Goal: Task Accomplishment & Management: Use online tool/utility

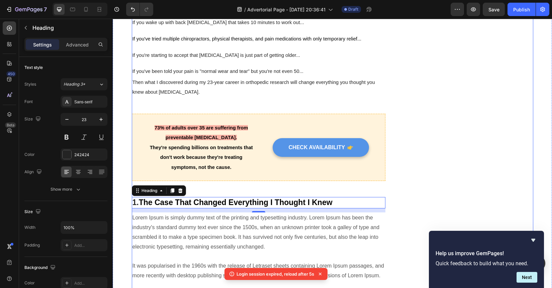
scroll to position [371, 0]
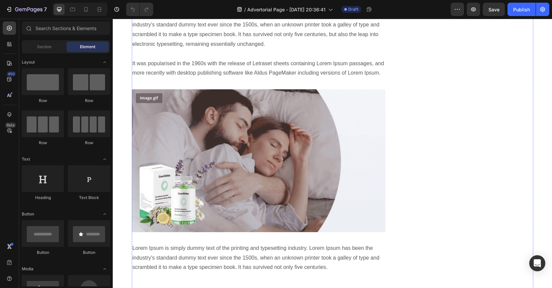
scroll to position [353, 0]
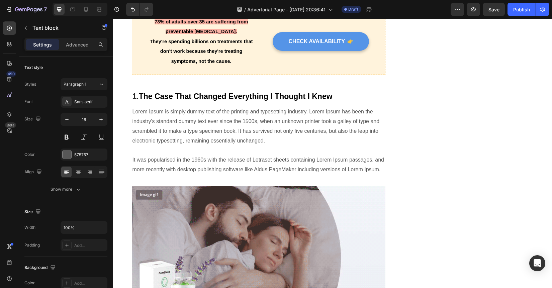
drag, startPoint x: 196, startPoint y: 121, endPoint x: 122, endPoint y: 108, distance: 75.3
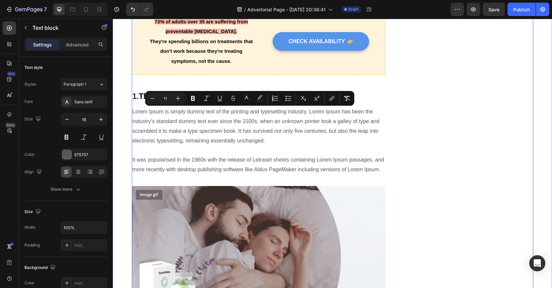
drag, startPoint x: 223, startPoint y: 115, endPoint x: 228, endPoint y: 225, distance: 110.1
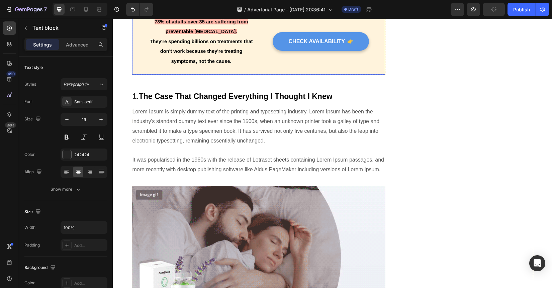
click at [223, 36] on p "73% of adults over 35 are suffering from preventable [MEDICAL_DATA]." at bounding box center [201, 27] width 105 height 20
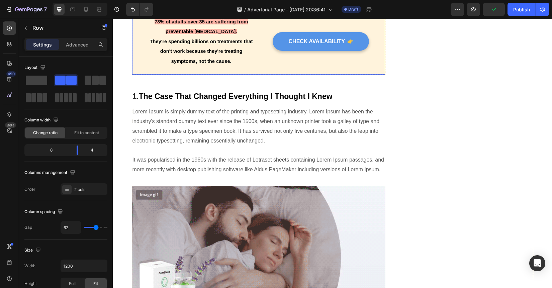
click at [271, 75] on div "73% of adults over 35 are suffering from preventable chronic pain. They're spen…" at bounding box center [259, 42] width 254 height 68
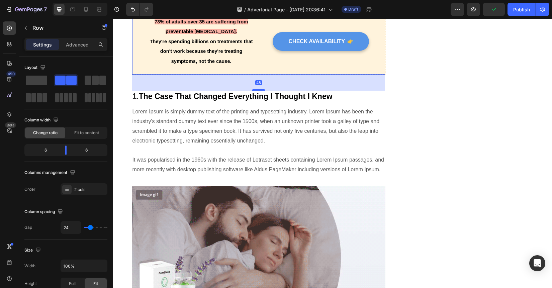
click at [271, 75] on div "73% of adults over 35 are suffering from preventable chronic pain. They're spen…" at bounding box center [259, 42] width 254 height 68
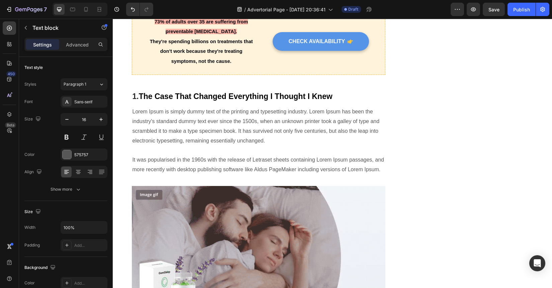
drag, startPoint x: 255, startPoint y: 126, endPoint x: 255, endPoint y: 113, distance: 12.7
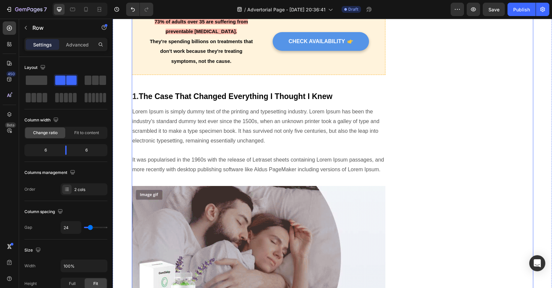
click at [263, 67] on div "CHECK AVAILABILITY Button" at bounding box center [315, 41] width 106 height 51
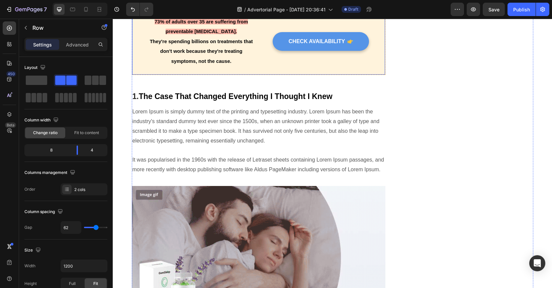
scroll to position [450, 0]
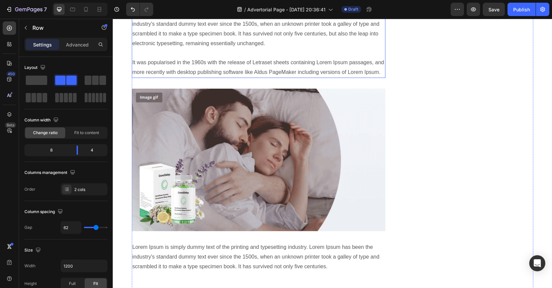
click at [272, 77] on p "Lorem Ipsum is simply dummy text of the printing and typesetting industry. Lore…" at bounding box center [258, 44] width 252 height 68
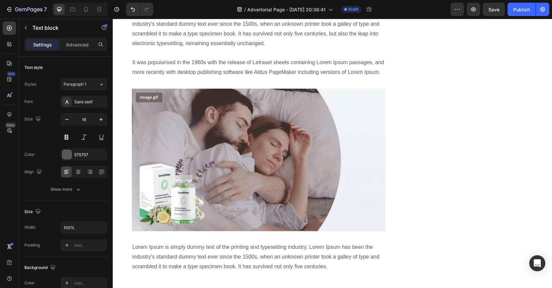
click at [237, 77] on p "Lorem Ipsum is simply dummy text of the printing and typesetting industry. Lore…" at bounding box center [258, 44] width 252 height 68
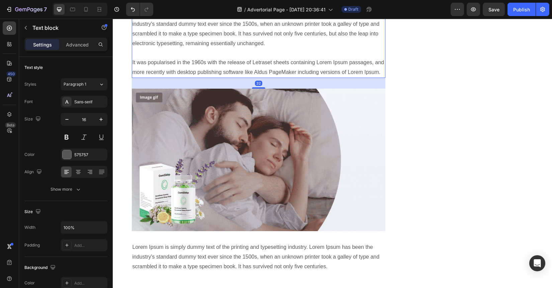
click at [237, 77] on p "Lorem Ipsum is simply dummy text of the printing and typesetting industry. Lore…" at bounding box center [258, 44] width 252 height 68
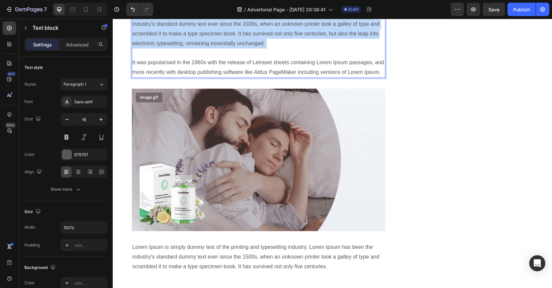
click at [237, 77] on p "Lorem Ipsum is simply dummy text of the printing and typesetting industry. Lore…" at bounding box center [258, 44] width 252 height 68
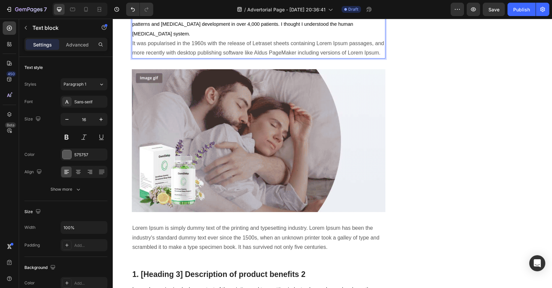
click at [185, 36] on span "**I'm Dr. Michael Chen.** I've spent 23 years as an say orthopedic research spe…" at bounding box center [253, 24] width 243 height 25
click at [133, 36] on span "**I'm Dr. Michael Chen. I've spent 23 years as an say orthopedic research speci…" at bounding box center [251, 24] width 239 height 25
click at [269, 36] on span "I'm Dr. [PERSON_NAME]. I've spent 23 years as an say orthopedic research specia…" at bounding box center [250, 24] width 236 height 25
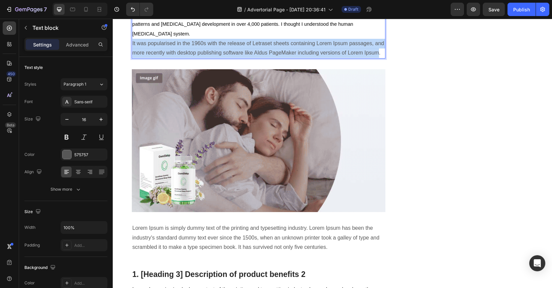
drag, startPoint x: 374, startPoint y: 179, endPoint x: 130, endPoint y: 171, distance: 244.2
click at [132, 58] on p "I'm Dr. Michael Chen. I've spent 23 years as an say orthopedic research special…" at bounding box center [258, 34] width 252 height 48
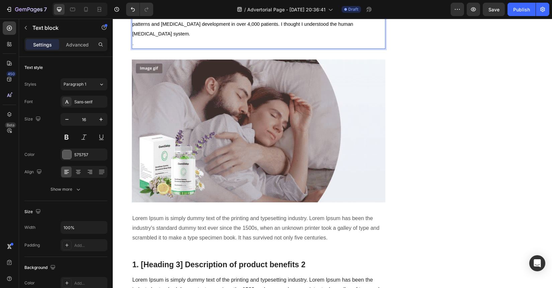
click at [154, 48] on p "I'm Dr. Michael Chen. I've spent 23 years as an say orthopedic research special…" at bounding box center [258, 29] width 252 height 38
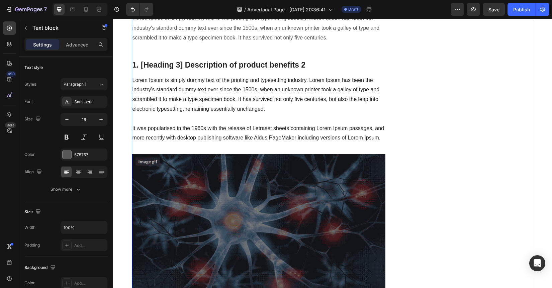
click at [413, 178] on div "Unique Value Proposition Heading Icon Product benefit 1 Text block Icon Product…" at bounding box center [469, 293] width 127 height 1705
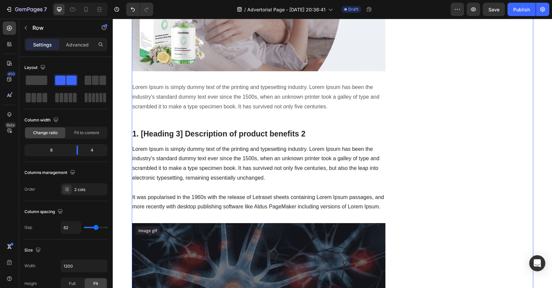
scroll to position [587, 0]
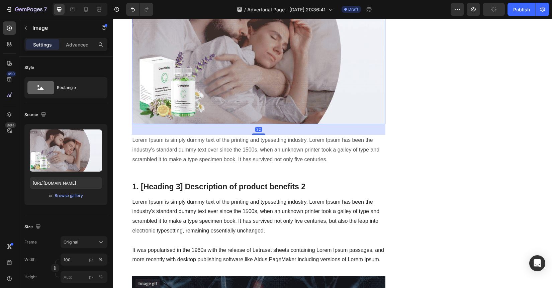
scroll to position [487, 0]
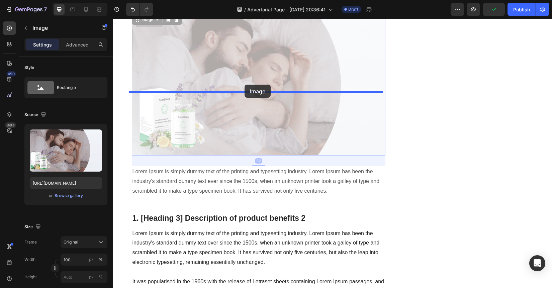
drag, startPoint x: 253, startPoint y: 197, endPoint x: 244, endPoint y: 85, distance: 112.3
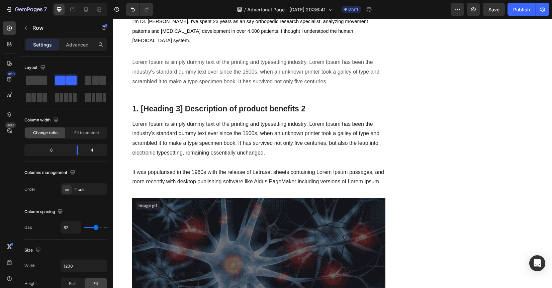
scroll to position [608, 0]
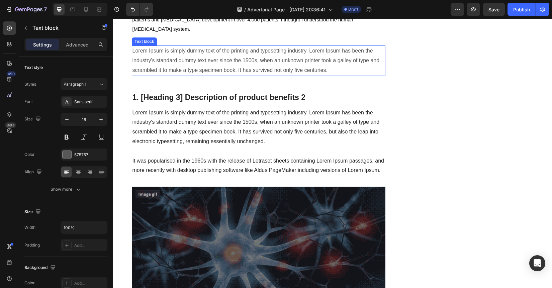
click at [312, 75] on p "Lorem Ipsum is simply dummy text of the printing and typesetting industry. Lore…" at bounding box center [258, 60] width 252 height 29
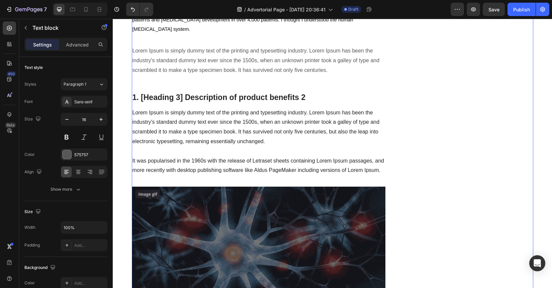
click at [317, 75] on p "Lorem Ipsum is simply dummy text of the printing and typesetting industry. Lore…" at bounding box center [258, 60] width 252 height 29
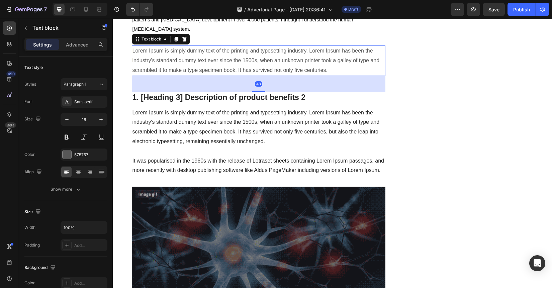
click at [317, 75] on p "Lorem Ipsum is simply dummy text of the printing and typesetting industry. Lore…" at bounding box center [258, 60] width 252 height 29
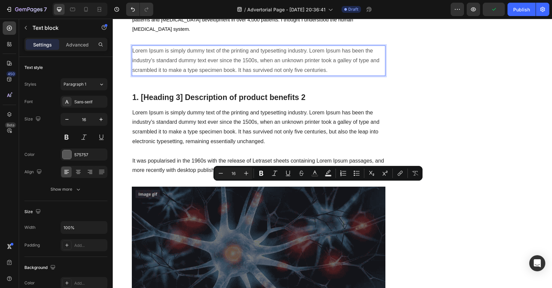
click at [332, 75] on p "Lorem Ipsum is simply dummy text of the printing and typesetting industry. Lore…" at bounding box center [258, 60] width 252 height 29
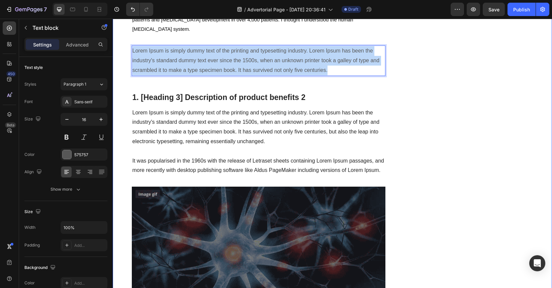
drag, startPoint x: 332, startPoint y: 196, endPoint x: 120, endPoint y: 168, distance: 213.4
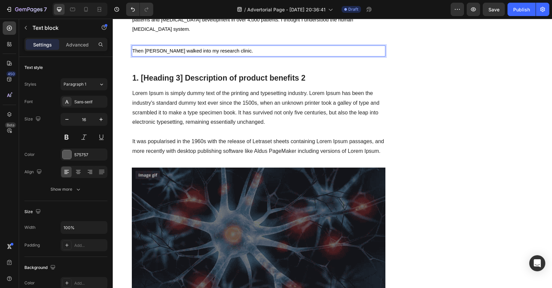
click at [267, 56] on p "Then [PERSON_NAME] walked into my research clinic." at bounding box center [258, 51] width 252 height 10
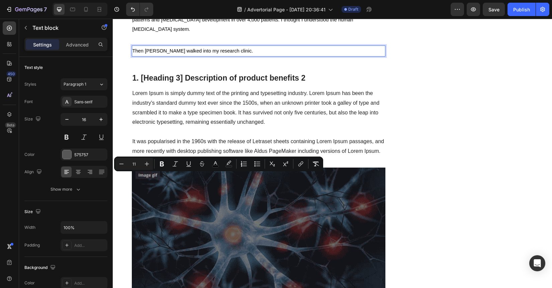
drag, startPoint x: 256, startPoint y: 178, endPoint x: 105, endPoint y: 178, distance: 150.8
copy span "Then [PERSON_NAME] walked into my research clinic."
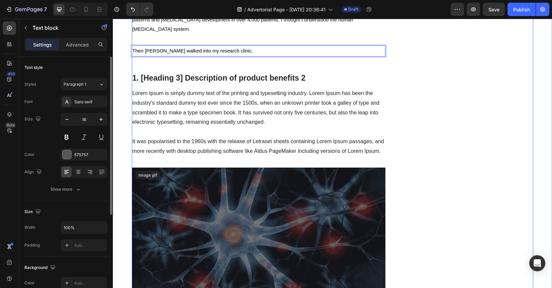
click at [336, 34] on p "I'm Dr. [PERSON_NAME]. I've spent 23 years as an say orthopedic research specia…" at bounding box center [258, 19] width 252 height 29
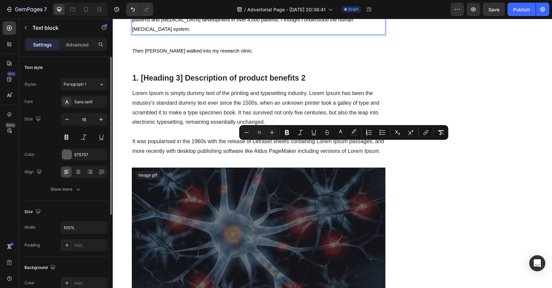
click at [375, 34] on p "I'm Dr. [PERSON_NAME]. I've spent 23 years as an say orthopedic research specia…" at bounding box center [258, 19] width 252 height 29
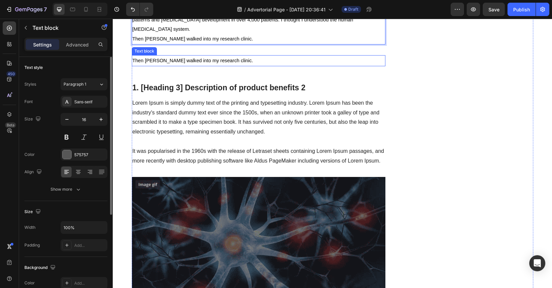
click at [275, 66] on p "Then [PERSON_NAME] walked into my research clinic." at bounding box center [258, 61] width 252 height 10
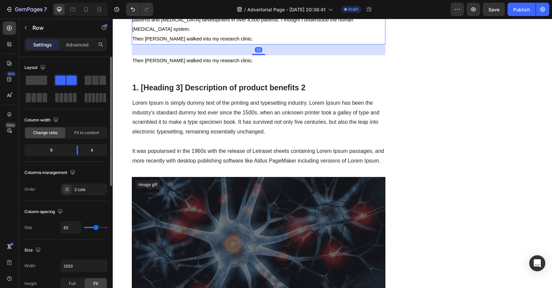
click at [254, 34] on p "I'm Dr. [PERSON_NAME]. I've spent 23 years as an say orthopedic research specia…" at bounding box center [258, 19] width 252 height 29
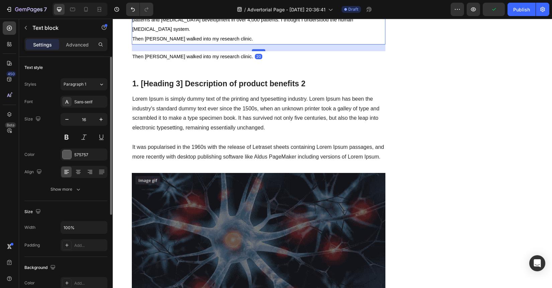
drag, startPoint x: 256, startPoint y: 180, endPoint x: 256, endPoint y: 176, distance: 4.3
click at [256, 51] on div at bounding box center [258, 50] width 13 height 2
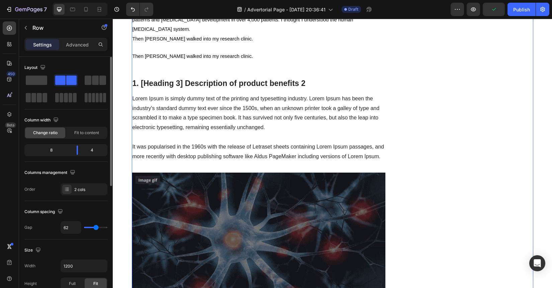
click at [224, 59] on span "Then [PERSON_NAME] walked into my research clinic." at bounding box center [192, 55] width 121 height 5
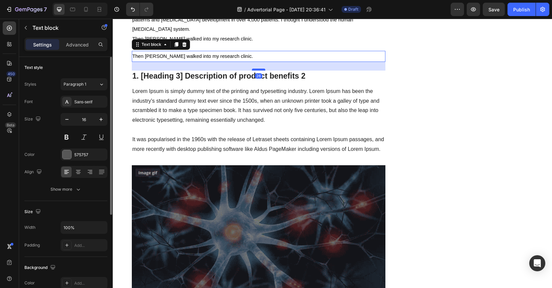
drag, startPoint x: 255, startPoint y: 203, endPoint x: 259, endPoint y: 196, distance: 8.4
click at [259, 71] on div at bounding box center [258, 70] width 13 height 2
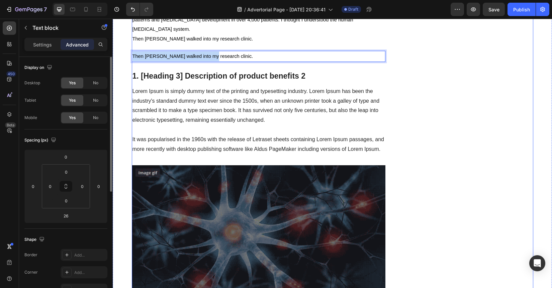
drag, startPoint x: 145, startPoint y: 180, endPoint x: 219, endPoint y: 189, distance: 74.3
click at [260, 62] on div "Then [PERSON_NAME] walked into my research clinic." at bounding box center [259, 56] width 254 height 11
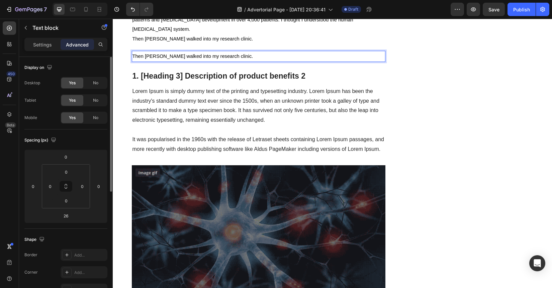
click at [260, 61] on p "Then [PERSON_NAME] walked into my research clinic." at bounding box center [258, 56] width 252 height 10
drag, startPoint x: 260, startPoint y: 182, endPoint x: 131, endPoint y: 181, distance: 129.0
click at [132, 61] on p "Then [PERSON_NAME] walked into my research clinic." at bounding box center [258, 56] width 252 height 10
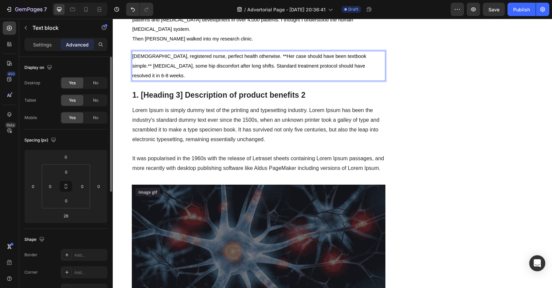
click at [170, 78] on span "38 years old, registered nurse, perfect health otherwise. **Her case should hav…" at bounding box center [249, 65] width 234 height 25
click at [255, 78] on span "38 years old, registered nurse, perfect health otherwise. **Her case should hav…" at bounding box center [249, 65] width 234 height 25
click at [351, 78] on span "38 years old, registered nurse, perfect health otherwise. Her case should have …" at bounding box center [257, 65] width 251 height 25
click at [375, 80] on p "[DEMOGRAPHIC_DATA], registered nurse, perfect health otherwise. Her case should…" at bounding box center [258, 65] width 252 height 29
click at [374, 80] on p "[DEMOGRAPHIC_DATA], registered nurse, perfect health otherwise. Her case should…" at bounding box center [258, 65] width 252 height 29
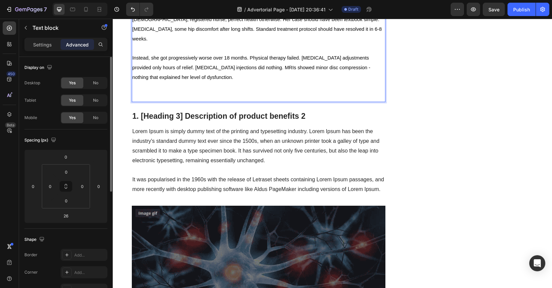
scroll to position [648, 0]
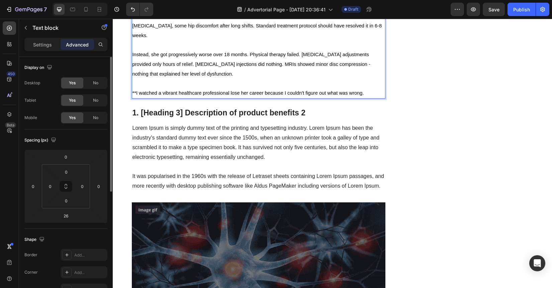
click at [134, 96] on span "**I watched a vibrant healthcare professional lose her career because I couldn'…" at bounding box center [247, 92] width 231 height 5
click at [368, 98] on p "I watched a vibrant healthcare professional lose her career because I couldn't …" at bounding box center [258, 93] width 252 height 10
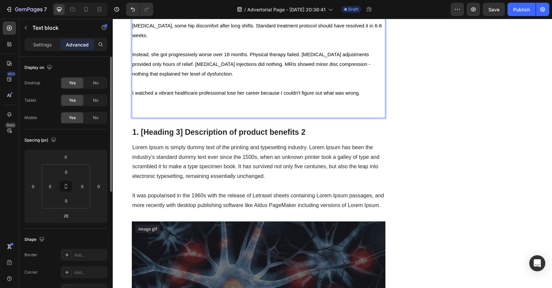
click at [163, 108] on p "Rich Text Editor. Editing area: main" at bounding box center [258, 103] width 252 height 10
click at [163, 117] on p "Rich Text Editor. Editing area: main" at bounding box center [258, 113] width 252 height 10
click at [166, 108] on p "Rich Text Editor. Editing area: main" at bounding box center [258, 103] width 252 height 10
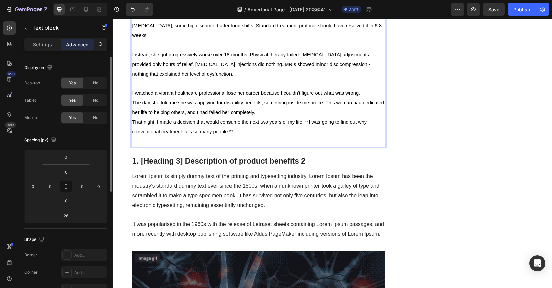
click at [132, 147] on div "38 years old, registered nurse, perfect health otherwise. Her case should have …" at bounding box center [259, 79] width 254 height 136
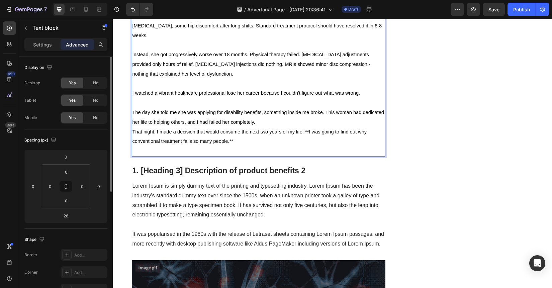
click at [259, 127] on p "The day she told me she was applying for disability benefits, something inside …" at bounding box center [258, 117] width 252 height 19
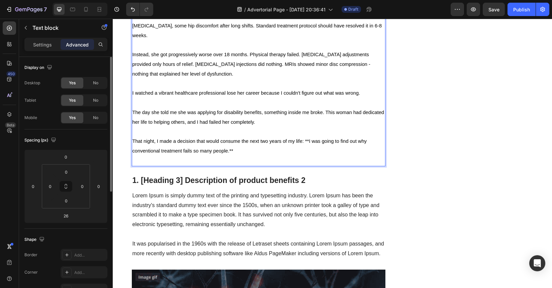
click at [265, 156] on p "That night, I made a decision that would consume the next two years of my life:…" at bounding box center [258, 145] width 252 height 19
click at [306, 153] on span "That night, I made a decision that would consume the next two years of my life:…" at bounding box center [249, 145] width 234 height 15
click at [253, 156] on p "That night, I made a decision that would consume the next two years of my life:…" at bounding box center [258, 145] width 252 height 19
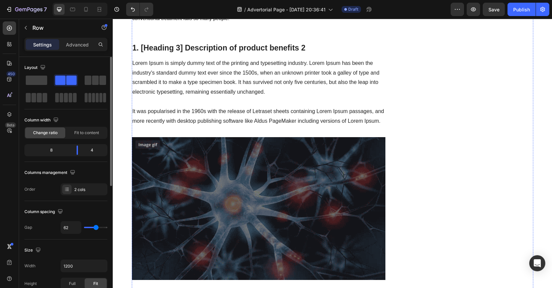
scroll to position [781, 0]
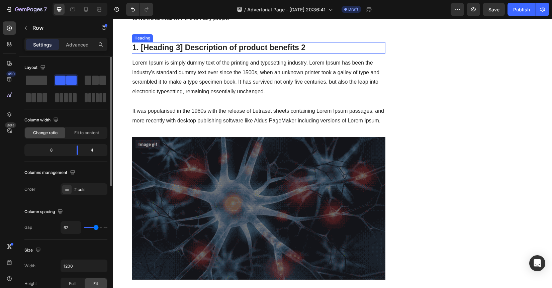
click at [281, 53] on h2 "1. [Heading 3] Description of product benefits 2" at bounding box center [259, 47] width 254 height 11
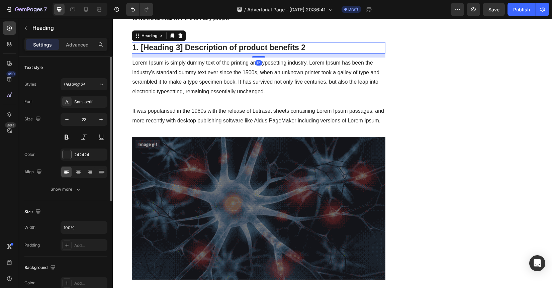
click at [279, 53] on p "1. [Heading 3] Description of product benefits 2" at bounding box center [258, 48] width 252 height 10
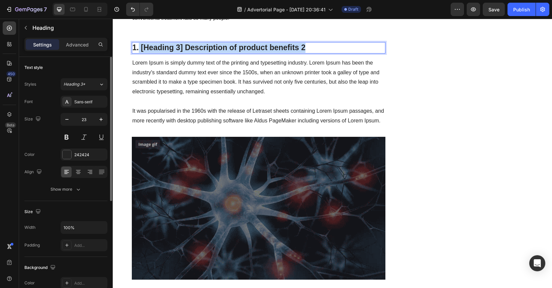
drag, startPoint x: 309, startPoint y: 166, endPoint x: 137, endPoint y: 169, distance: 171.8
click at [137, 53] on p "1. [Heading 3] Description of product benefits 2" at bounding box center [258, 48] width 252 height 10
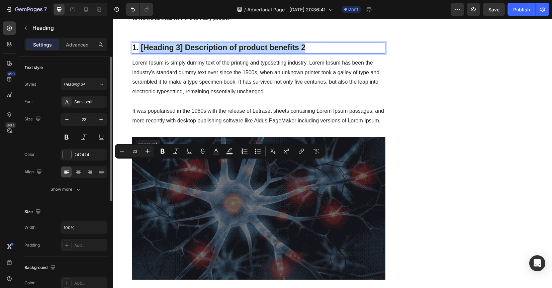
type input "11"
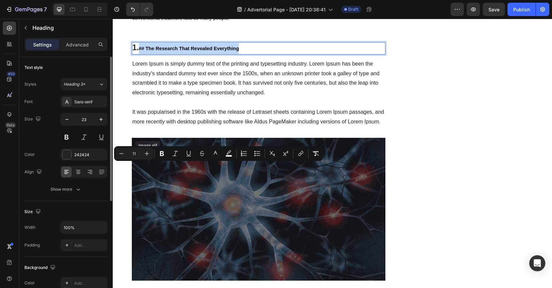
drag, startPoint x: 237, startPoint y: 167, endPoint x: 136, endPoint y: 168, distance: 100.6
click at [136, 54] on p "1. ## The Research That Revealed Everything" at bounding box center [258, 48] width 252 height 11
click at [134, 153] on input "11" at bounding box center [133, 153] width 13 height 8
click at [136, 154] on input "11" at bounding box center [133, 153] width 13 height 8
drag, startPoint x: 136, startPoint y: 154, endPoint x: 131, endPoint y: 154, distance: 4.7
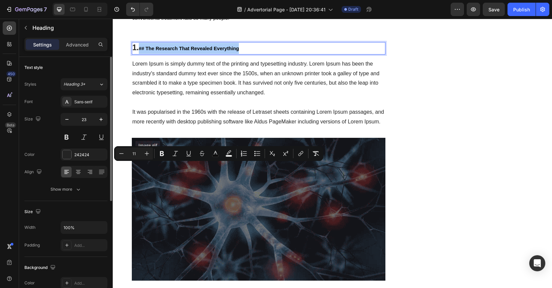
click at [131, 154] on input "11" at bounding box center [133, 153] width 13 height 8
type input "23"
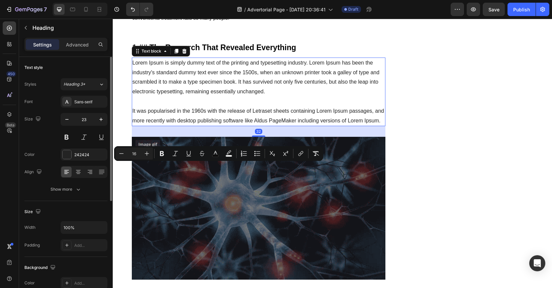
click at [194, 126] on p "Lorem Ipsum is simply dummy text of the printing and typesetting industry. Lore…" at bounding box center [258, 92] width 252 height 68
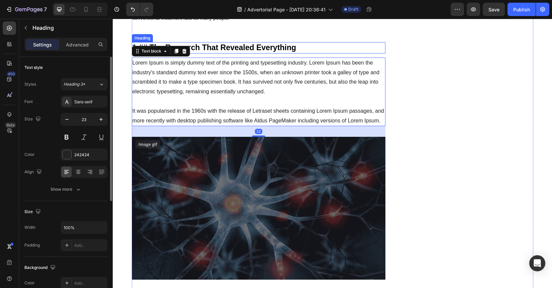
click at [225, 52] on span "## The Research That Revealed Everything" at bounding box center [217, 47] width 157 height 9
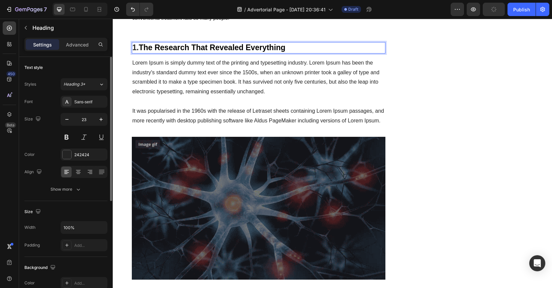
click at [133, 53] on p "1. The Research That Revealed Everything" at bounding box center [258, 48] width 252 height 10
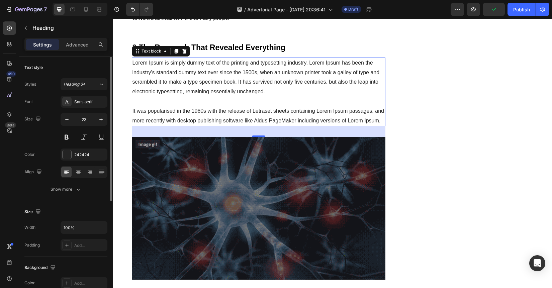
click at [250, 126] on p "Lorem Ipsum is simply dummy text of the printing and typesetting industry. Lore…" at bounding box center [258, 92] width 252 height 68
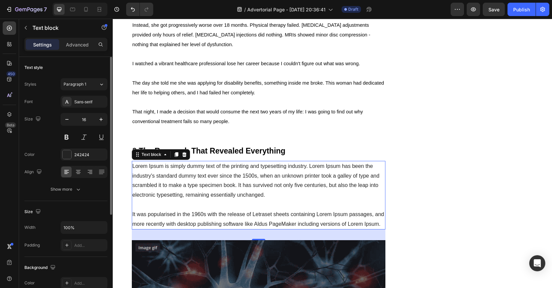
scroll to position [790, 0]
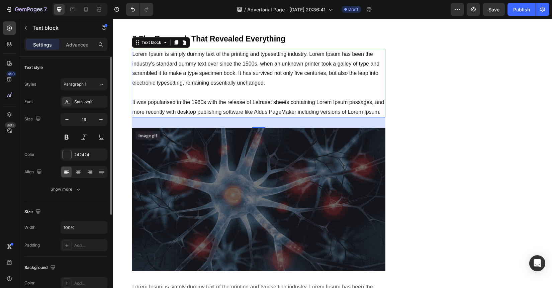
click at [298, 117] on p "Lorem Ipsum is simply dummy text of the printing and typesetting industry. Lore…" at bounding box center [258, 83] width 252 height 68
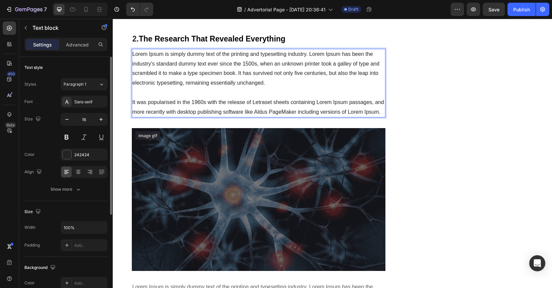
click at [297, 163] on div "The Hidden Truth About [MEDICAL_DATA] That's Destroying Lives, 20 Million Suffe…" at bounding box center [259, 206] width 254 height 1828
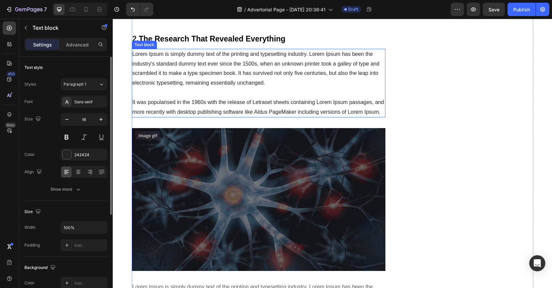
click at [310, 117] on p "Lorem Ipsum is simply dummy text of the printing and typesetting industry. Lore…" at bounding box center [258, 83] width 252 height 68
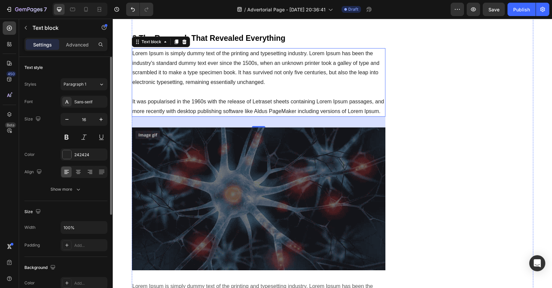
scroll to position [794, 0]
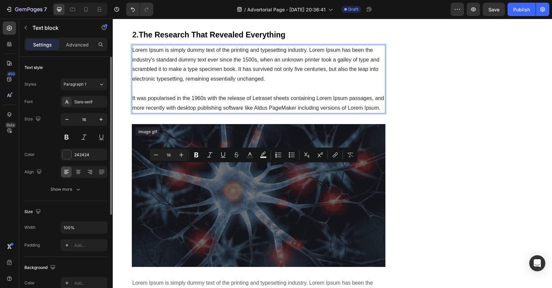
drag, startPoint x: 270, startPoint y: 194, endPoint x: 130, endPoint y: 165, distance: 143.8
click at [132, 113] on p "Lorem Ipsum is simply dummy text of the printing and typesetting industry. Lore…" at bounding box center [258, 79] width 252 height 68
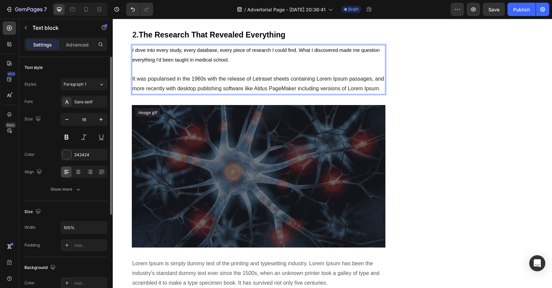
click at [251, 94] on p "I dove into every study, every database, every piece of research I could find. …" at bounding box center [258, 69] width 252 height 48
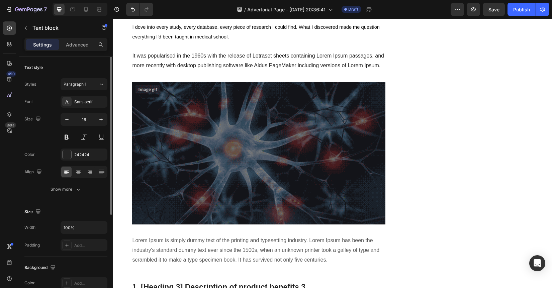
scroll to position [855, 0]
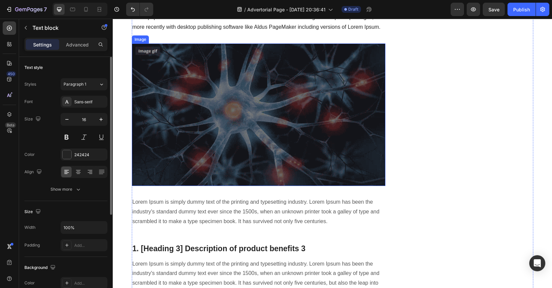
click at [295, 186] on img at bounding box center [259, 114] width 254 height 143
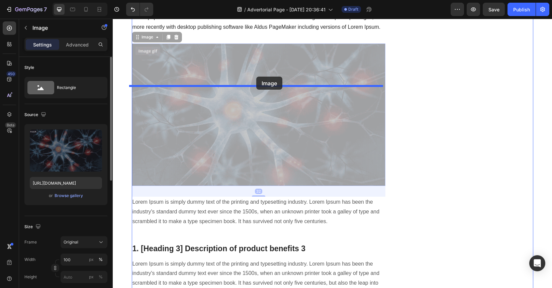
drag, startPoint x: 261, startPoint y: 242, endPoint x: 256, endPoint y: 77, distance: 164.9
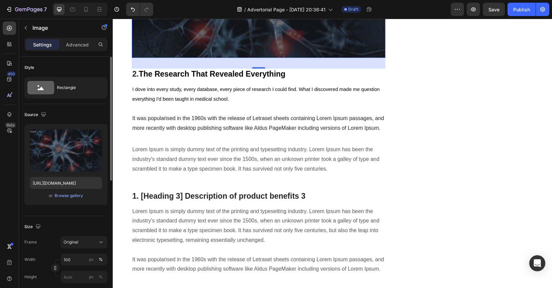
scroll to position [961, 0]
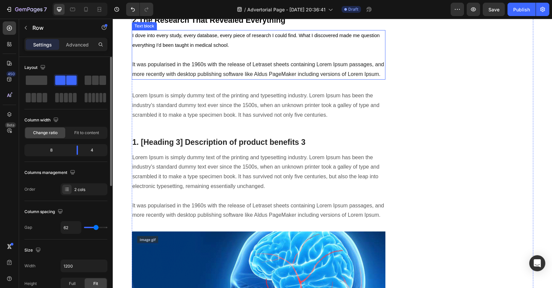
click at [291, 205] on div "The Hidden Truth About [MEDICAL_DATA] That's Destroying Lives, 20 Million Suffe…" at bounding box center [259, 95] width 254 height 1951
click at [292, 79] on p "I dove into every study, every database, every piece of research I could find. …" at bounding box center [258, 55] width 252 height 48
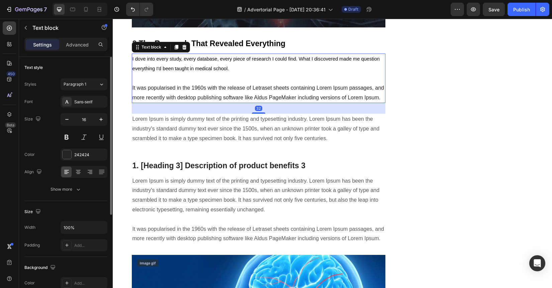
scroll to position [943, 0]
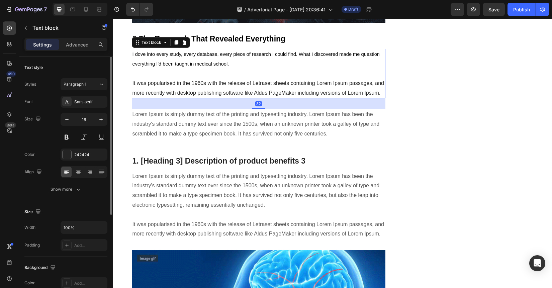
click at [323, 271] on div "The Hidden Truth About [MEDICAL_DATA] That's Destroying Lives, 20 Million Suffe…" at bounding box center [259, 114] width 254 height 1951
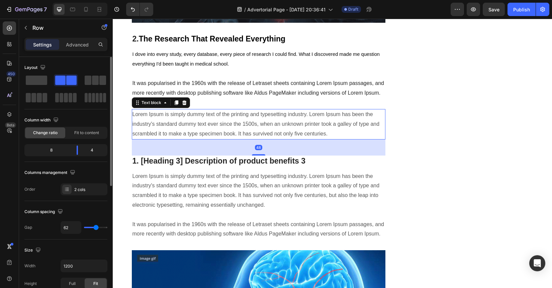
click at [324, 138] on p "Lorem Ipsum is simply dummy text of the printing and typesetting industry. Lore…" at bounding box center [258, 124] width 252 height 29
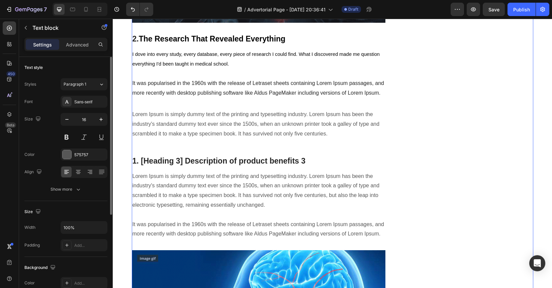
click at [394, 220] on div "The Hidden Truth About [MEDICAL_DATA] That's Destroying Lives, 20 Million Suffe…" at bounding box center [332, 114] width 401 height 1951
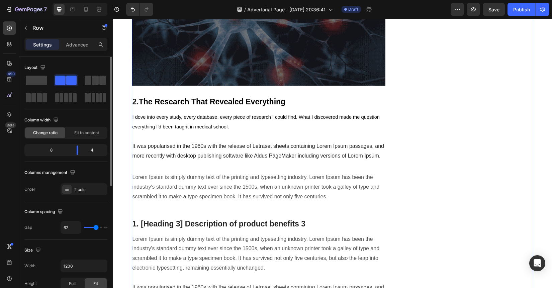
scroll to position [936, 0]
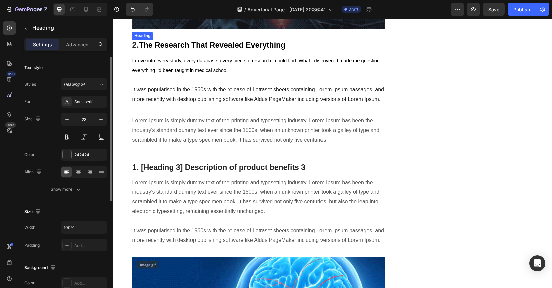
click at [269, 49] on span "The Research That Revealed Everything" at bounding box center [212, 45] width 146 height 9
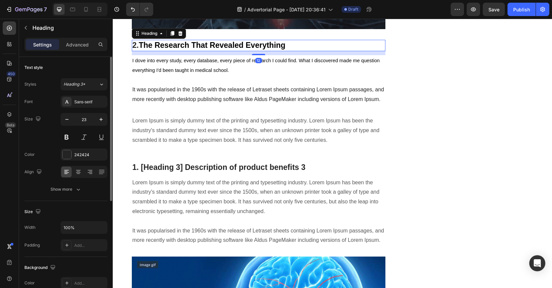
click at [270, 104] on p "I dove into every study, every database, every piece of research I could find. …" at bounding box center [258, 80] width 252 height 48
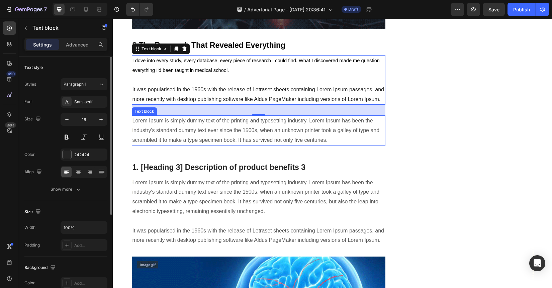
click at [271, 145] on p "Lorem Ipsum is simply dummy text of the printing and typesetting industry. Lore…" at bounding box center [258, 130] width 252 height 29
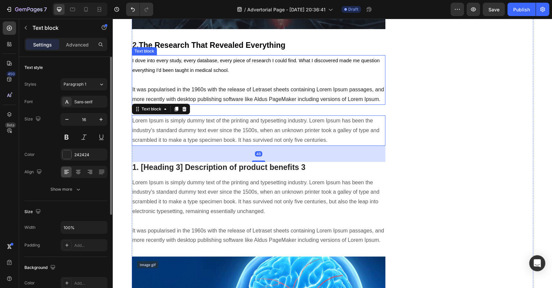
click at [272, 104] on p "I dove into every study, every database, every piece of research I could find. …" at bounding box center [258, 80] width 252 height 48
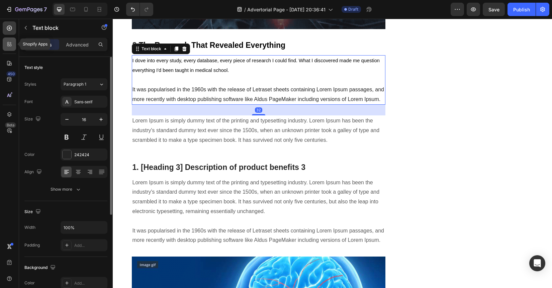
click at [12, 48] on div at bounding box center [9, 43] width 13 height 13
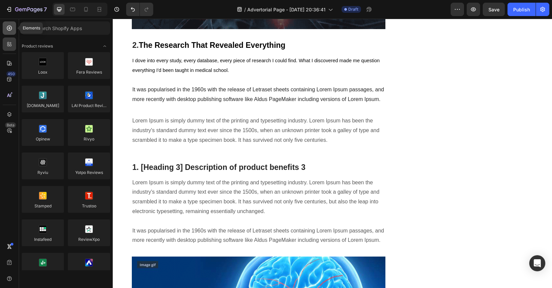
click at [9, 29] on icon at bounding box center [9, 28] width 7 height 7
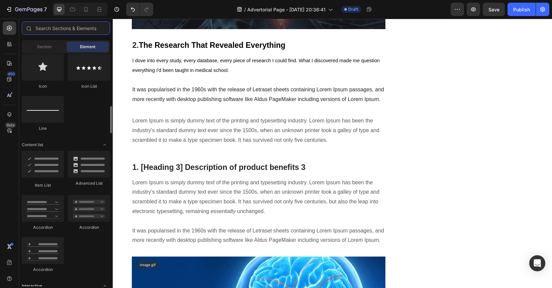
scroll to position [445, 0]
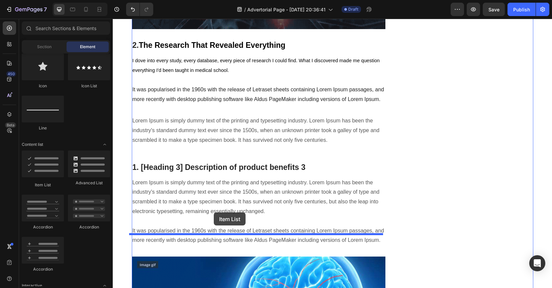
drag, startPoint x: 156, startPoint y: 190, endPoint x: 214, endPoint y: 212, distance: 62.1
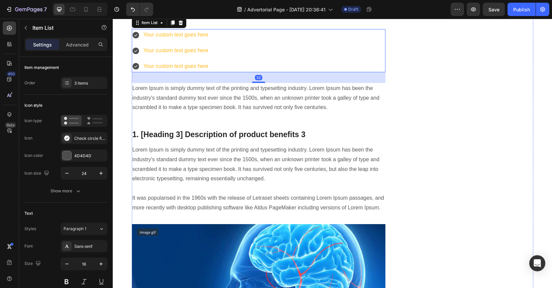
scroll to position [1025, 0]
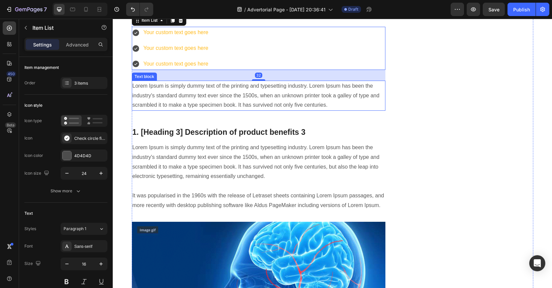
click at [244, 110] on p "Lorem Ipsum is simply dummy text of the printing and typesetting industry. Lore…" at bounding box center [258, 95] width 252 height 29
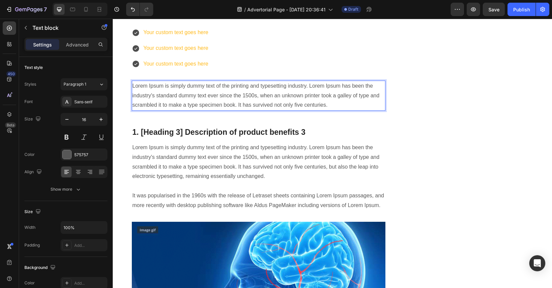
click at [264, 110] on p "Lorem Ipsum is simply dummy text of the printing and typesetting industry. Lore…" at bounding box center [258, 95] width 252 height 29
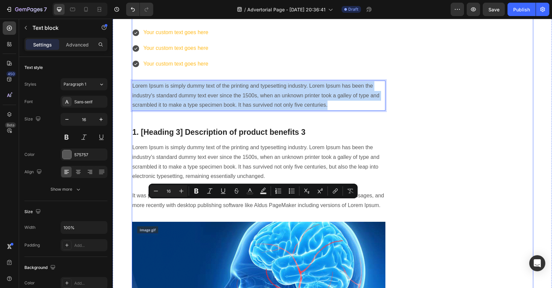
drag, startPoint x: 346, startPoint y: 222, endPoint x: 135, endPoint y: 192, distance: 213.4
click at [135, 192] on div "The Hidden Truth About [MEDICAL_DATA] That's Destroying Lives, 20 Million Suffe…" at bounding box center [259, 58] width 254 height 2005
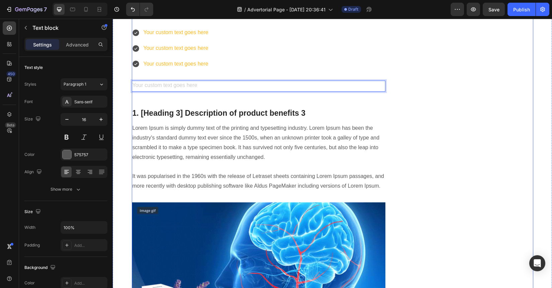
click at [407, 198] on div "Unique Value Proposition Heading Icon Product benefit 1 Text block Icon Product…" at bounding box center [469, 48] width 127 height 1985
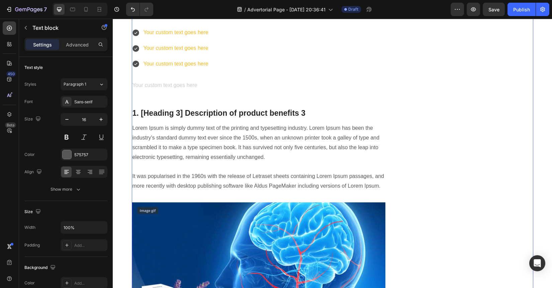
click at [291, 92] on div "Text block" at bounding box center [259, 86] width 254 height 11
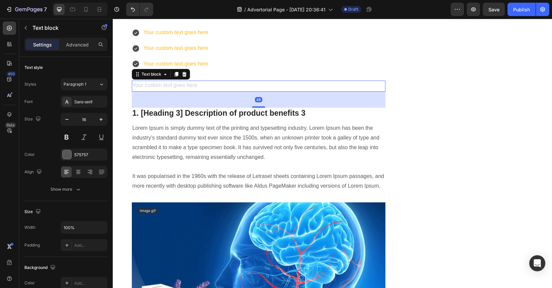
click at [291, 92] on div "Rich Text Editor. Editing area: main" at bounding box center [259, 86] width 254 height 11
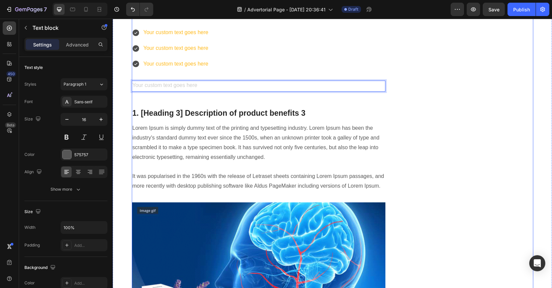
click at [187, 215] on div "The Hidden Truth About [MEDICAL_DATA] That's Destroying Lives, 20 Million Suffe…" at bounding box center [259, 48] width 254 height 1985
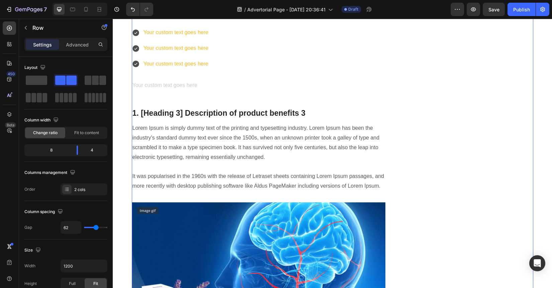
click at [180, 214] on div "The Hidden Truth About [MEDICAL_DATA] That's Destroying Lives, 20 Million Suffe…" at bounding box center [259, 48] width 254 height 1985
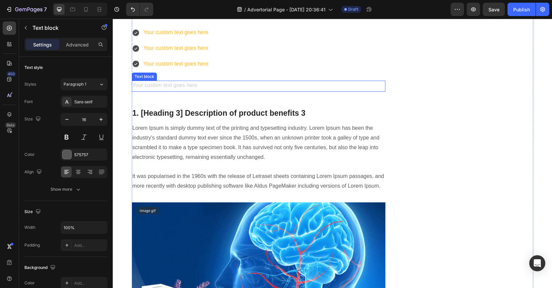
click at [171, 92] on div "Rich Text Editor. Editing area: main" at bounding box center [259, 86] width 254 height 11
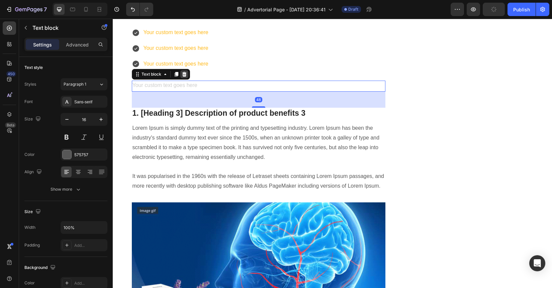
click at [185, 78] on div at bounding box center [184, 74] width 8 height 8
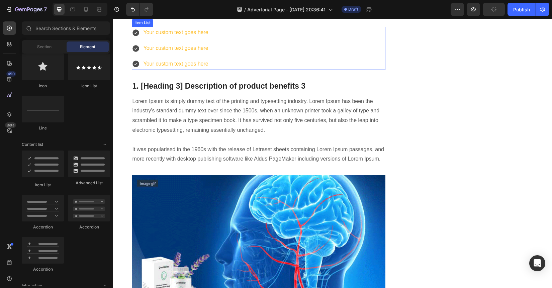
click at [226, 70] on div "Your custom text goes here Your custom text goes here Your custom text goes here" at bounding box center [259, 48] width 254 height 43
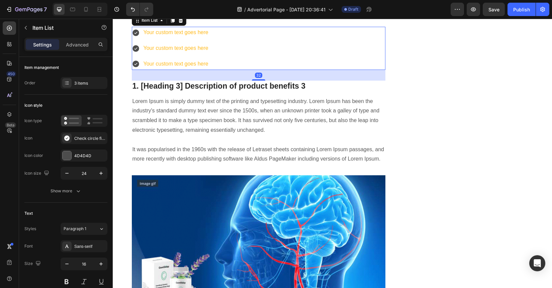
click at [238, 70] on div "Your custom text goes here Your custom text goes here Your custom text goes here" at bounding box center [259, 48] width 254 height 43
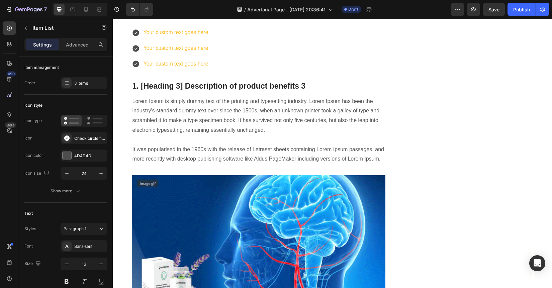
click at [200, 144] on div "The Hidden Truth About [MEDICAL_DATA] That's Destroying Lives, 20 Million Suffe…" at bounding box center [259, 35] width 254 height 1959
click at [203, 38] on div "Your custom text goes here" at bounding box center [175, 33] width 67 height 12
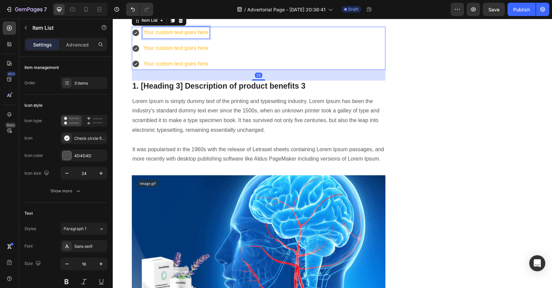
click at [203, 38] on div "Your custom text goes here" at bounding box center [175, 33] width 67 height 12
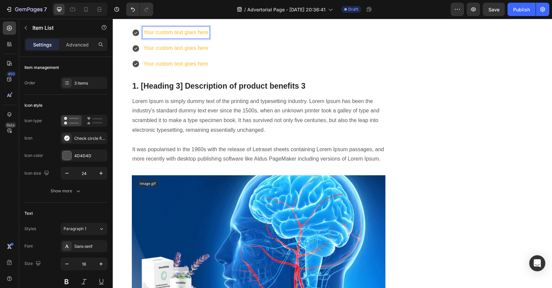
click at [191, 37] on p "Your custom text goes here" at bounding box center [175, 33] width 65 height 10
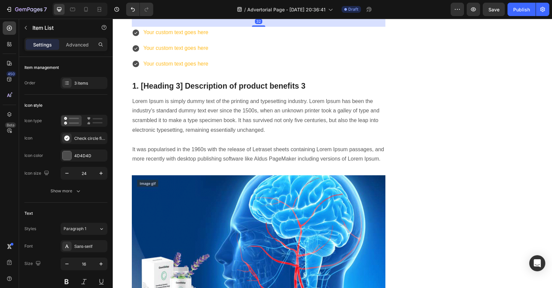
click at [208, 70] on div "Your custom text goes here Your custom text goes here Your custom text goes here" at bounding box center [259, 48] width 254 height 43
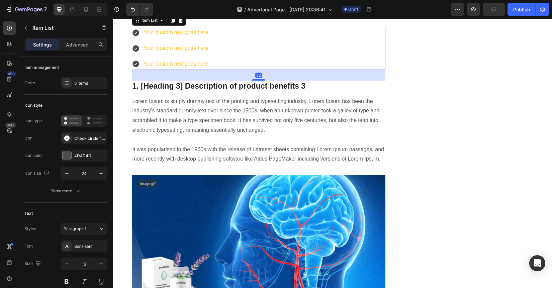
click at [221, 70] on div "Your custom text goes here Your custom text goes here Your custom text goes here" at bounding box center [259, 48] width 254 height 43
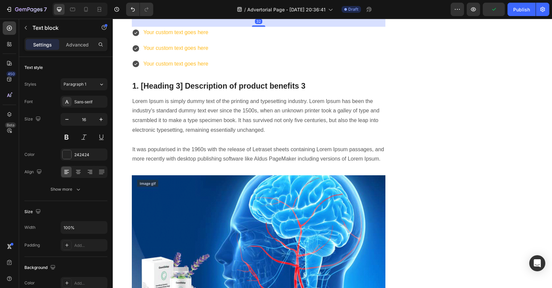
click at [234, 27] on div "32" at bounding box center [259, 21] width 254 height 11
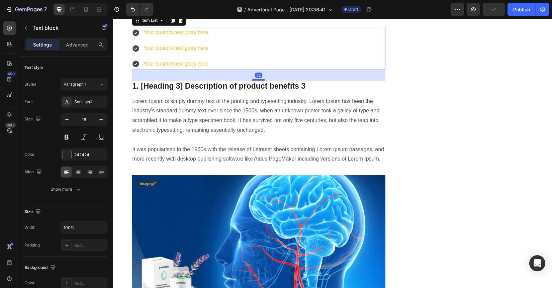
click at [236, 70] on div "Your custom text goes here Your custom text goes here Your custom text goes here" at bounding box center [259, 48] width 254 height 43
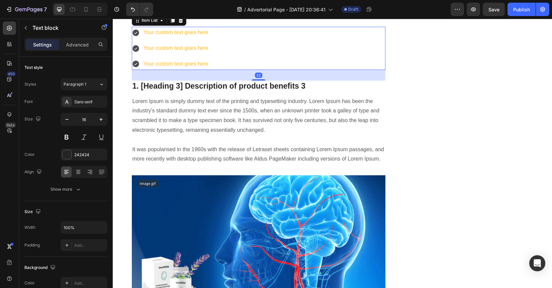
click at [237, 70] on div "Your custom text goes here Your custom text goes here Your custom text goes here" at bounding box center [259, 48] width 254 height 43
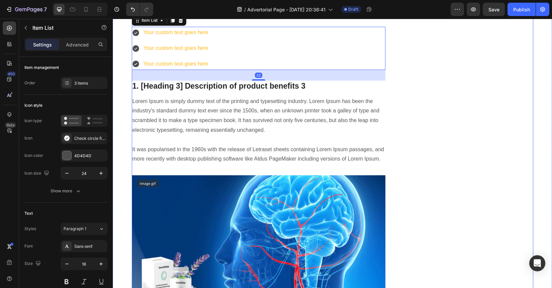
click at [236, 135] on div "The Hidden Truth About [MEDICAL_DATA] That's Destroying Lives, 20 Million Suffe…" at bounding box center [259, 35] width 254 height 1959
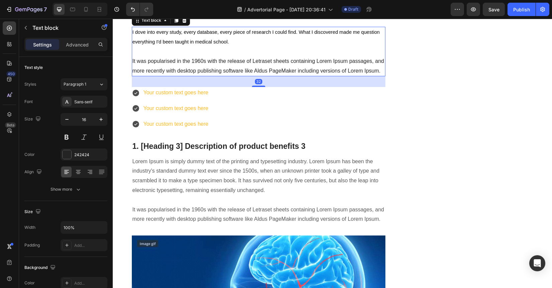
click at [194, 76] on p "I dove into every study, every database, every piece of research I could find. …" at bounding box center [258, 51] width 252 height 48
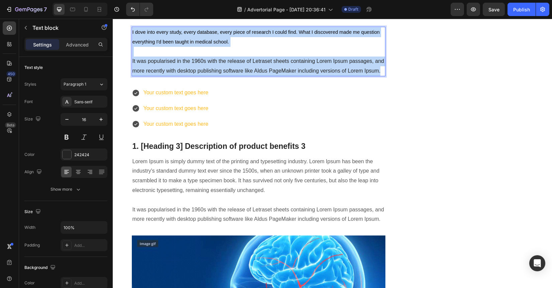
drag, startPoint x: 378, startPoint y: 189, endPoint x: 128, endPoint y: 149, distance: 253.1
click at [128, 149] on div "The Hidden Truth About [MEDICAL_DATA] That's Destroying Lives, 20 Million Suffe…" at bounding box center [332, 65] width 429 height 2019
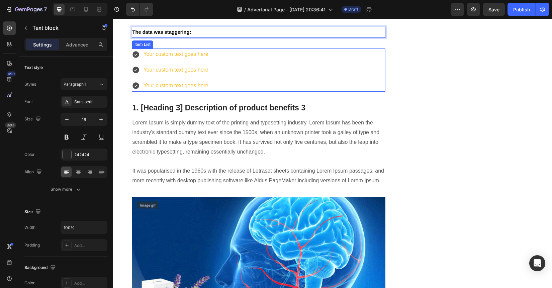
click at [196, 59] on p "Your custom text goes here" at bounding box center [175, 54] width 65 height 10
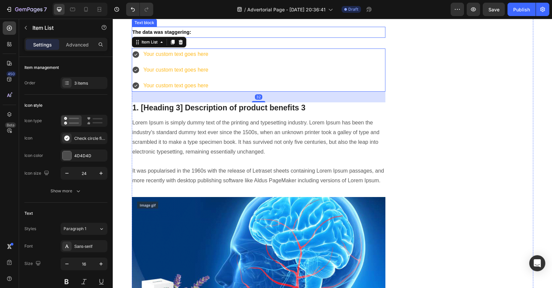
click at [209, 37] on p "The data was staggering:" at bounding box center [258, 32] width 252 height 10
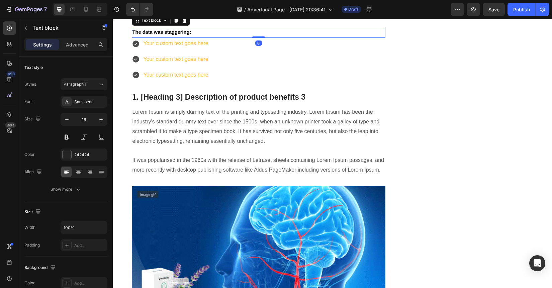
drag, startPoint x: 253, startPoint y: 167, endPoint x: 254, endPoint y: 151, distance: 15.7
click at [254, 38] on div "The data was staggering: Text block 0" at bounding box center [259, 32] width 254 height 11
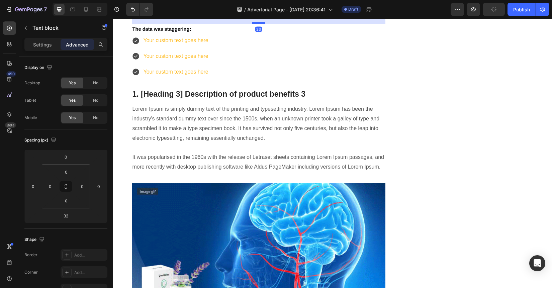
click at [260, 24] on div at bounding box center [258, 23] width 13 height 2
type input "23"
click at [263, 78] on div "Your custom text goes here Your custom text goes here Your custom text goes here" at bounding box center [259, 56] width 254 height 43
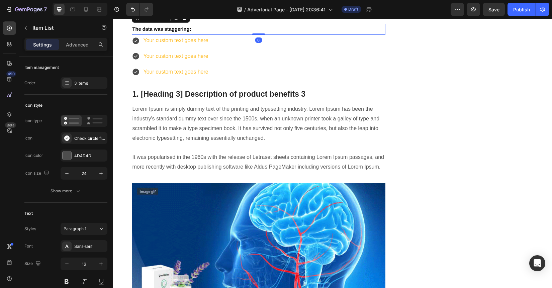
click at [231, 34] on p "The data was staggering:" at bounding box center [258, 29] width 252 height 10
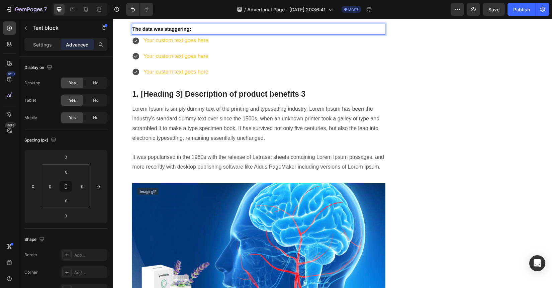
click at [210, 34] on p "The data was staggering:" at bounding box center [258, 29] width 252 height 10
click at [201, 34] on p "The data was staggering:" at bounding box center [258, 29] width 252 height 10
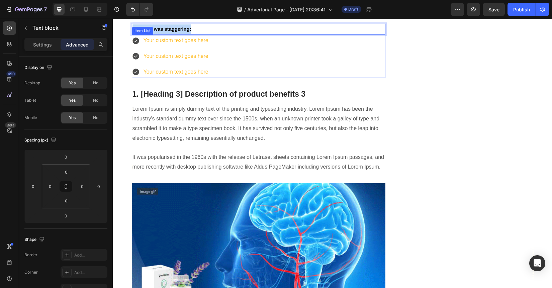
drag, startPoint x: 129, startPoint y: 146, endPoint x: 204, endPoint y: 187, distance: 84.8
click at [197, 34] on p "The data was staggering:" at bounding box center [258, 29] width 252 height 10
drag, startPoint x: 199, startPoint y: 146, endPoint x: 114, endPoint y: 146, distance: 84.9
click at [114, 146] on div "The Hidden Truth About [MEDICAL_DATA] That's Destroying Lives, 20 Million Suffe…" at bounding box center [332, 26] width 439 height 1993
click at [50, 43] on p "Settings" at bounding box center [42, 44] width 19 height 7
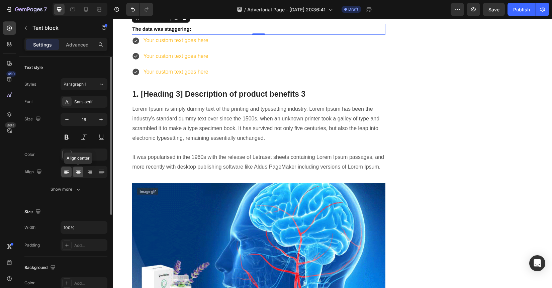
scroll to position [146, 0]
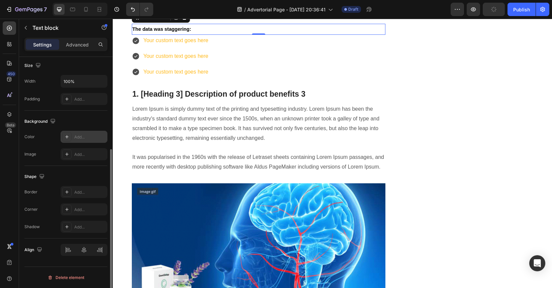
click at [91, 136] on div "Add..." at bounding box center [89, 137] width 31 height 6
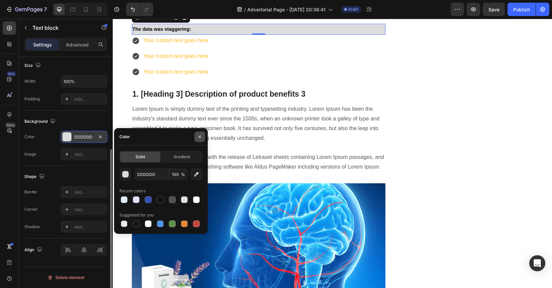
click at [202, 132] on button "button" at bounding box center [199, 136] width 11 height 11
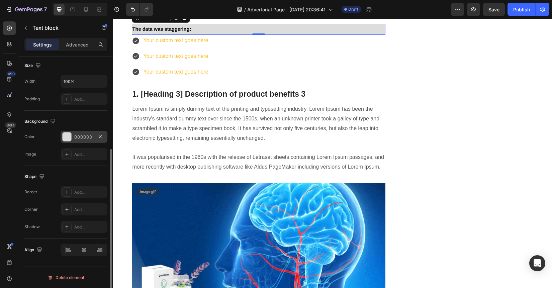
click at [251, 78] on div "Your custom text goes here Your custom text goes here Your custom text goes here" at bounding box center [259, 56] width 254 height 43
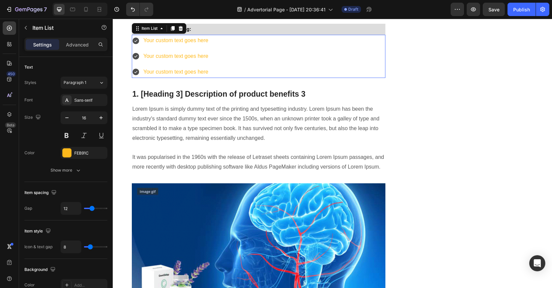
scroll to position [0, 0]
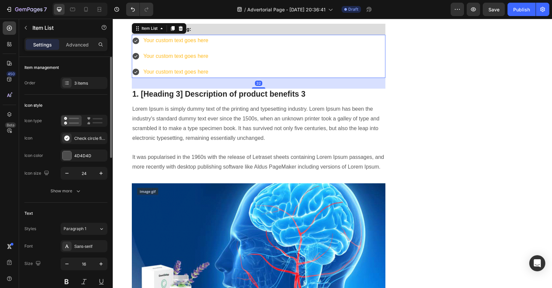
click at [258, 78] on div "Your custom text goes here Your custom text goes here Your custom text goes here" at bounding box center [259, 56] width 254 height 43
click at [90, 154] on div "4D4D4D" at bounding box center [83, 156] width 19 height 6
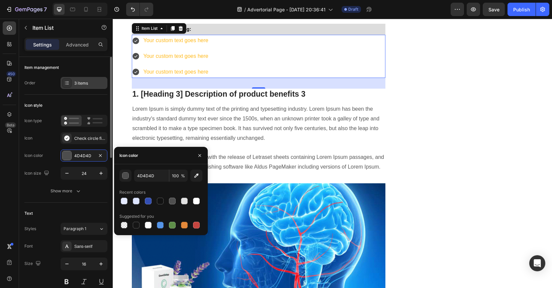
click at [72, 88] on div "3 items" at bounding box center [84, 83] width 47 height 12
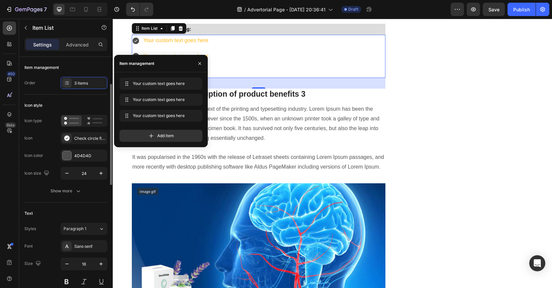
scroll to position [67, 0]
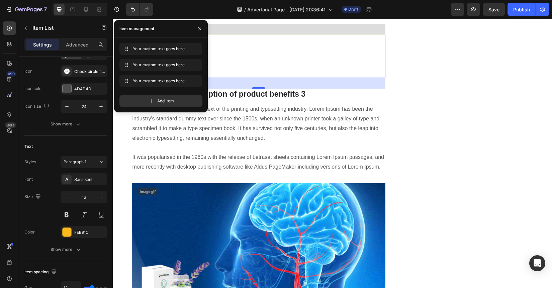
click at [71, 135] on div "Icon style Icon type Icon Check circle filled Icon color 4D4D4D Icon size 24 Sh…" at bounding box center [65, 82] width 83 height 108
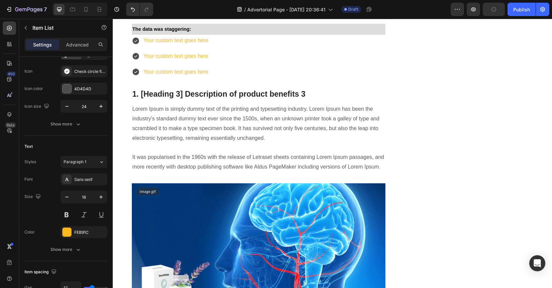
click at [240, 78] on div "Your custom text goes here Your custom text goes here Your custom text goes here" at bounding box center [259, 56] width 254 height 43
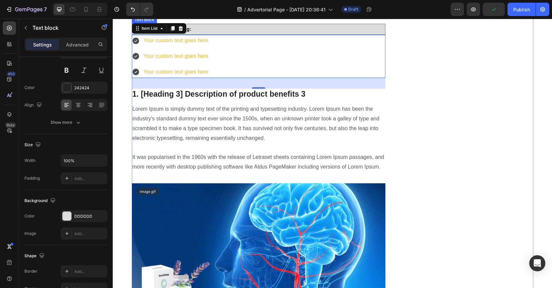
click at [250, 34] on p "The data was staggering:" at bounding box center [258, 29] width 252 height 10
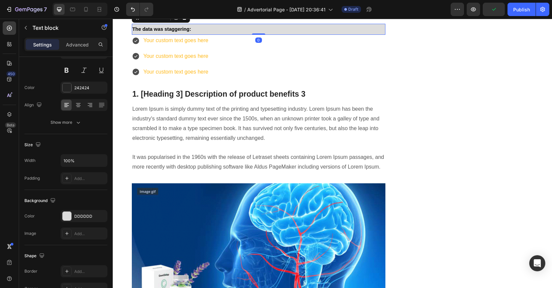
scroll to position [0, 0]
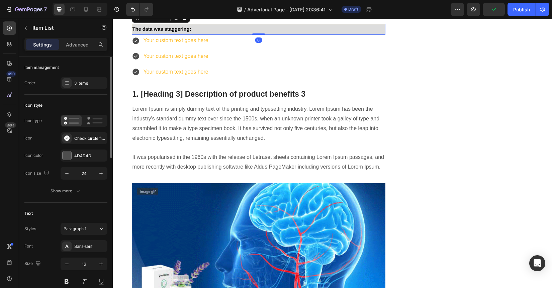
click at [246, 78] on div "Your custom text goes here Your custom text goes here Your custom text goes here" at bounding box center [259, 56] width 254 height 43
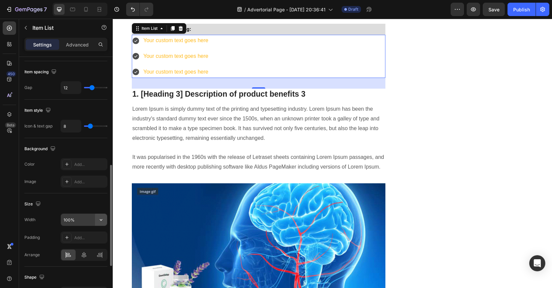
scroll to position [314, 0]
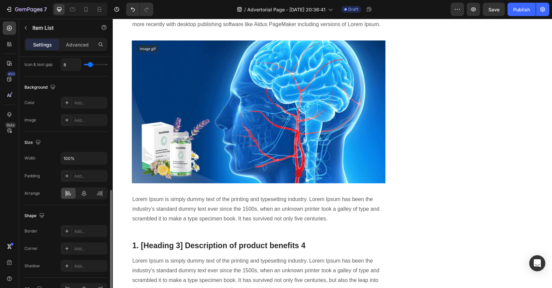
scroll to position [320, 0]
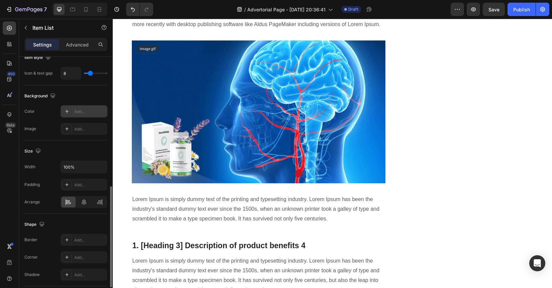
click at [95, 113] on div "Add..." at bounding box center [89, 112] width 31 height 6
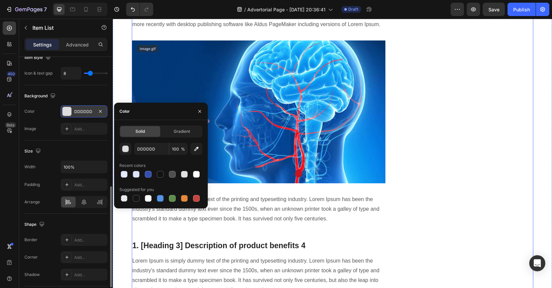
click at [419, 210] on div "Unique Value Proposition Heading Icon Product benefit 1 Text block Icon Product…" at bounding box center [469, 39] width 127 height 1966
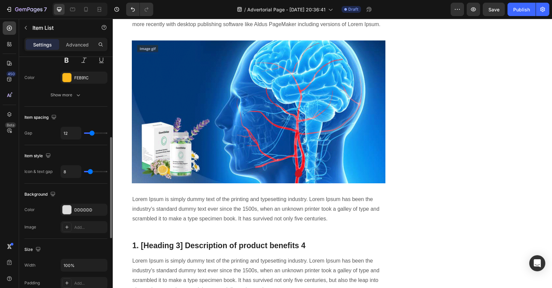
scroll to position [215, 0]
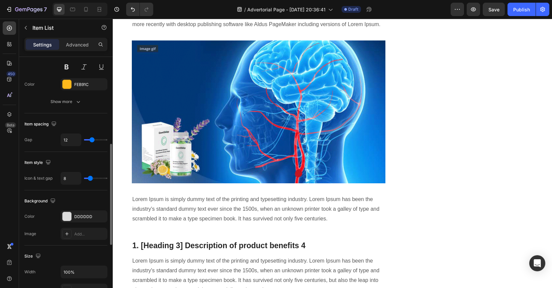
click at [74, 91] on div "Font Sans-serif Size 16 Color FEB91C Show more" at bounding box center [65, 66] width 83 height 82
click at [69, 88] on div at bounding box center [67, 84] width 9 height 9
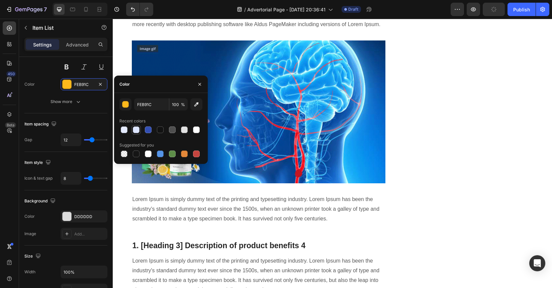
click at [135, 133] on div at bounding box center [136, 129] width 7 height 7
click at [125, 154] on div at bounding box center [124, 153] width 7 height 7
type input "000000"
type input "0"
click at [155, 154] on div at bounding box center [159, 153] width 9 height 9
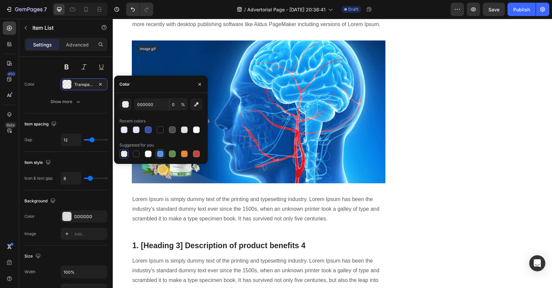
type input "5594E7"
type input "100"
click at [149, 154] on div at bounding box center [148, 153] width 7 height 7
click at [162, 130] on div at bounding box center [160, 129] width 7 height 7
type input "121212"
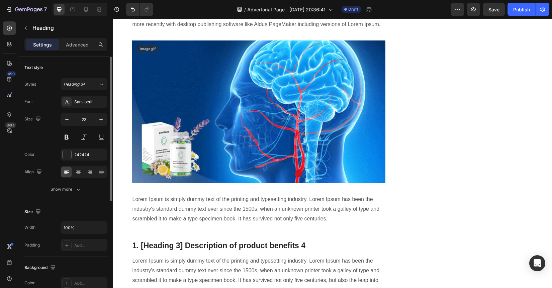
click at [406, 225] on div "Unique Value Proposition Heading Icon Product benefit 1 Text block Icon Product…" at bounding box center [469, 39] width 127 height 1966
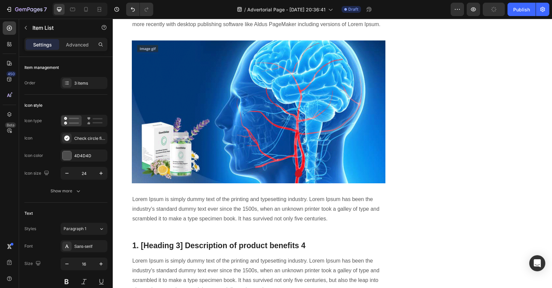
click at [83, 155] on div "4D4D4D" at bounding box center [83, 156] width 19 height 6
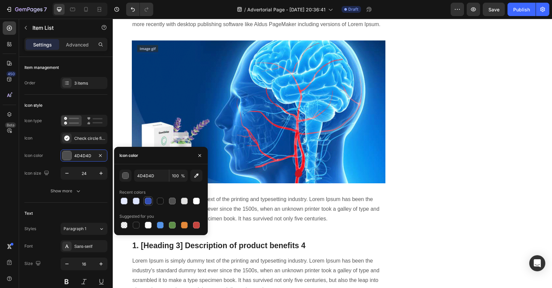
click at [148, 201] on div at bounding box center [148, 201] width 7 height 7
click at [160, 223] on div at bounding box center [160, 225] width 7 height 7
type input "5594E7"
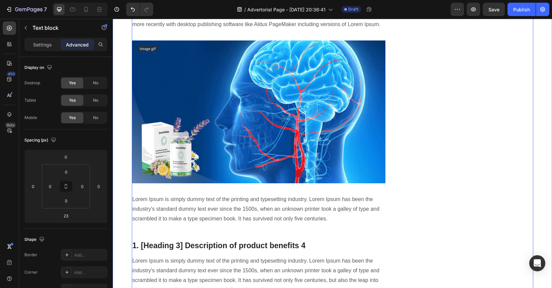
click at [390, 183] on div "The Hidden Truth About [MEDICAL_DATA] That's Destroying Lives, 20 Million Suffe…" at bounding box center [332, 39] width 401 height 1966
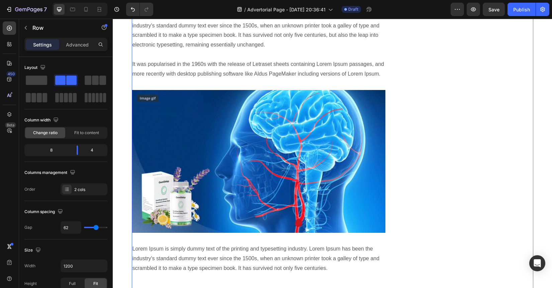
scroll to position [977, 0]
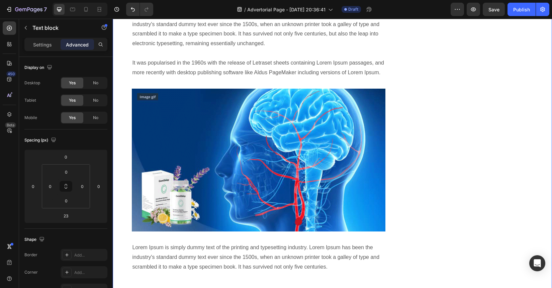
drag, startPoint x: 376, startPoint y: 177, endPoint x: 128, endPoint y: 168, distance: 248.8
click at [128, 168] on div "The Hidden Truth About [MEDICAL_DATA] That's Destroying Lives, 20 Million Suffe…" at bounding box center [332, 88] width 429 height 1966
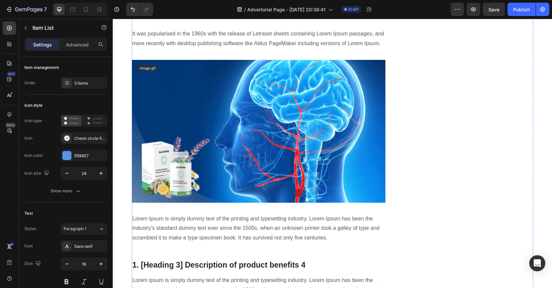
drag, startPoint x: 141, startPoint y: 176, endPoint x: 244, endPoint y: 183, distance: 103.5
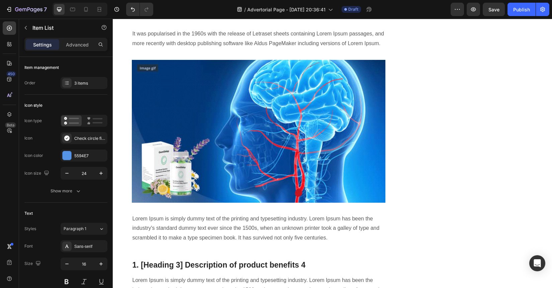
drag, startPoint x: 224, startPoint y: 194, endPoint x: 140, endPoint y: 195, distance: 83.9
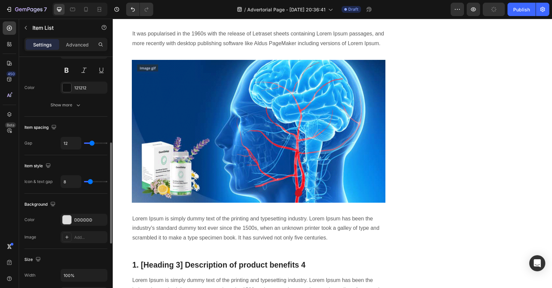
scroll to position [212, 0]
click at [80, 222] on div "DDDDDD" at bounding box center [83, 220] width 19 height 6
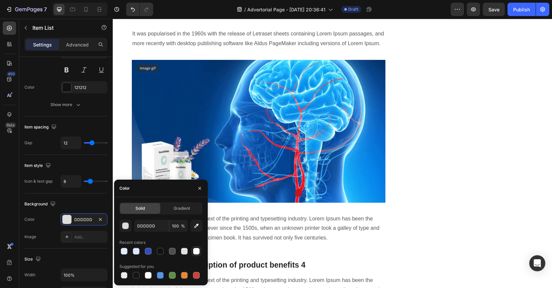
click at [198, 250] on div at bounding box center [196, 251] width 7 height 7
type input "FFFFFF"
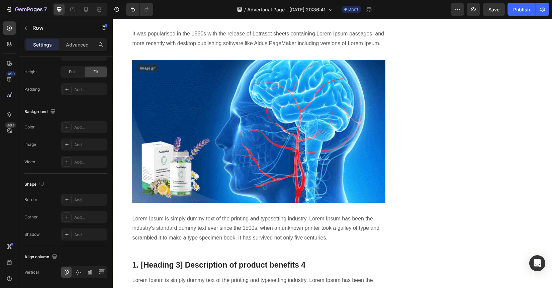
click at [420, 218] on div "Unique Value Proposition Heading Icon Product benefit 1 Text block Icon Product…" at bounding box center [469, 74] width 127 height 1938
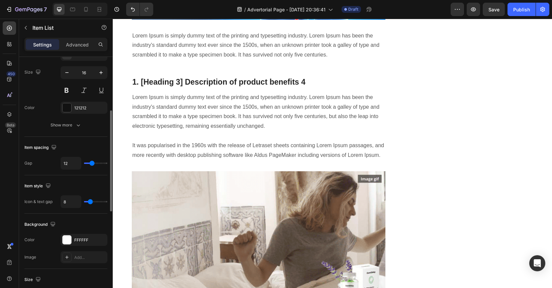
scroll to position [208, 0]
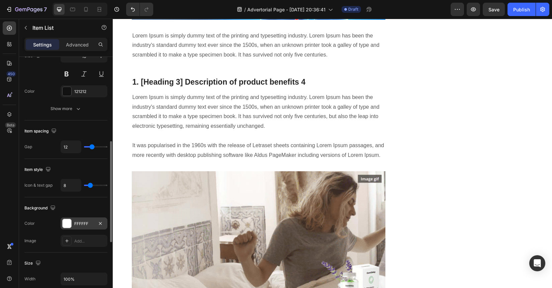
click at [90, 221] on div "FFFFFF" at bounding box center [83, 224] width 19 height 6
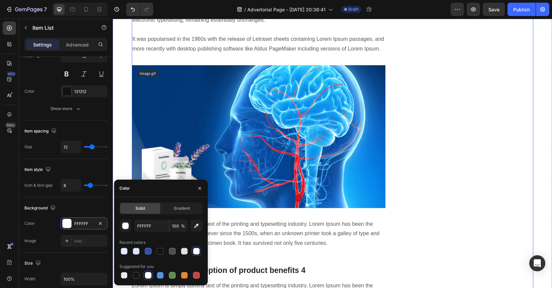
scroll to position [940, 0]
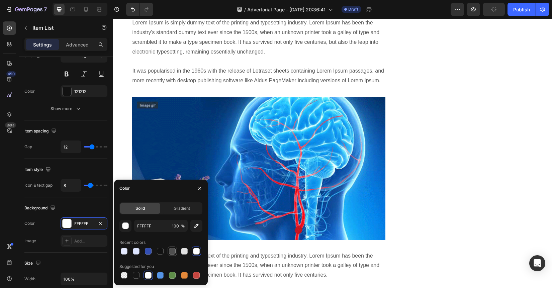
click at [175, 253] on div at bounding box center [172, 251] width 8 height 8
type input "4F4F4F"
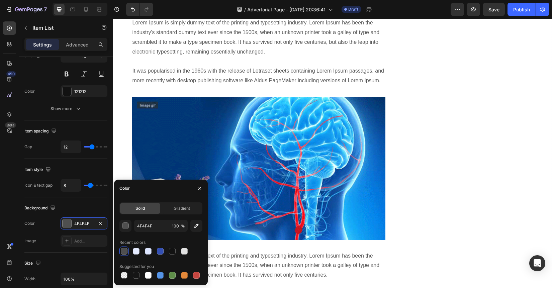
click at [291, 195] on div "The Hidden Truth About [MEDICAL_DATA] That's Destroying Lives, 20 Million Suffe…" at bounding box center [259, 111] width 254 height 1938
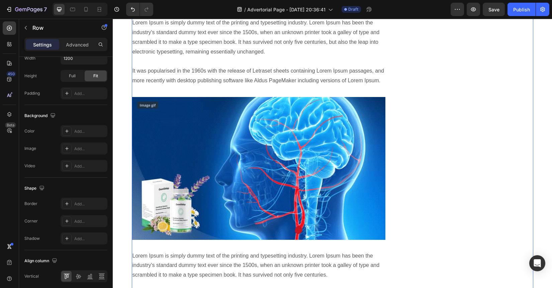
scroll to position [0, 0]
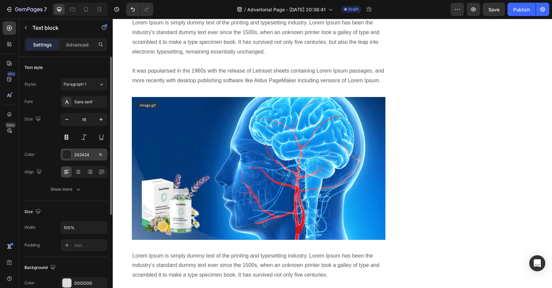
click at [100, 159] on div "242424" at bounding box center [84, 154] width 47 height 12
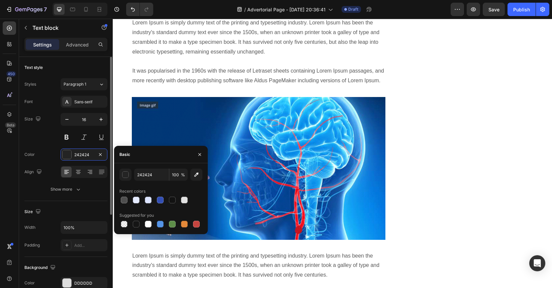
click at [92, 216] on div "Size" at bounding box center [65, 211] width 83 height 11
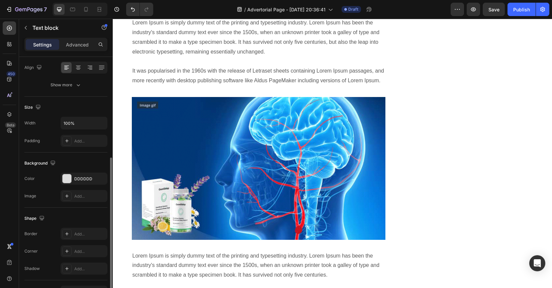
scroll to position [146, 0]
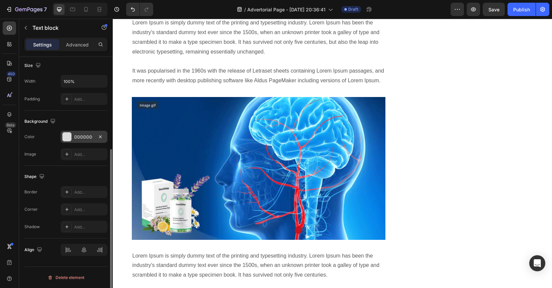
click at [88, 135] on div "DDDDDD" at bounding box center [83, 137] width 19 height 6
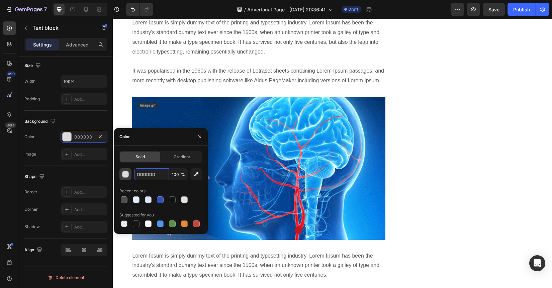
drag, startPoint x: 162, startPoint y: 176, endPoint x: 120, endPoint y: 176, distance: 42.5
click at [120, 176] on div "DDDDDD 100 %" at bounding box center [160, 174] width 83 height 12
drag, startPoint x: 153, startPoint y: 174, endPoint x: 137, endPoint y: 174, distance: 16.0
click at [137, 174] on input "DDDDDD" at bounding box center [151, 174] width 35 height 12
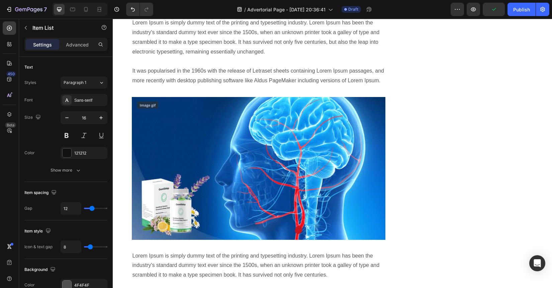
scroll to position [0, 0]
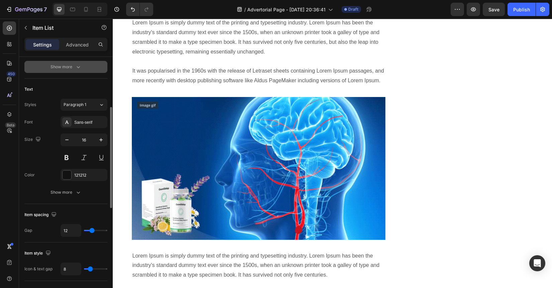
scroll to position [126, 0]
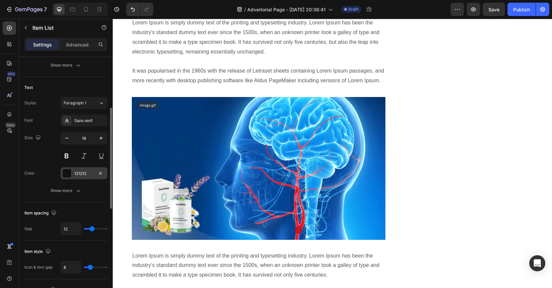
click at [85, 174] on div "121212" at bounding box center [83, 173] width 19 height 6
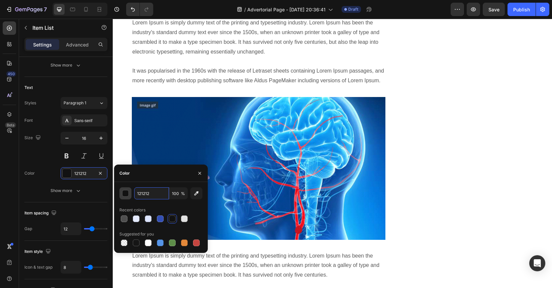
drag, startPoint x: 152, startPoint y: 195, endPoint x: 129, endPoint y: 195, distance: 22.7
click at [129, 195] on div "121212 100 %" at bounding box center [160, 193] width 83 height 12
paste input "DDDDDD"
drag, startPoint x: 167, startPoint y: 194, endPoint x: 111, endPoint y: 194, distance: 55.8
click at [111, 194] on div "450 Beta Sections(18) Elements(83) Section Element Hero Section Product Detail …" at bounding box center [56, 153] width 113 height 269
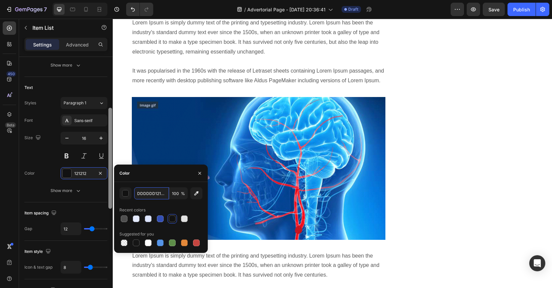
paste input "text"
type input "DDDDDD"
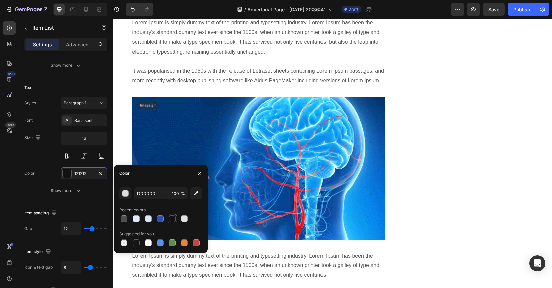
click at [394, 197] on div "The Hidden Truth About [MEDICAL_DATA] That's Destroying Lives, 20 Million Suffe…" at bounding box center [332, 111] width 401 height 1938
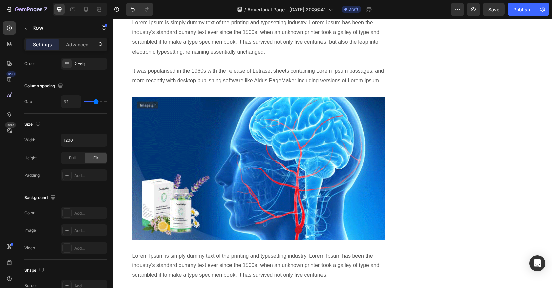
scroll to position [0, 0]
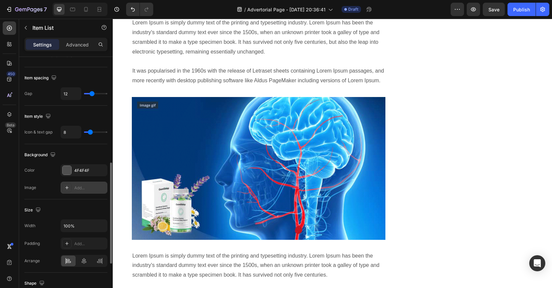
scroll to position [242, 0]
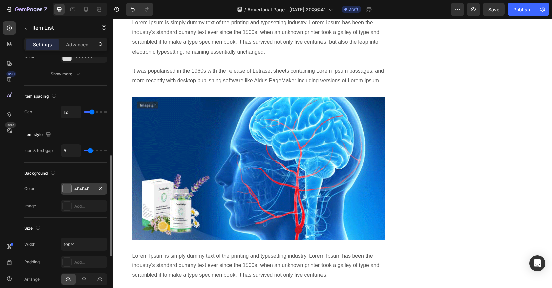
click at [89, 188] on div "4F4F4F" at bounding box center [83, 189] width 19 height 6
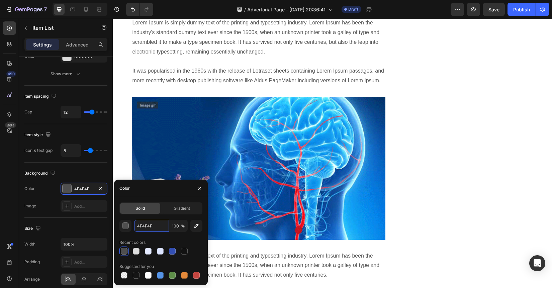
drag, startPoint x: 164, startPoint y: 227, endPoint x: 132, endPoint y: 227, distance: 31.8
click at [132, 227] on div "4F4F4F 100 %" at bounding box center [160, 226] width 83 height 12
drag, startPoint x: 155, startPoint y: 225, endPoint x: 137, endPoint y: 226, distance: 17.7
click at [137, 226] on input "4F4F4F" at bounding box center [151, 226] width 35 height 12
paste input "DDDDDD"
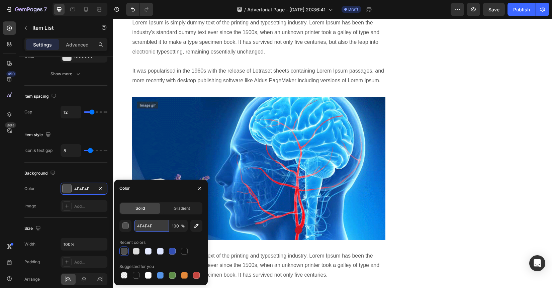
type input "DDDDDD"
click at [390, 223] on div "The Hidden Truth About [MEDICAL_DATA] That's Destroying Lives, 20 Million Suffe…" at bounding box center [332, 111] width 401 height 1938
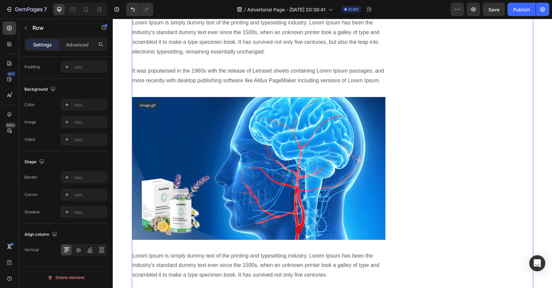
scroll to position [0, 0]
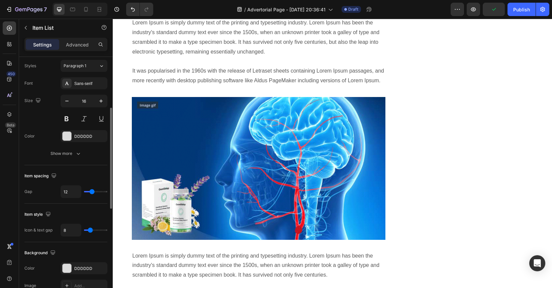
scroll to position [163, 0]
click at [84, 136] on div "DDDDDD" at bounding box center [83, 136] width 19 height 6
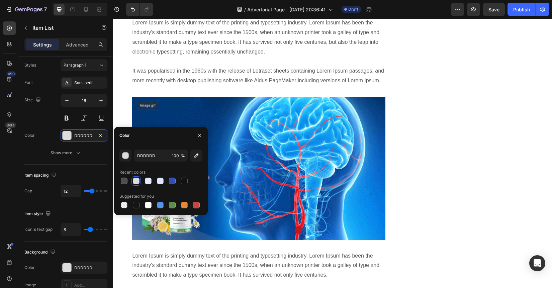
click at [189, 182] on div at bounding box center [160, 180] width 83 height 9
click at [188, 182] on div at bounding box center [184, 181] width 8 height 8
type input "121212"
click at [419, 214] on div "Unique Value Proposition Heading Icon Product benefit 1 Text block Icon Product…" at bounding box center [469, 111] width 127 height 1938
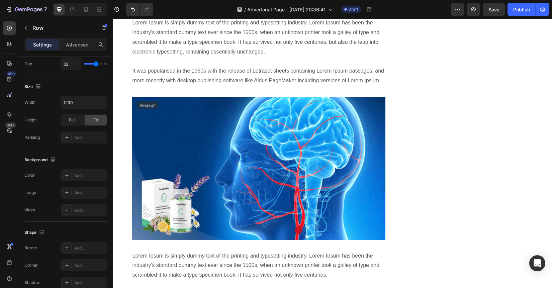
scroll to position [0, 0]
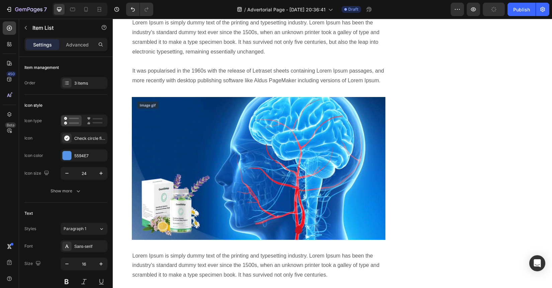
drag, startPoint x: 193, startPoint y: 248, endPoint x: 140, endPoint y: 248, distance: 52.1
click at [434, 235] on div "Unique Value Proposition Heading Icon Product benefit 1 Text block Icon Product…" at bounding box center [469, 111] width 127 height 1938
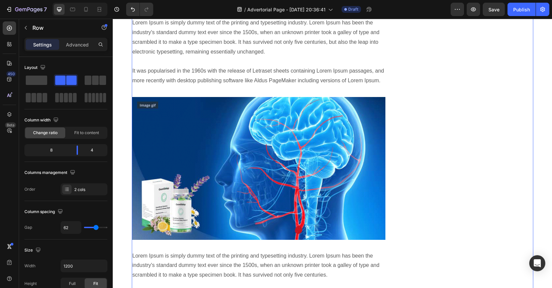
click at [408, 159] on div "Unique Value Proposition Heading Icon Product benefit 1 Text block Icon Product…" at bounding box center [469, 111] width 127 height 1938
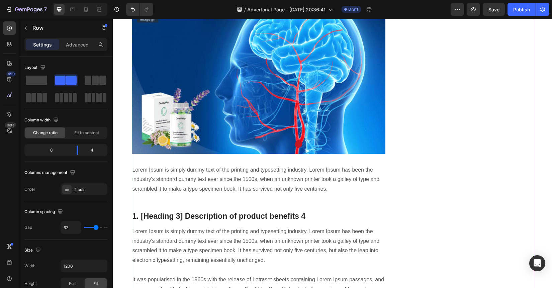
scroll to position [1050, 0]
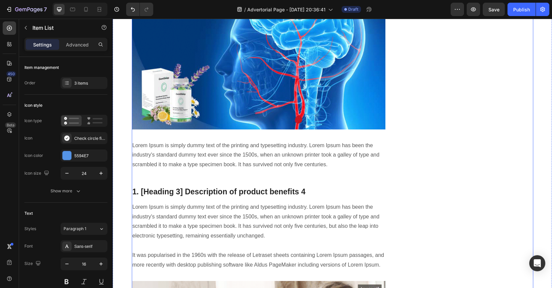
click at [417, 150] on div "Unique Value Proposition Heading Icon Product benefit 1 Text block Icon Product…" at bounding box center [469, 0] width 127 height 1938
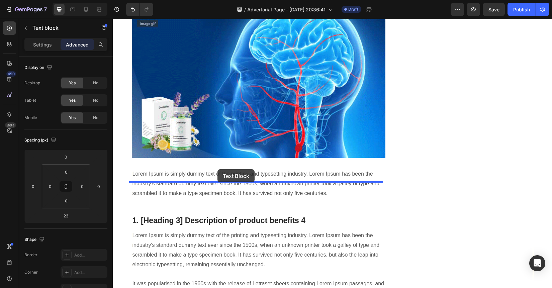
drag, startPoint x: 215, startPoint y: 95, endPoint x: 217, endPoint y: 170, distance: 75.9
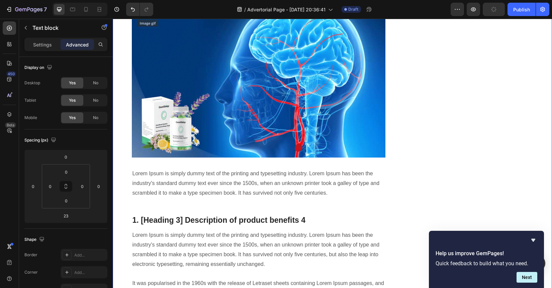
drag, startPoint x: 237, startPoint y: 165, endPoint x: 125, endPoint y: 152, distance: 112.7
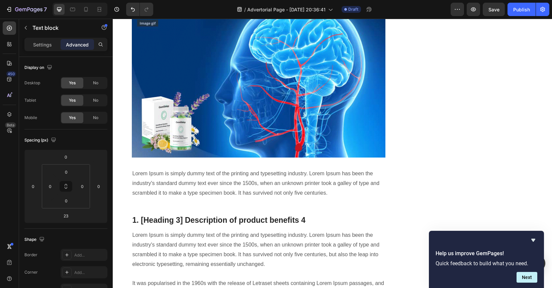
drag, startPoint x: 197, startPoint y: 159, endPoint x: 129, endPoint y: 161, distance: 68.5
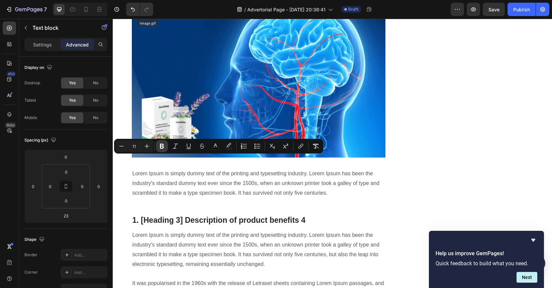
click at [165, 144] on button "Bold" at bounding box center [162, 146] width 12 height 12
click at [400, 177] on div "The Hidden Truth About [MEDICAL_DATA] That's Destroying Lives, 20 Million Suffe…" at bounding box center [332, 14] width 401 height 1966
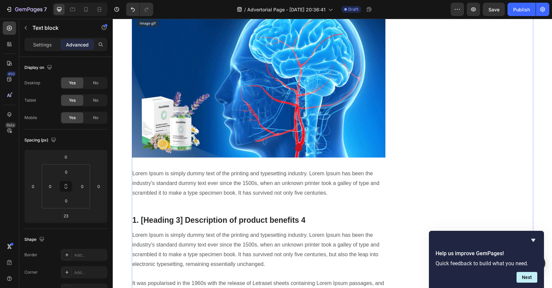
click at [359, 194] on div "The Hidden Truth About [MEDICAL_DATA] That's Destroying Lives, 20 Million Suffe…" at bounding box center [259, 14] width 254 height 1966
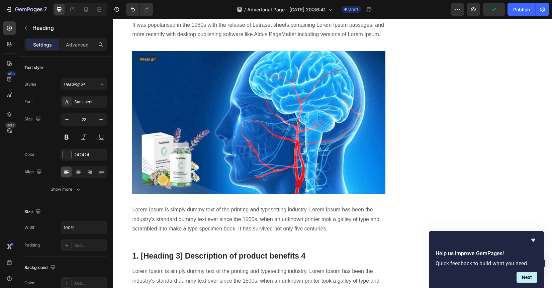
scroll to position [1107, 0]
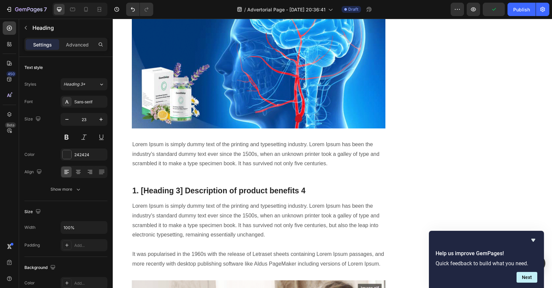
drag, startPoint x: 304, startPoint y: 159, endPoint x: 139, endPoint y: 158, distance: 165.1
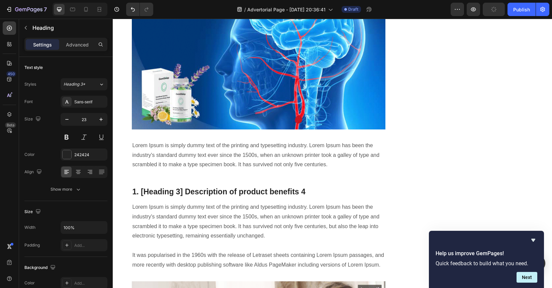
drag, startPoint x: 255, startPoint y: 158, endPoint x: 139, endPoint y: 159, distance: 115.3
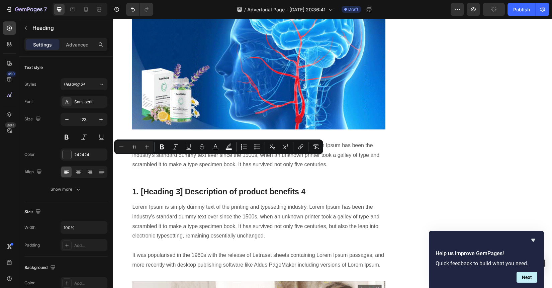
click at [130, 148] on input "11" at bounding box center [133, 147] width 13 height 8
click at [136, 148] on input "11" at bounding box center [133, 147] width 13 height 8
click at [137, 148] on input "11" at bounding box center [133, 147] width 13 height 8
drag, startPoint x: 139, startPoint y: 148, endPoint x: 121, endPoint y: 148, distance: 17.7
click at [121, 148] on div "Minus 11 Plus" at bounding box center [133, 147] width 37 height 12
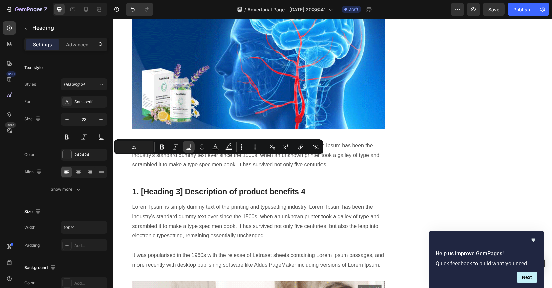
type input "23"
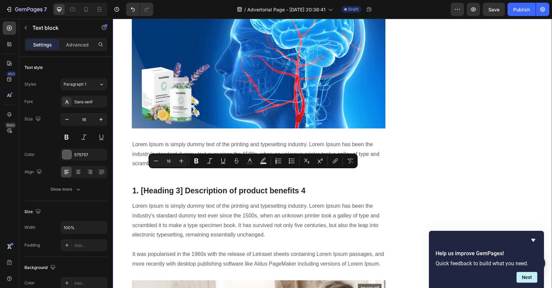
drag, startPoint x: 262, startPoint y: 204, endPoint x: 124, endPoint y: 175, distance: 141.1
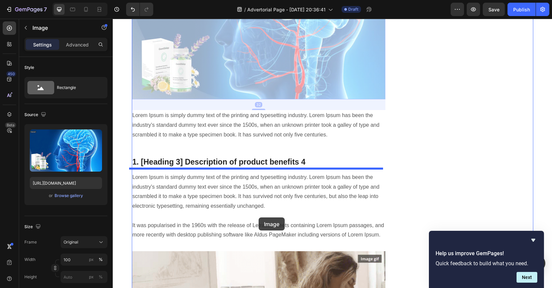
scroll to position [1108, 0]
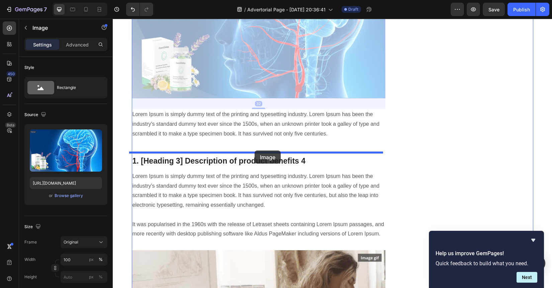
drag, startPoint x: 260, startPoint y: 284, endPoint x: 254, endPoint y: 150, distance: 133.8
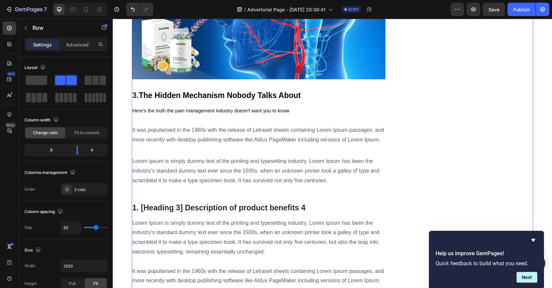
scroll to position [1037, 0]
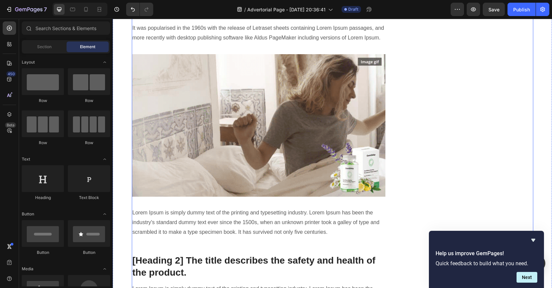
scroll to position [1281, 0]
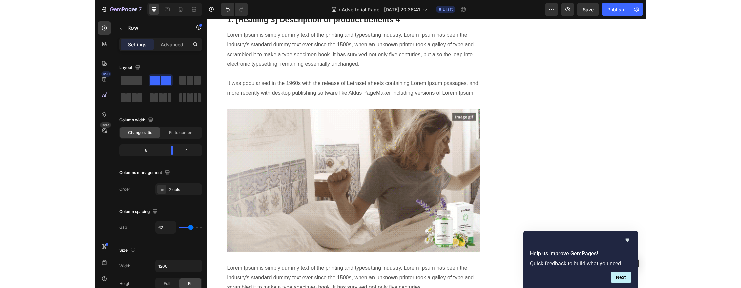
scroll to position [1257, 0]
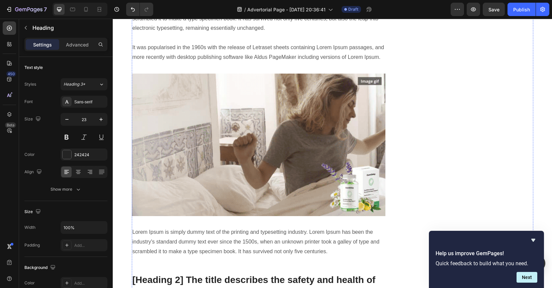
drag, startPoint x: 378, startPoint y: 178, endPoint x: 135, endPoint y: 147, distance: 244.4
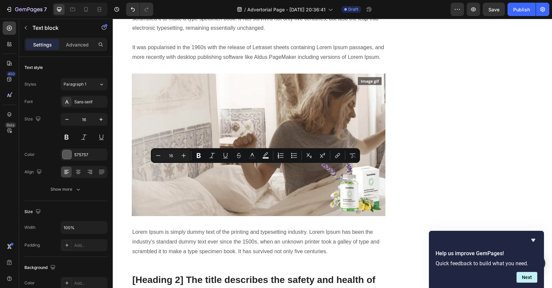
type input "11"
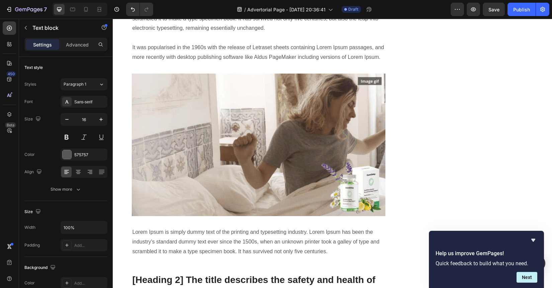
drag, startPoint x: 378, startPoint y: 179, endPoint x: 136, endPoint y: 151, distance: 243.7
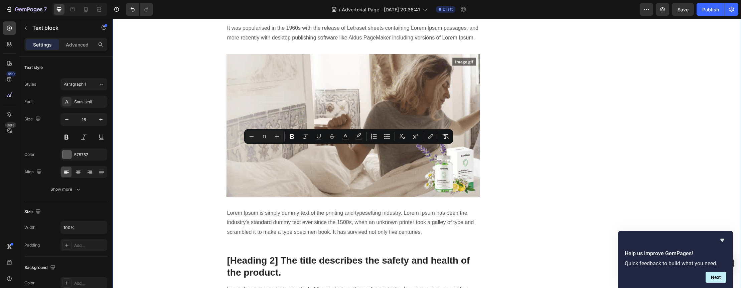
drag, startPoint x: 390, startPoint y: 158, endPoint x: 215, endPoint y: 146, distance: 175.2
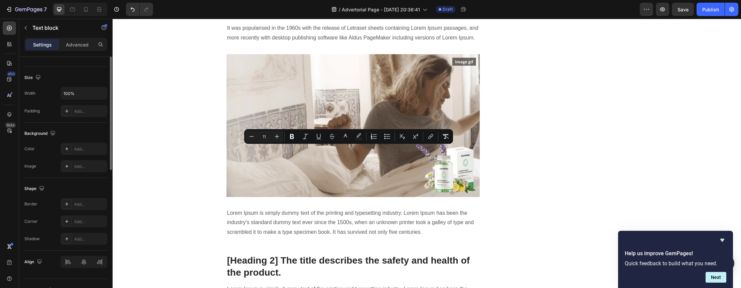
scroll to position [146, 0]
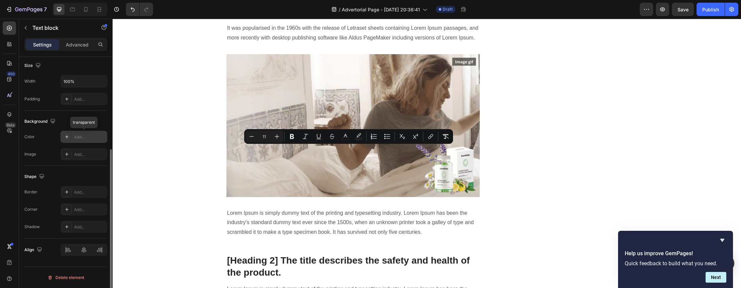
click at [79, 136] on div "Add..." at bounding box center [89, 137] width 31 height 6
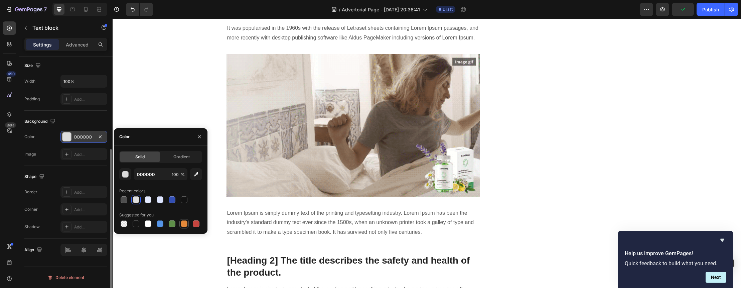
click at [185, 221] on div at bounding box center [184, 223] width 7 height 7
type input "E4893A"
click at [185, 221] on div at bounding box center [184, 223] width 7 height 7
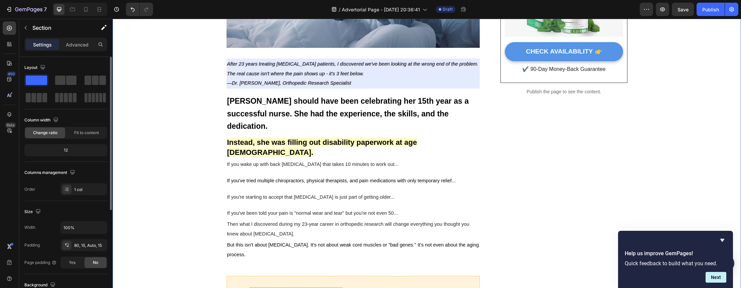
scroll to position [272, 0]
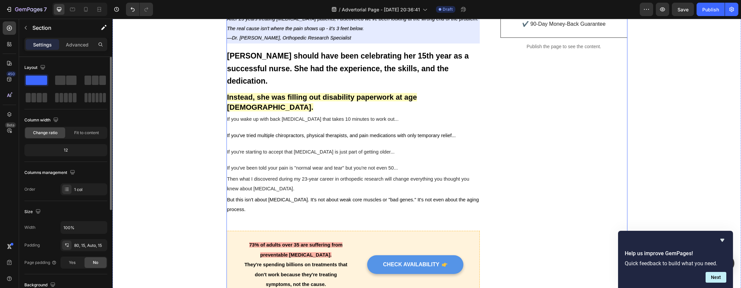
click at [291, 99] on strong "Instead, she was filling out disability paperwork at age [DEMOGRAPHIC_DATA]." at bounding box center [322, 102] width 190 height 19
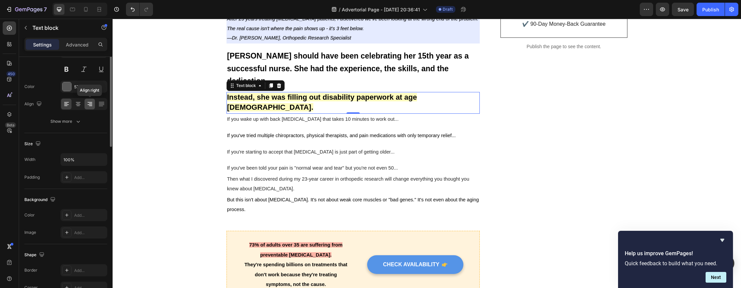
scroll to position [0, 0]
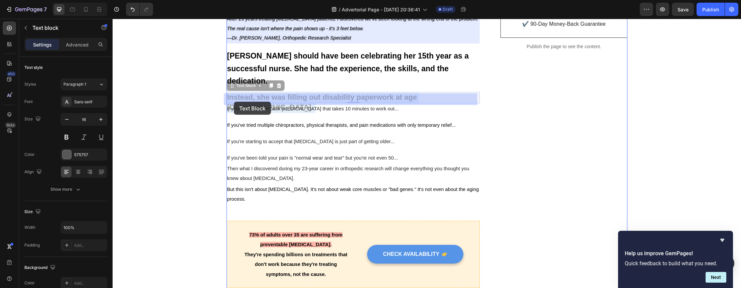
drag, startPoint x: 431, startPoint y: 99, endPoint x: 236, endPoint y: 102, distance: 194.9
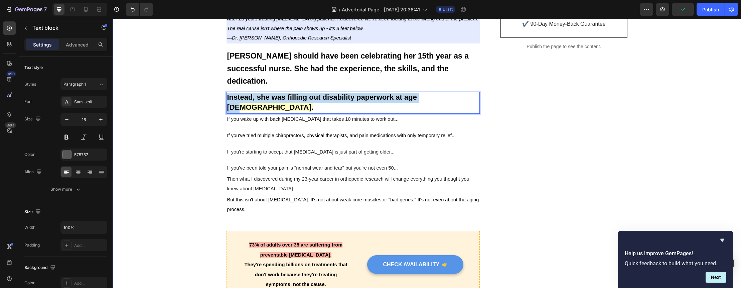
drag, startPoint x: 429, startPoint y: 96, endPoint x: 222, endPoint y: 98, distance: 207.2
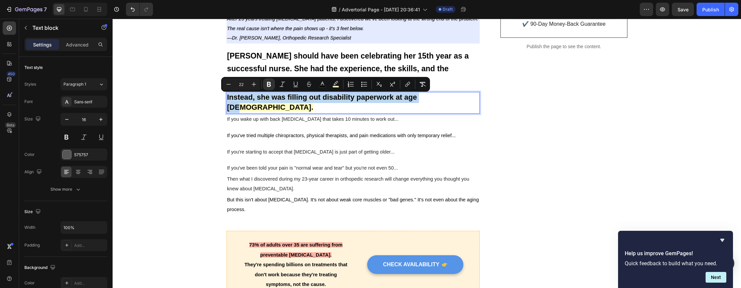
click at [438, 99] on p "Instead, she was filling out disability paperwork at age [DEMOGRAPHIC_DATA]." at bounding box center [353, 103] width 252 height 21
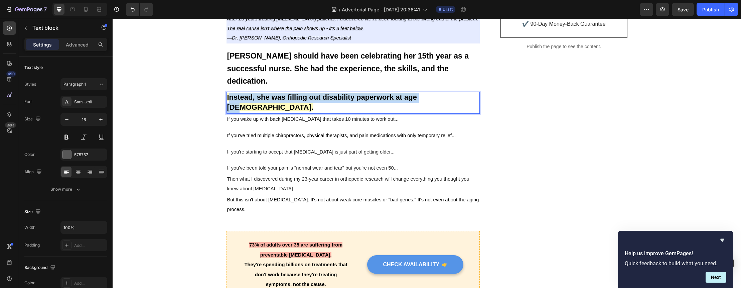
drag, startPoint x: 438, startPoint y: 99, endPoint x: 228, endPoint y: 100, distance: 209.2
click at [228, 100] on p "Instead, she was filling out disability paperwork at age [DEMOGRAPHIC_DATA]." at bounding box center [353, 103] width 252 height 21
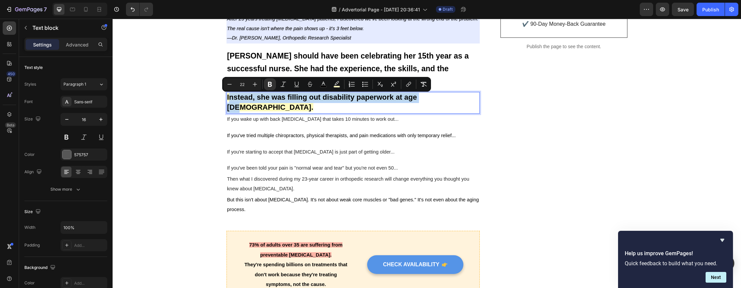
copy strong "nstead, she was filling out disability paperwork at age [DEMOGRAPHIC_DATA]."
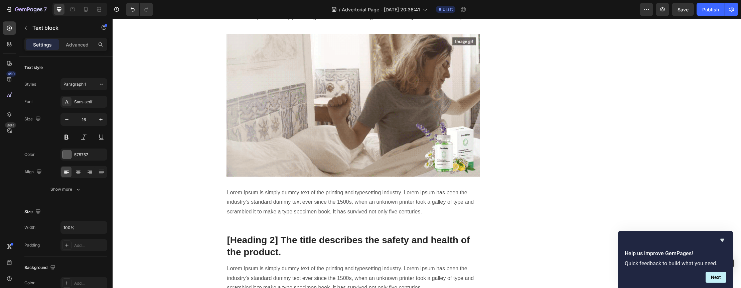
scroll to position [1311, 0]
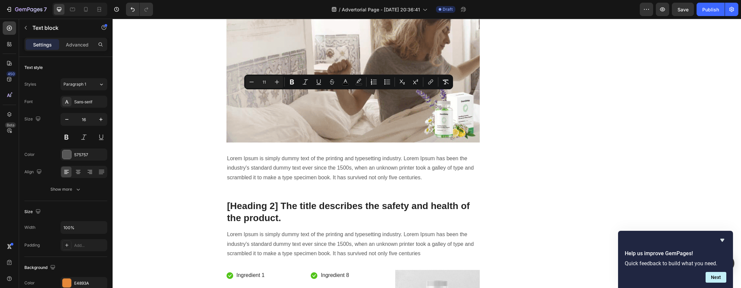
drag, startPoint x: 392, startPoint y: 104, endPoint x: 229, endPoint y: 101, distance: 163.5
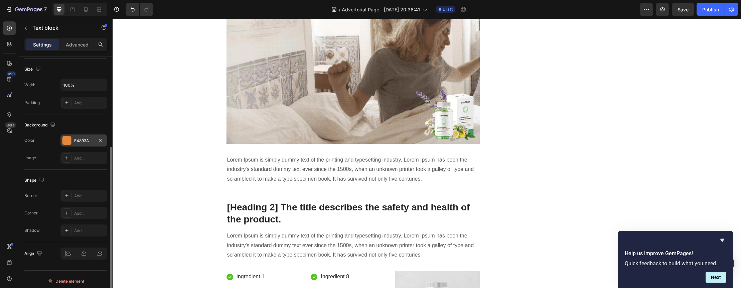
click at [82, 143] on div "E4893A" at bounding box center [83, 141] width 19 height 6
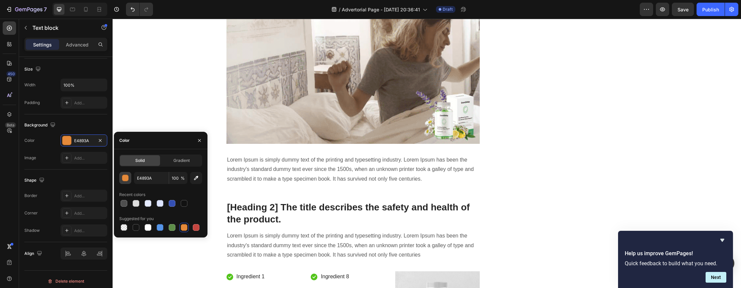
click at [128, 178] on div "button" at bounding box center [125, 177] width 7 height 7
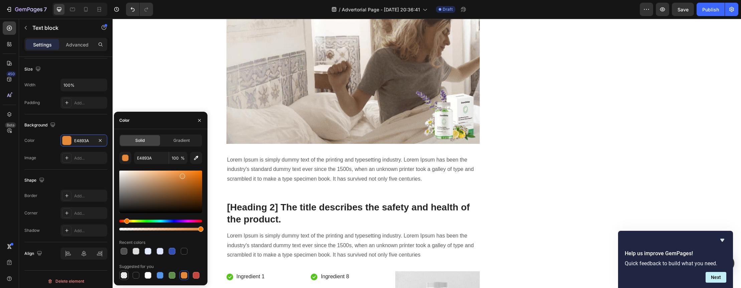
click at [125, 277] on div at bounding box center [124, 275] width 7 height 7
type input "000000"
type input "0"
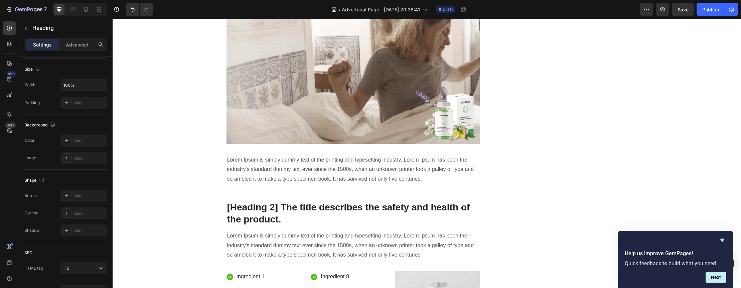
scroll to position [0, 0]
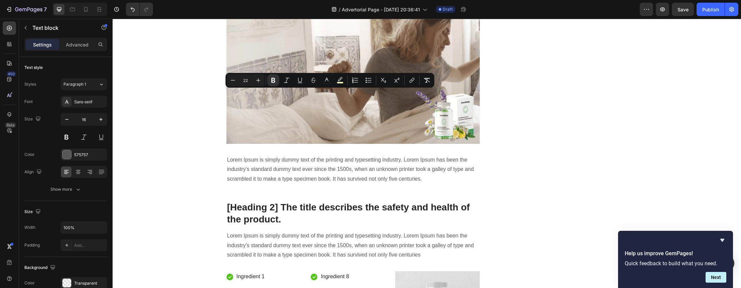
drag, startPoint x: 435, startPoint y: 93, endPoint x: 229, endPoint y: 94, distance: 205.9
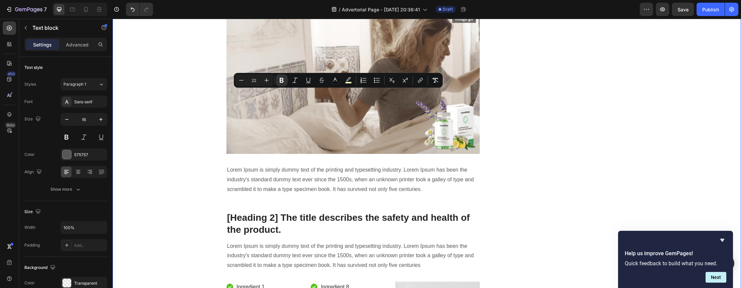
drag, startPoint x: 449, startPoint y: 114, endPoint x: 211, endPoint y: 81, distance: 240.0
click at [245, 84] on button "Minus" at bounding box center [241, 80] width 12 height 12
type input "21"
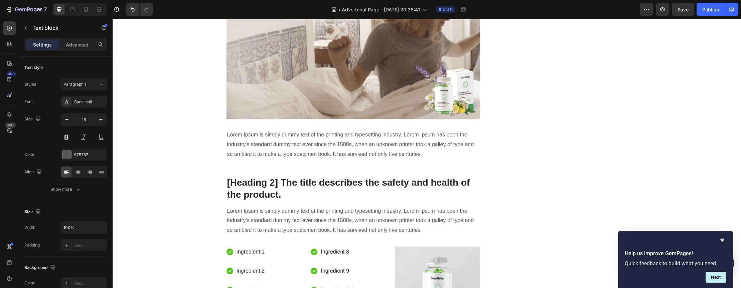
scroll to position [1320, 0]
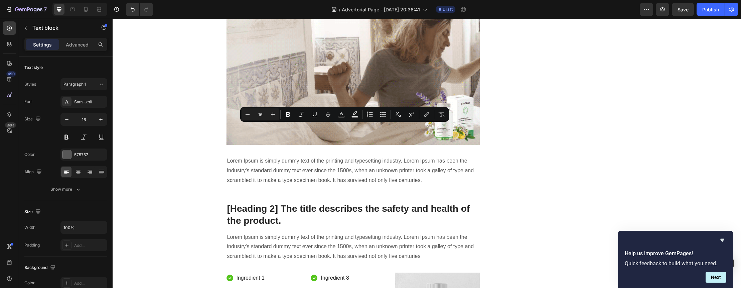
drag, startPoint x: 364, startPoint y: 136, endPoint x: 368, endPoint y: 139, distance: 5.0
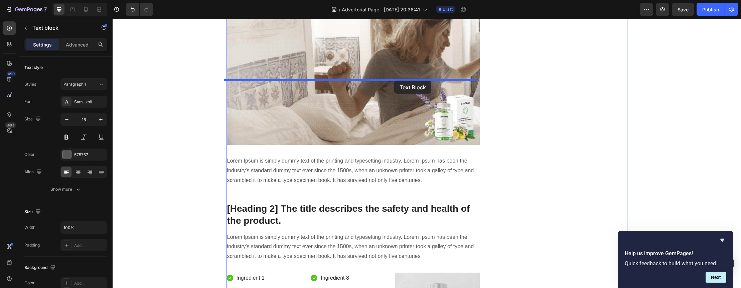
drag, startPoint x: 401, startPoint y: 139, endPoint x: 394, endPoint y: 81, distance: 59.2
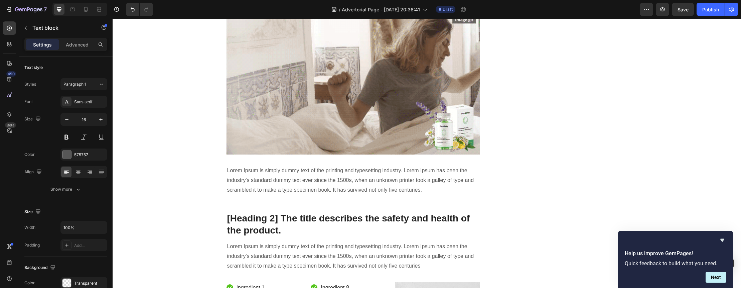
drag, startPoint x: 394, startPoint y: 132, endPoint x: 386, endPoint y: 131, distance: 8.0
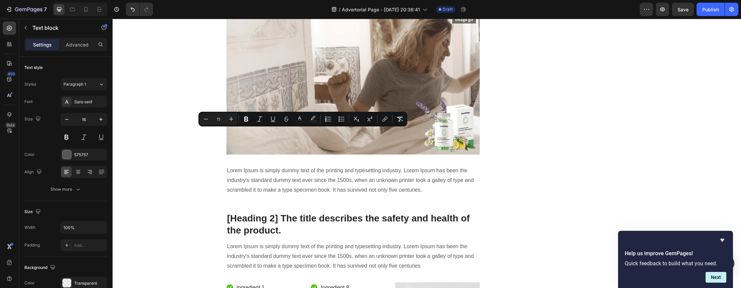
drag, startPoint x: 385, startPoint y: 133, endPoint x: 225, endPoint y: 136, distance: 160.2
click at [224, 118] on input "11" at bounding box center [218, 119] width 13 height 8
type input "1"
click at [202, 120] on button "Minus" at bounding box center [206, 119] width 12 height 12
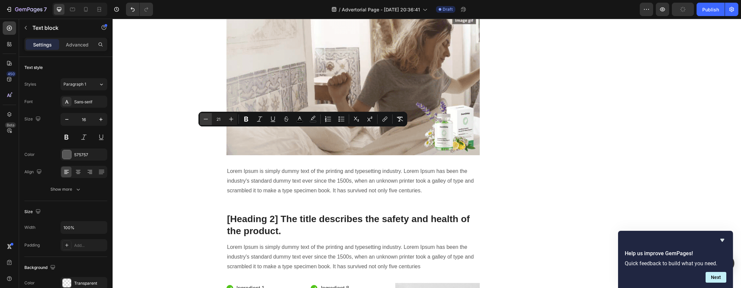
click at [202, 120] on button "Minus" at bounding box center [206, 119] width 12 height 12
type input "18"
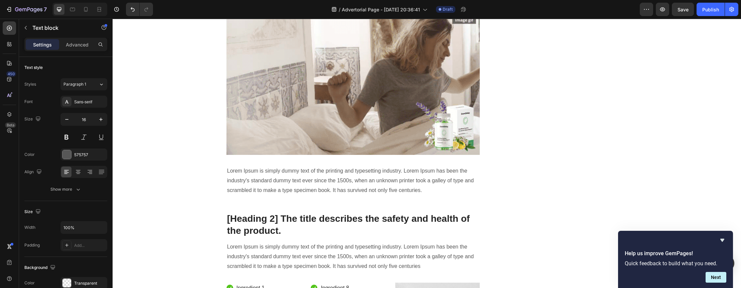
drag, startPoint x: 425, startPoint y: 131, endPoint x: 435, endPoint y: 132, distance: 10.7
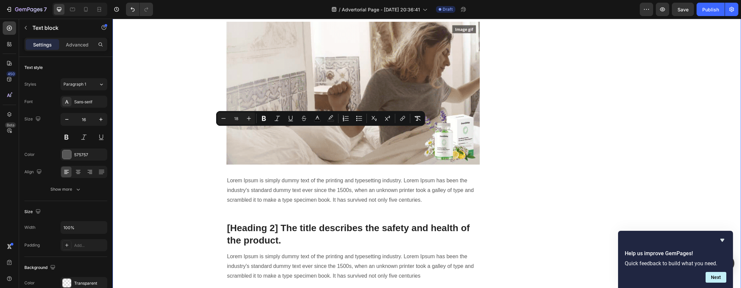
drag, startPoint x: 420, startPoint y: 129, endPoint x: 216, endPoint y: 131, distance: 203.9
click at [266, 121] on icon "Editor contextual toolbar" at bounding box center [264, 118] width 7 height 7
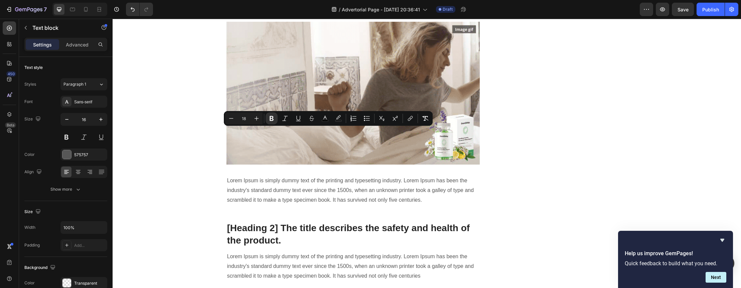
drag, startPoint x: 442, startPoint y: 130, endPoint x: 224, endPoint y: 132, distance: 217.9
click at [258, 117] on icon "Editor contextual toolbar" at bounding box center [256, 118] width 7 height 7
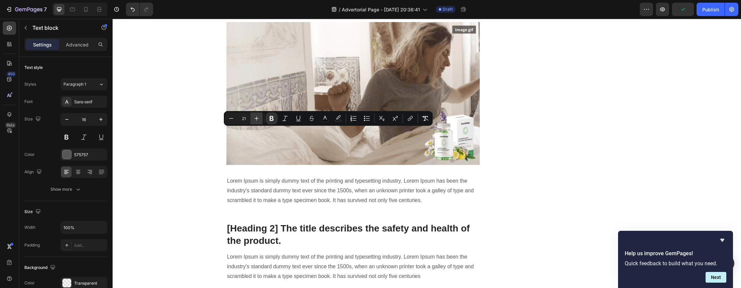
click at [258, 117] on icon "Editor contextual toolbar" at bounding box center [256, 118] width 7 height 7
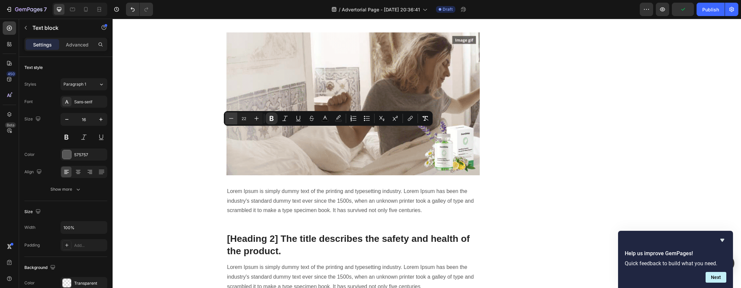
click at [231, 121] on icon "Editor contextual toolbar" at bounding box center [231, 118] width 7 height 7
type input "21"
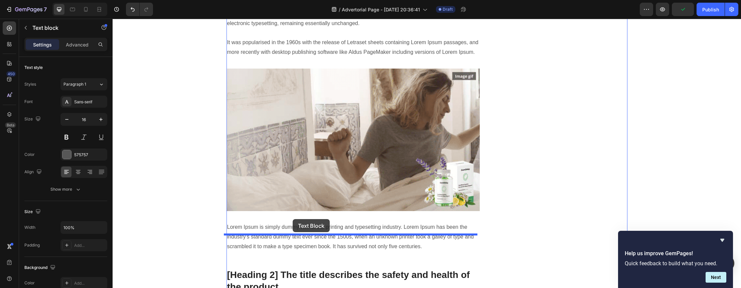
drag, startPoint x: 293, startPoint y: 144, endPoint x: 293, endPoint y: 219, distance: 75.2
drag, startPoint x: 302, startPoint y: 95, endPoint x: 303, endPoint y: 224, distance: 128.7
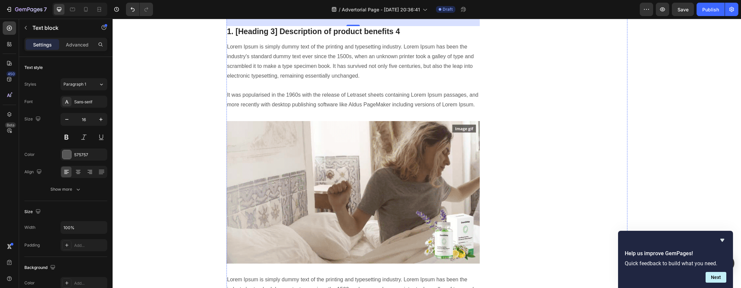
scroll to position [1269, 0]
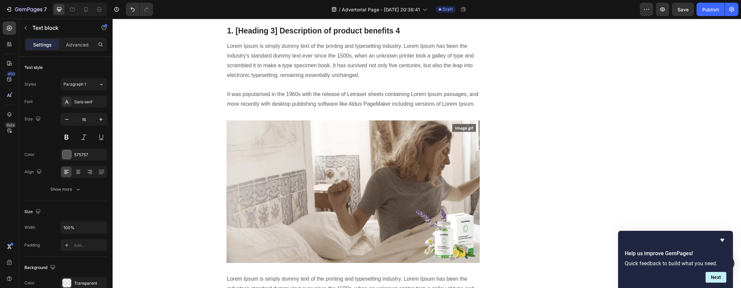
drag, startPoint x: 408, startPoint y: 122, endPoint x: 211, endPoint y: 122, distance: 197.9
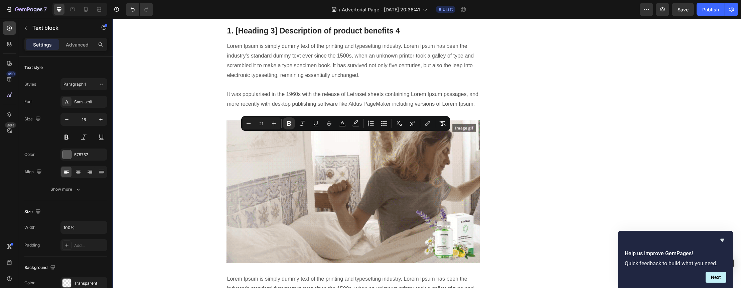
drag, startPoint x: 466, startPoint y: 139, endPoint x: 206, endPoint y: 138, distance: 259.7
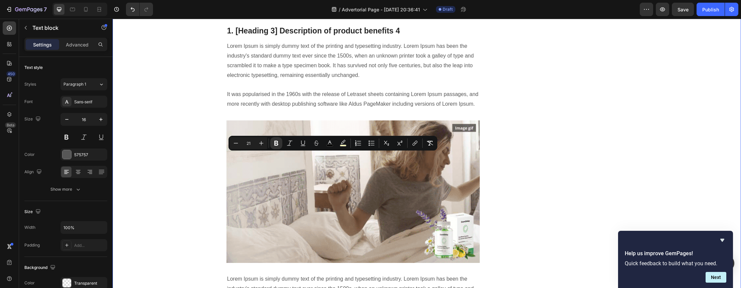
drag, startPoint x: 438, startPoint y: 174, endPoint x: 217, endPoint y: 158, distance: 221.2
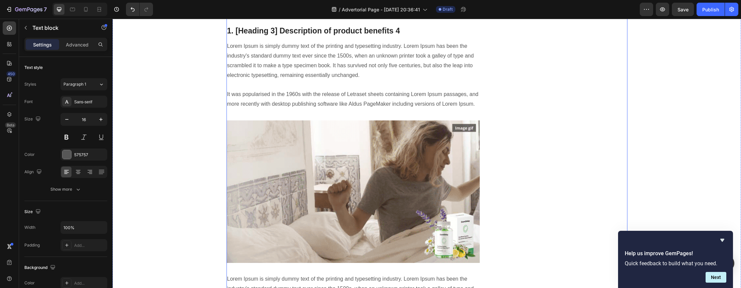
drag, startPoint x: 437, startPoint y: 174, endPoint x: 225, endPoint y: 152, distance: 212.4
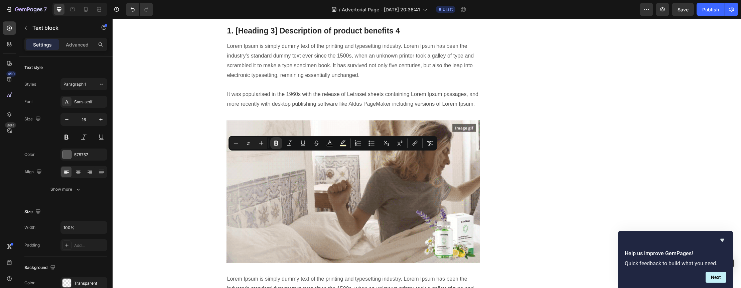
drag, startPoint x: 433, startPoint y: 177, endPoint x: 235, endPoint y: 150, distance: 199.4
click at [275, 144] on icon "Editor contextual toolbar" at bounding box center [276, 143] width 4 height 5
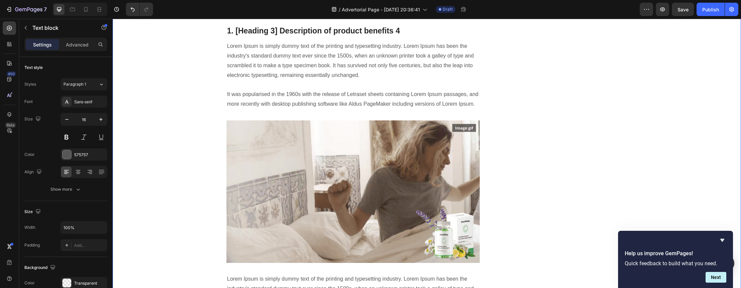
drag, startPoint x: 470, startPoint y: 137, endPoint x: 218, endPoint y: 142, distance: 251.7
drag, startPoint x: 225, startPoint y: 137, endPoint x: 471, endPoint y: 138, distance: 246.7
click at [68, 137] on button at bounding box center [67, 137] width 12 height 12
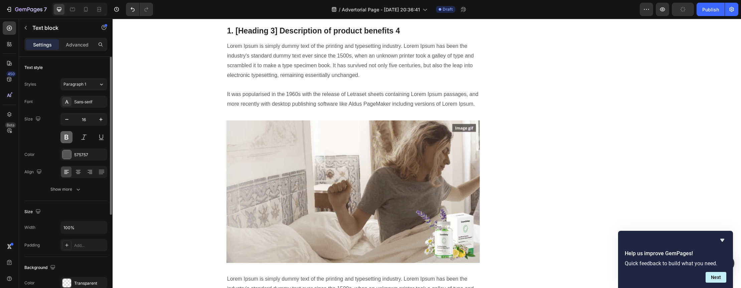
click at [68, 137] on button at bounding box center [67, 137] width 12 height 12
drag, startPoint x: 467, startPoint y: 137, endPoint x: 224, endPoint y: 134, distance: 242.4
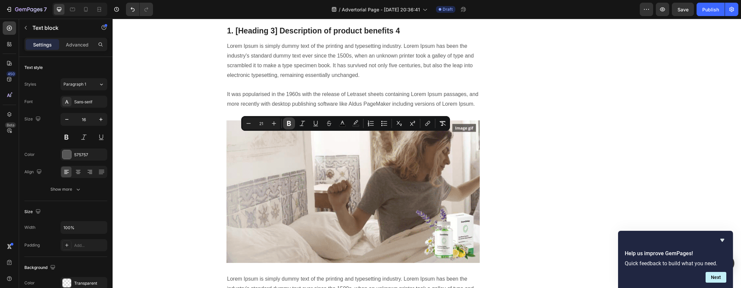
click at [287, 120] on icon "Editor contextual toolbar" at bounding box center [289, 123] width 7 height 7
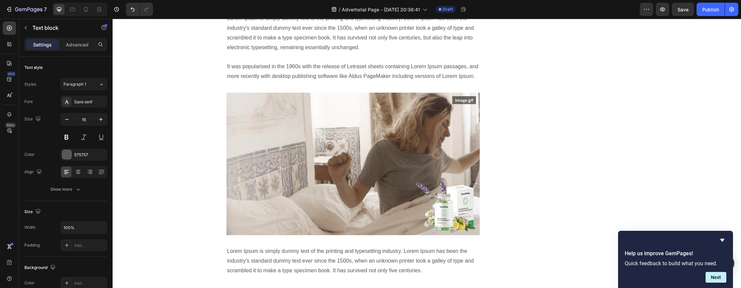
scroll to position [1300, 0]
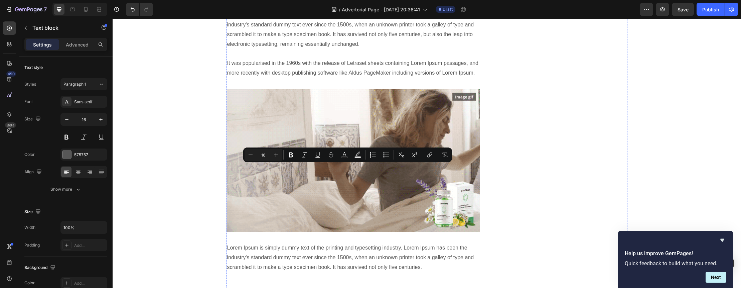
drag, startPoint x: 425, startPoint y: 184, endPoint x: 226, endPoint y: 153, distance: 202.0
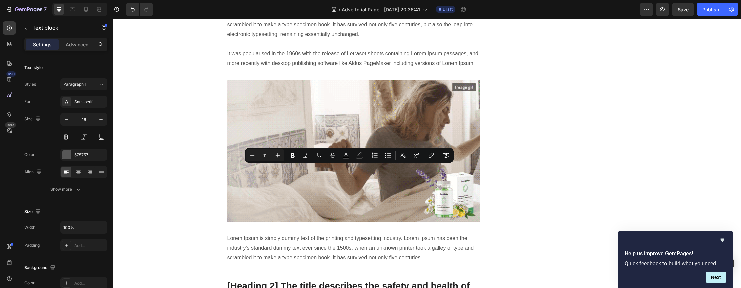
drag, startPoint x: 458, startPoint y: 168, endPoint x: 262, endPoint y: 178, distance: 196.5
click at [292, 156] on icon "Editor contextual toolbar" at bounding box center [292, 155] width 7 height 7
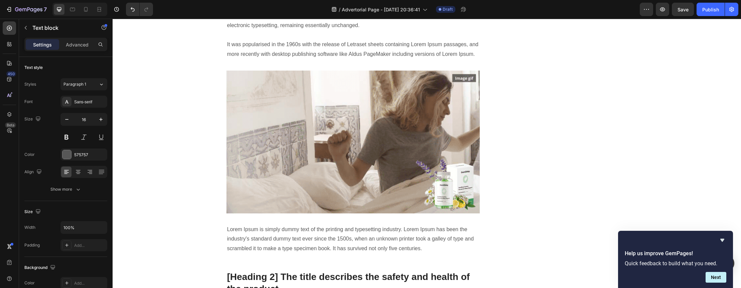
drag, startPoint x: 349, startPoint y: 198, endPoint x: 358, endPoint y: 189, distance: 12.8
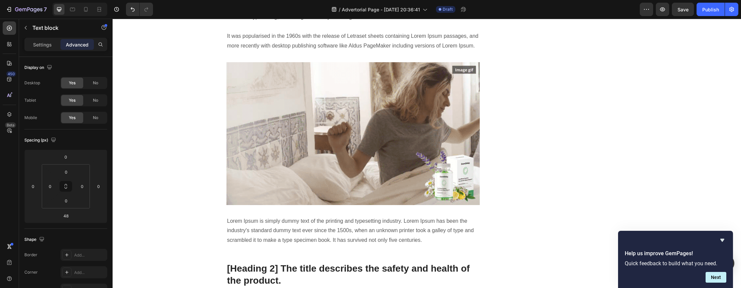
drag, startPoint x: 354, startPoint y: 234, endPoint x: 365, endPoint y: 228, distance: 12.7
type input "23"
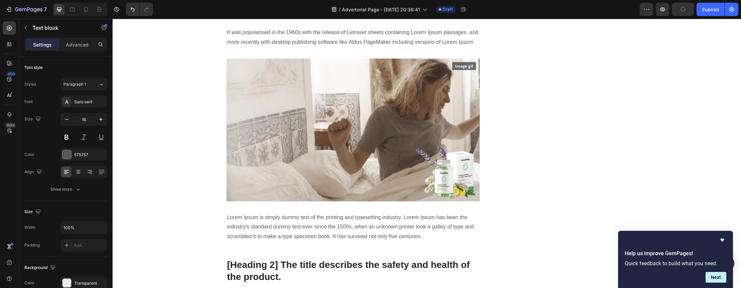
drag, startPoint x: 353, startPoint y: 162, endPoint x: 356, endPoint y: 159, distance: 4.5
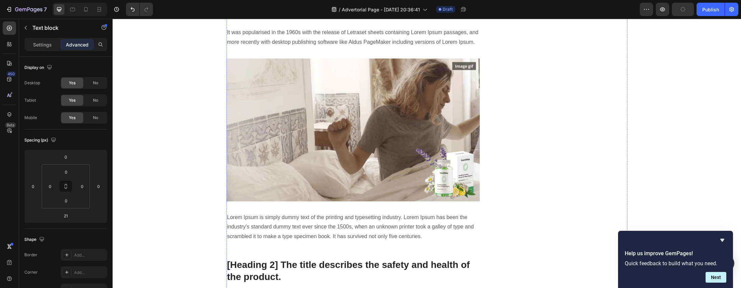
drag, startPoint x: 423, startPoint y: 212, endPoint x: 203, endPoint y: 191, distance: 221.3
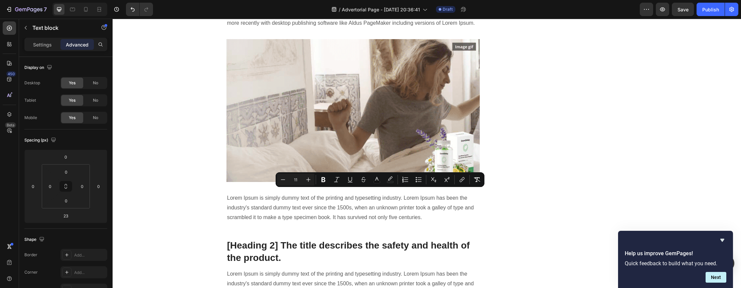
drag, startPoint x: 384, startPoint y: 192, endPoint x: 379, endPoint y: 192, distance: 4.7
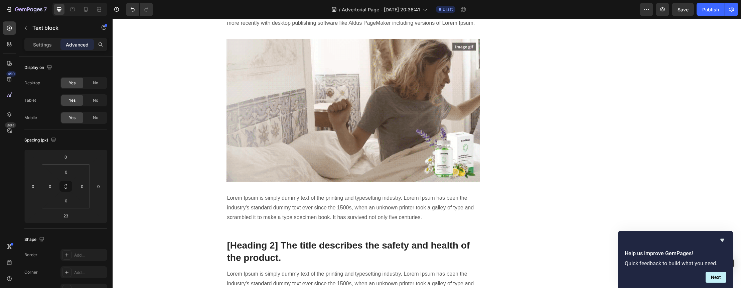
drag, startPoint x: 229, startPoint y: 191, endPoint x: 222, endPoint y: 191, distance: 6.7
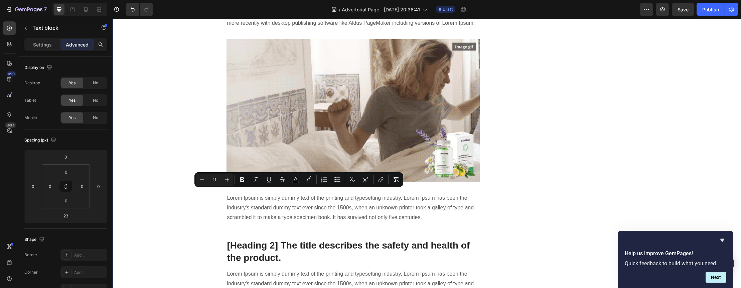
drag, startPoint x: 382, startPoint y: 194, endPoint x: 209, endPoint y: 195, distance: 173.2
click at [242, 178] on icon "Editor contextual toolbar" at bounding box center [242, 179] width 7 height 7
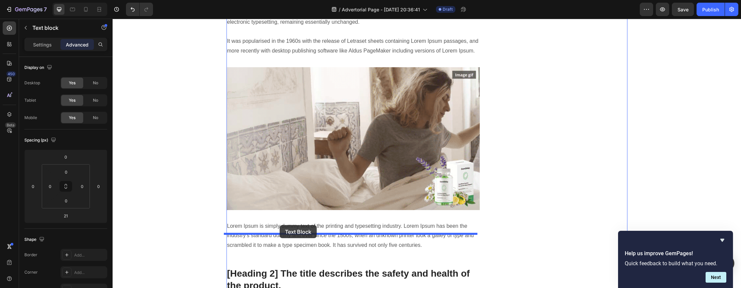
drag, startPoint x: 279, startPoint y: 199, endPoint x: 280, endPoint y: 225, distance: 26.1
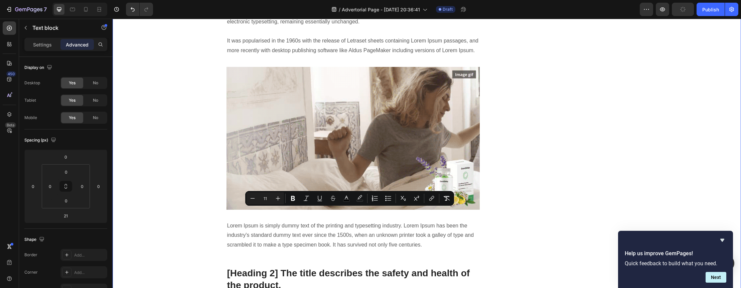
drag, startPoint x: 469, startPoint y: 223, endPoint x: 171, endPoint y: 199, distance: 299.1
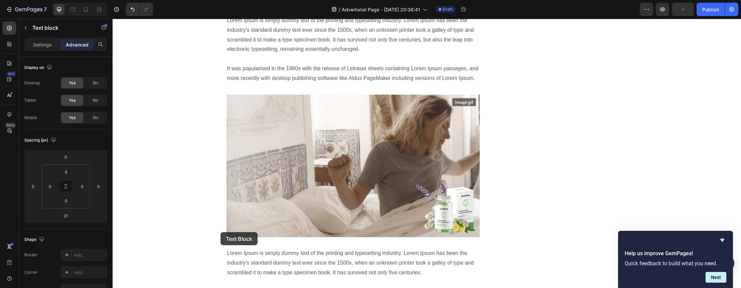
drag, startPoint x: 250, startPoint y: 246, endPoint x: 221, endPoint y: 232, distance: 33.0
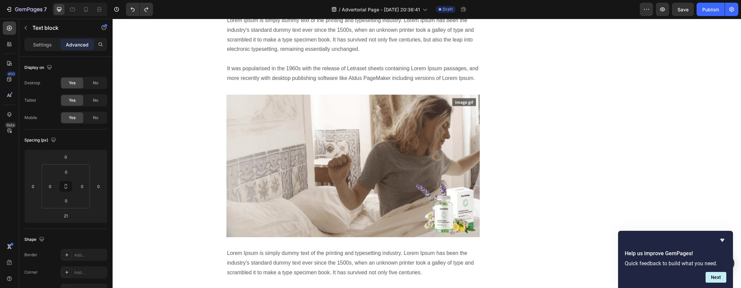
drag, startPoint x: 253, startPoint y: 250, endPoint x: 216, endPoint y: 226, distance: 44.2
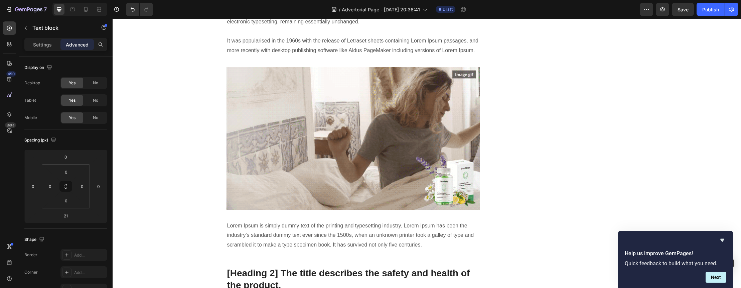
scroll to position [1373, 0]
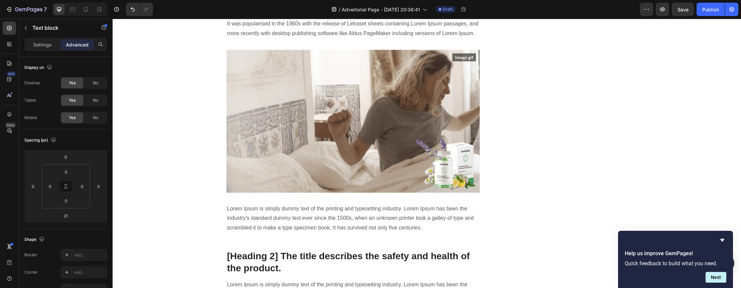
drag, startPoint x: 229, startPoint y: 165, endPoint x: 224, endPoint y: 166, distance: 5.4
drag, startPoint x: 255, startPoint y: 175, endPoint x: 249, endPoint y: 175, distance: 6.0
drag, startPoint x: 245, startPoint y: 174, endPoint x: 225, endPoint y: 166, distance: 22.2
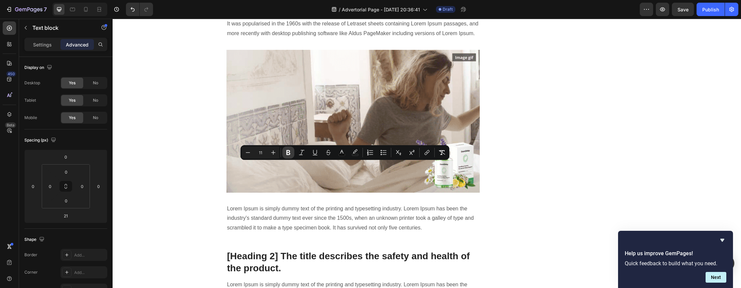
click at [289, 153] on icon "Editor contextual toolbar" at bounding box center [288, 152] width 4 height 5
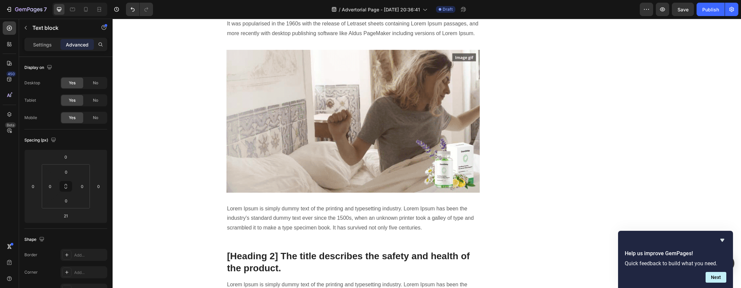
drag, startPoint x: 353, startPoint y: 205, endPoint x: 219, endPoint y: 205, distance: 133.7
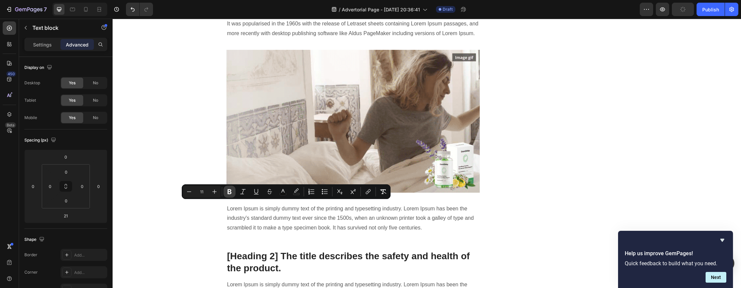
click at [233, 188] on button "Bold" at bounding box center [230, 192] width 12 height 12
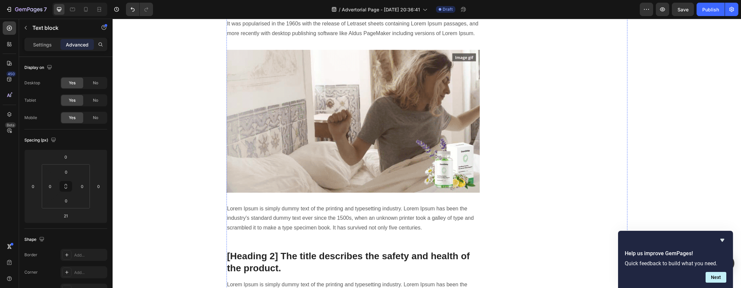
click at [363, 38] on p "Lorem Ipsum is simply dummy text of the printing and typesetting industry. Lore…" at bounding box center [353, 5] width 252 height 68
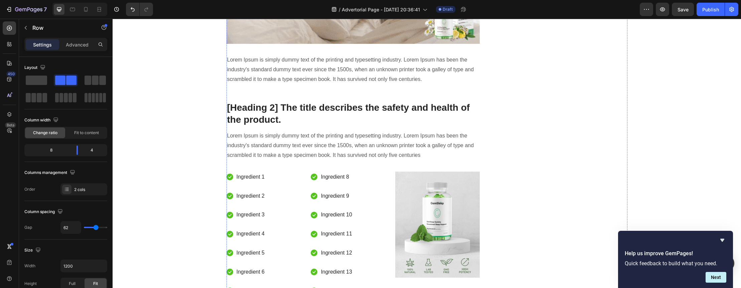
scroll to position [1540, 0]
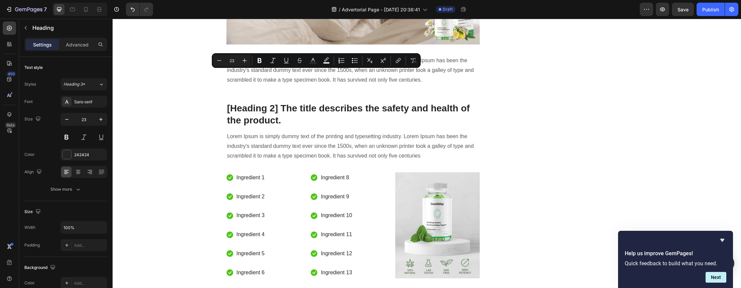
drag, startPoint x: 402, startPoint y: 75, endPoint x: 236, endPoint y: 75, distance: 166.5
type input "11"
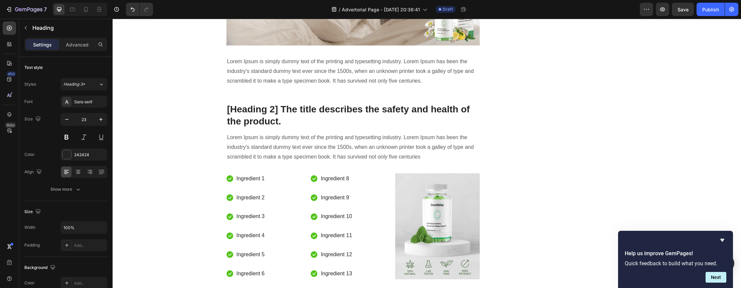
drag, startPoint x: 344, startPoint y: 74, endPoint x: 233, endPoint y: 75, distance: 111.0
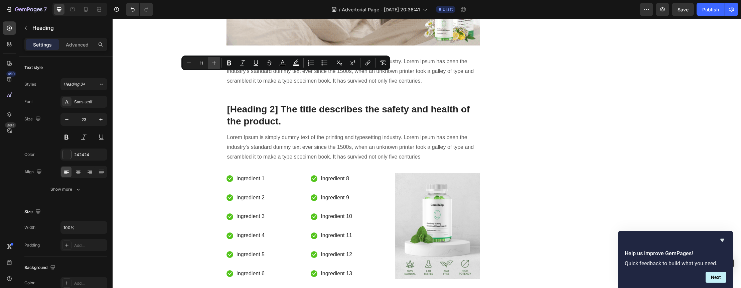
click at [210, 64] on button "Plus" at bounding box center [214, 63] width 12 height 12
click at [204, 63] on input "12" at bounding box center [201, 63] width 13 height 8
type input "1"
type input "23"
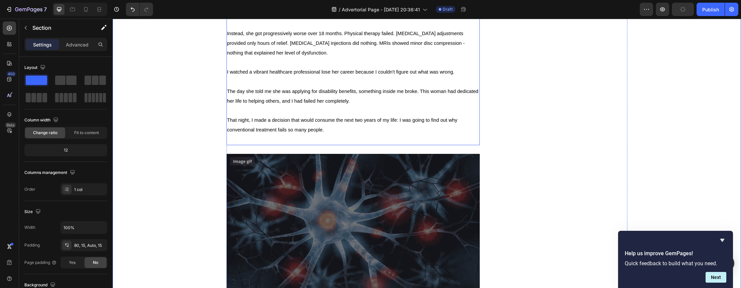
scroll to position [655, 0]
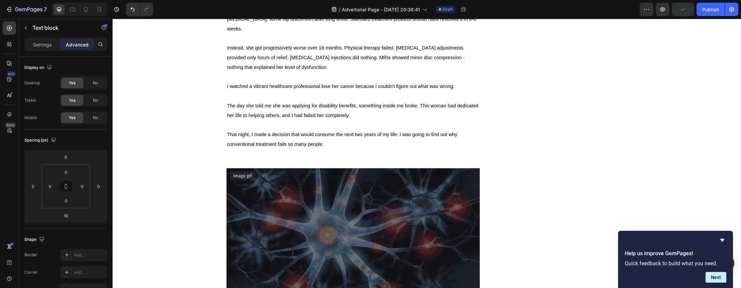
drag, startPoint x: 272, startPoint y: 98, endPoint x: 339, endPoint y: 110, distance: 67.6
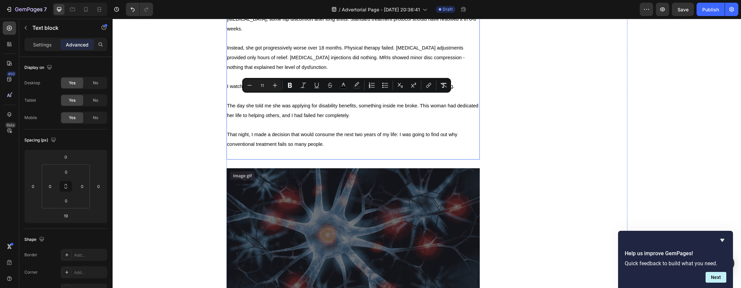
click at [319, 70] on span "Instead, she got progressively worse over 18 months. Physical therapy failed. […" at bounding box center [346, 57] width 238 height 25
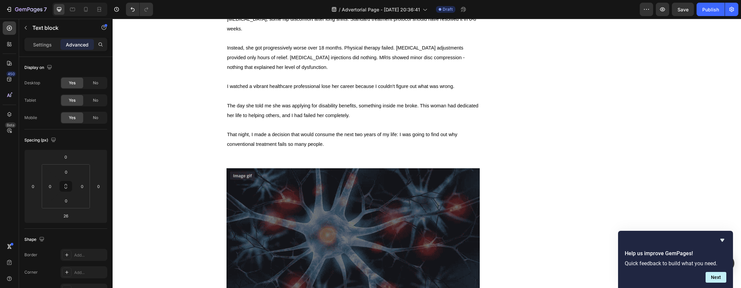
drag, startPoint x: 269, startPoint y: 97, endPoint x: 224, endPoint y: 97, distance: 45.8
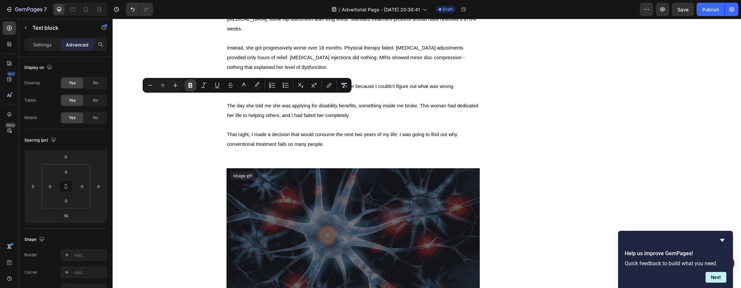
click at [193, 86] on icon "Editor contextual toolbar" at bounding box center [190, 85] width 7 height 7
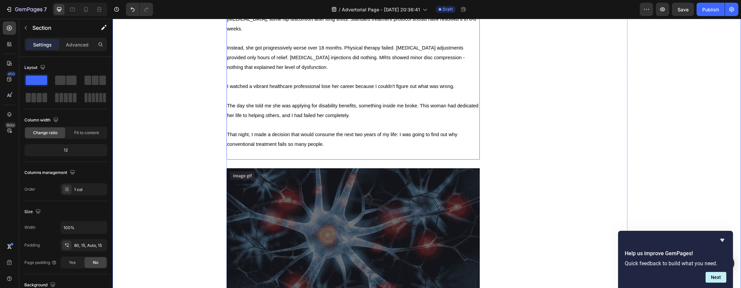
click at [370, 91] on p "I watched a vibrant healthcare professional lose her career because I couldn't …" at bounding box center [353, 87] width 252 height 10
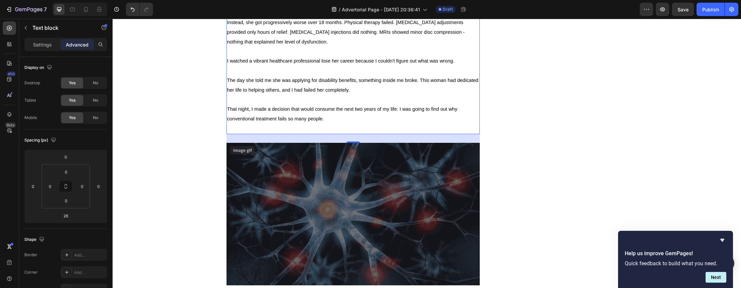
scroll to position [675, 0]
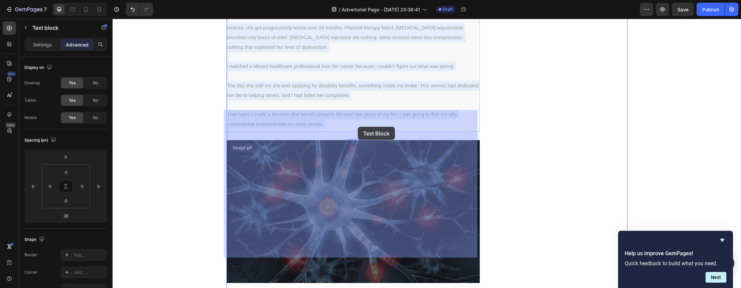
drag, startPoint x: 347, startPoint y: 117, endPoint x: 341, endPoint y: 129, distance: 13.8
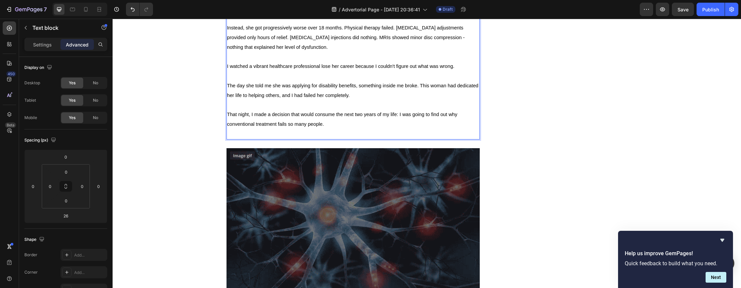
drag, startPoint x: 347, startPoint y: 115, endPoint x: 442, endPoint y: 117, distance: 94.9
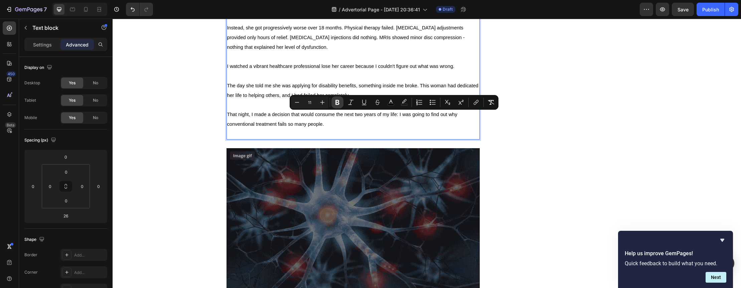
click at [340, 100] on icon "Editor contextual toolbar" at bounding box center [337, 102] width 7 height 7
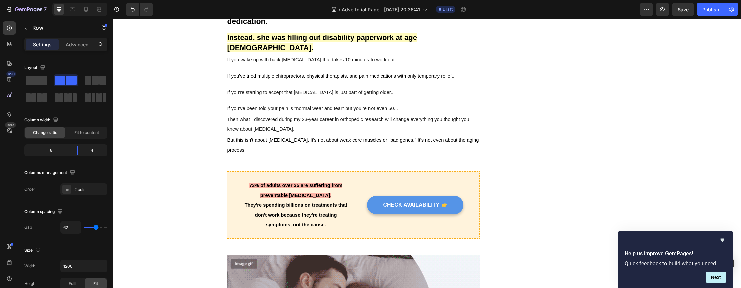
scroll to position [314, 0]
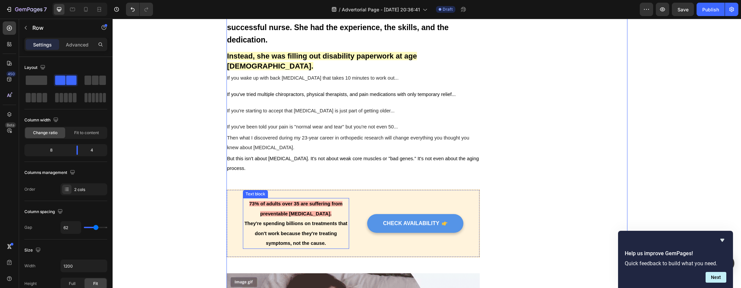
click at [320, 201] on span "73% of adults over 35 are suffering from preventable [MEDICAL_DATA]." at bounding box center [295, 208] width 93 height 15
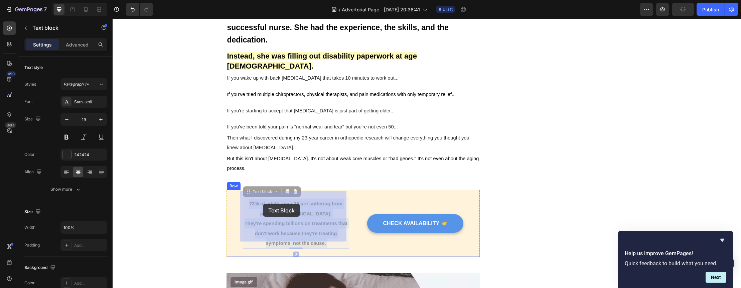
drag, startPoint x: 324, startPoint y: 207, endPoint x: 263, endPoint y: 204, distance: 60.6
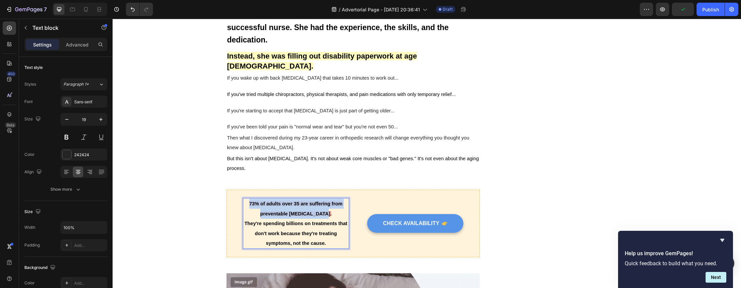
drag, startPoint x: 247, startPoint y: 197, endPoint x: 324, endPoint y: 208, distance: 78.0
click at [324, 208] on p "73% of adults over 35 are suffering from preventable [MEDICAL_DATA]." at bounding box center [296, 209] width 105 height 20
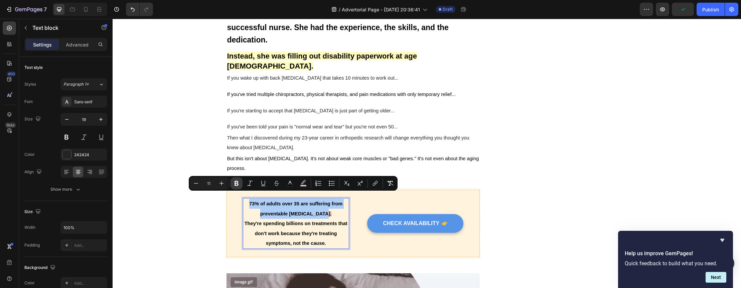
click at [238, 184] on icon "Editor contextual toolbar" at bounding box center [237, 183] width 4 height 5
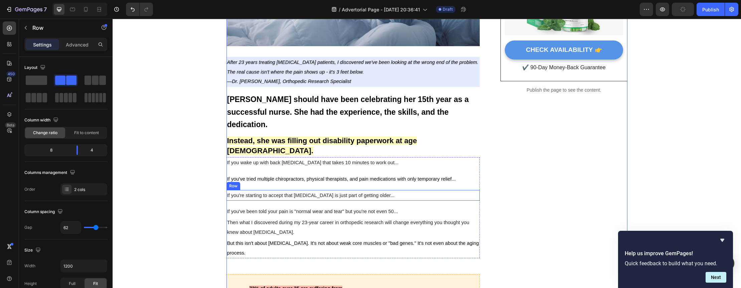
scroll to position [244, 0]
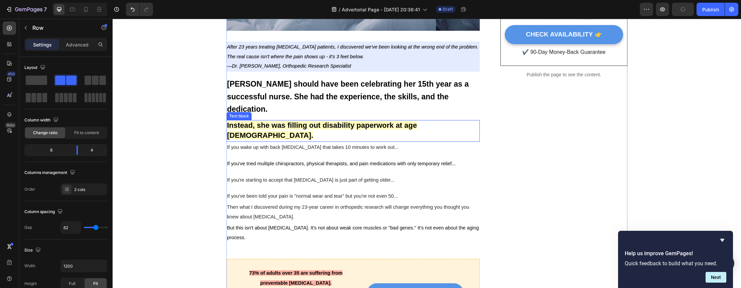
click at [417, 127] on strong "Instead, she was filling out disability paperwork at age [DEMOGRAPHIC_DATA]." at bounding box center [322, 130] width 190 height 19
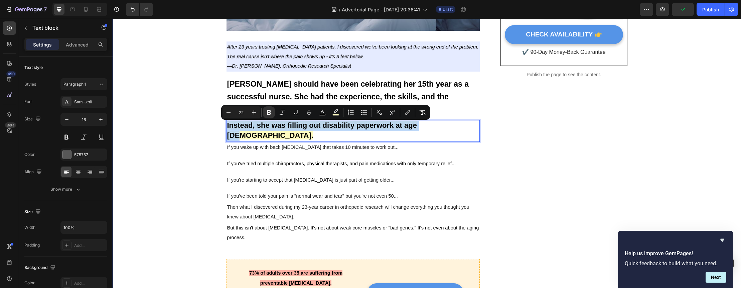
drag, startPoint x: 431, startPoint y: 127, endPoint x: 223, endPoint y: 128, distance: 207.6
click at [269, 110] on icon "Editor contextual toolbar" at bounding box center [269, 112] width 4 height 5
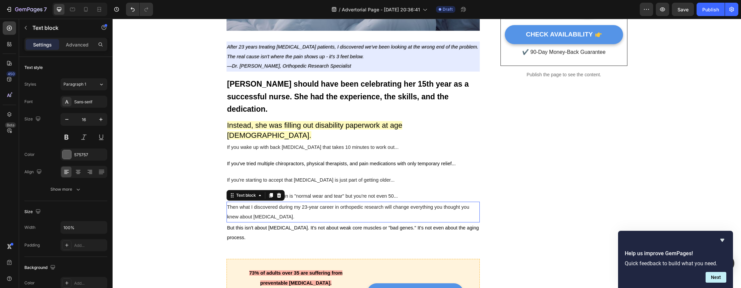
click at [448, 204] on span "Then what I discovered during my 23-year career in orthopedic research will cha…" at bounding box center [348, 211] width 242 height 15
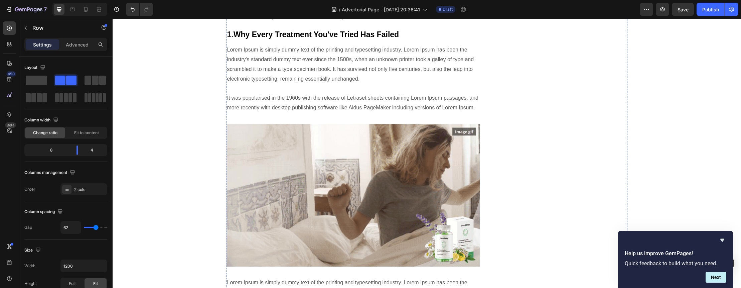
scroll to position [1570, 0]
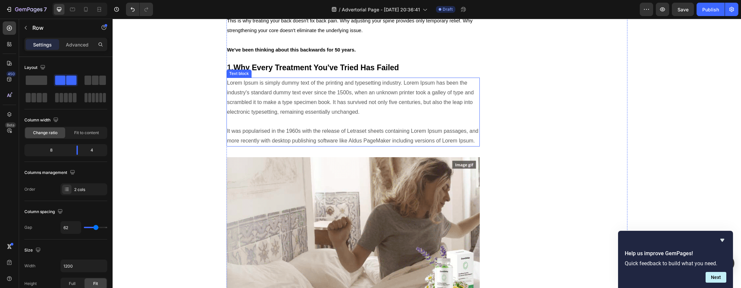
click at [313, 79] on p "Lorem Ipsum is simply dummy text of the printing and typesetting industry. Lore…" at bounding box center [353, 112] width 252 height 68
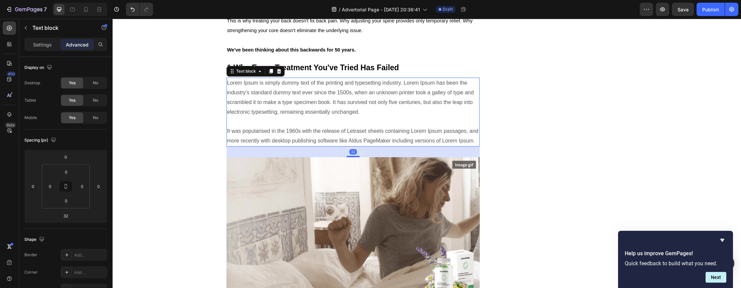
click at [313, 93] on p "Lorem Ipsum is simply dummy text of the printing and typesetting industry. Lore…" at bounding box center [353, 112] width 252 height 68
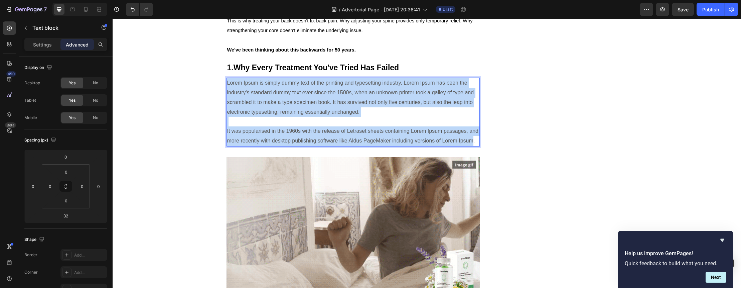
drag, startPoint x: 225, startPoint y: 60, endPoint x: 472, endPoint y: 117, distance: 253.4
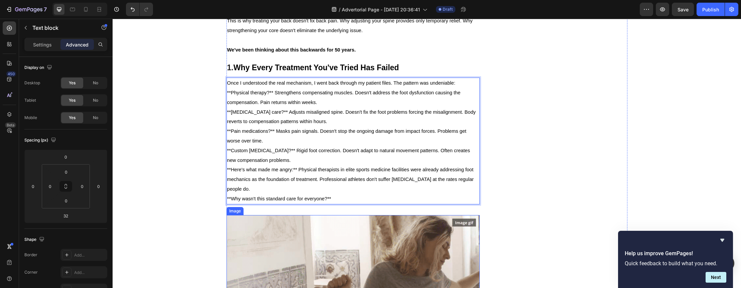
click at [307, 215] on img at bounding box center [354, 286] width 254 height 143
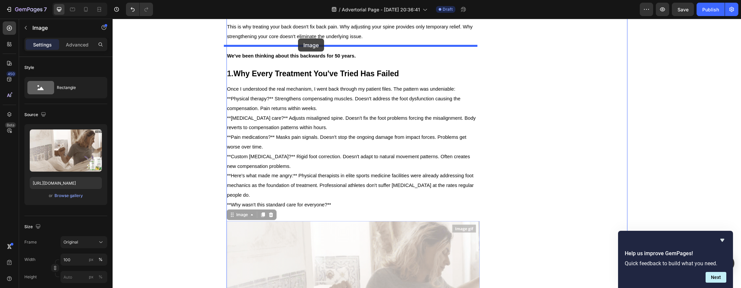
drag, startPoint x: 304, startPoint y: 223, endPoint x: 298, endPoint y: 39, distance: 184.3
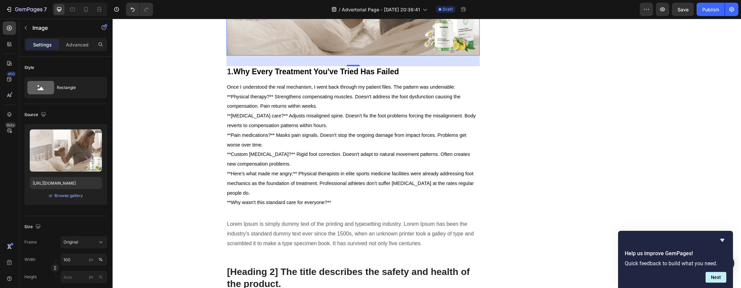
scroll to position [1702, 0]
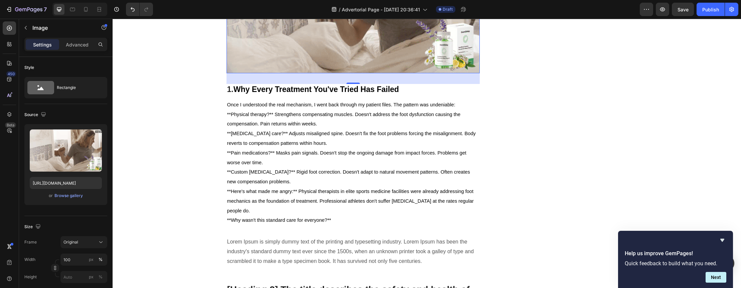
click at [301, 129] on p "**[MEDICAL_DATA] care?** Adjusts misaligned spine. Doesn't fix the foot problem…" at bounding box center [353, 138] width 252 height 19
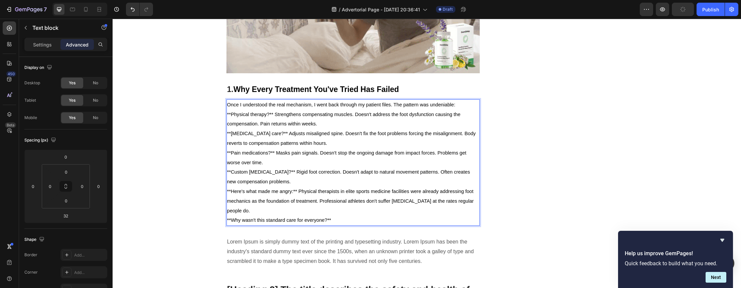
click at [260, 112] on span "**Physical therapy?** Strengthens compensating muscles. Doesn't address the foo…" at bounding box center [344, 119] width 234 height 15
click at [270, 112] on span "**Physical therapy?** Strengthens compensating muscles. Doesn't address the foo…" at bounding box center [344, 119] width 234 height 15
click at [229, 112] on span "**Physical therapy? Strengthens compensating muscles. Doesn't address the foot …" at bounding box center [342, 119] width 230 height 15
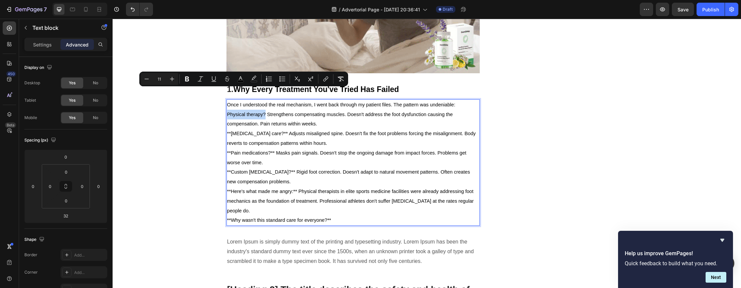
drag, startPoint x: 226, startPoint y: 92, endPoint x: 263, endPoint y: 93, distance: 37.5
click at [263, 112] on span "Physical therapy? Strengthens compensating muscles. Doesn't address the foot dy…" at bounding box center [340, 119] width 226 height 15
click at [188, 80] on icon "Editor contextual toolbar" at bounding box center [187, 79] width 4 height 5
click at [242, 129] on p "**[MEDICAL_DATA] care?** Adjusts misaligned spine. Doesn't fix the foot problem…" at bounding box center [353, 138] width 252 height 19
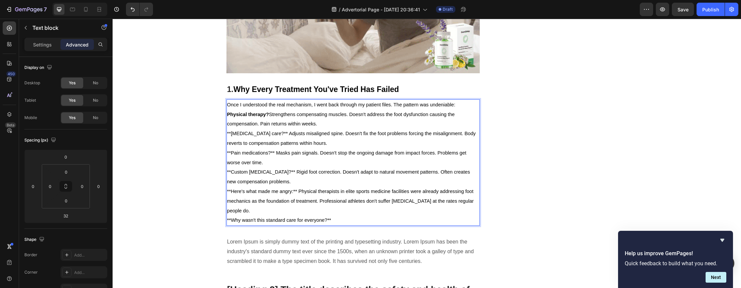
click at [230, 131] on span "**[MEDICAL_DATA] care?** Adjusts misaligned spine. Doesn't fix the foot problem…" at bounding box center [351, 138] width 249 height 15
click at [268, 131] on span "[MEDICAL_DATA] care?** Adjusts misaligned spine. Doesn't fix the foot problems …" at bounding box center [349, 138] width 245 height 15
drag, startPoint x: 225, startPoint y: 112, endPoint x: 263, endPoint y: 113, distance: 38.8
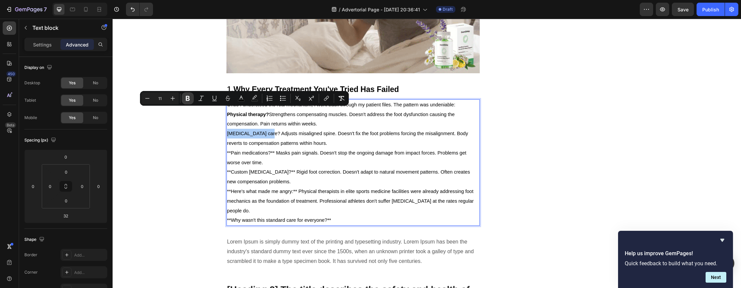
click at [188, 99] on icon "Editor contextual toolbar" at bounding box center [188, 98] width 7 height 7
click at [283, 169] on span "**Custom [MEDICAL_DATA]?** Rigid foot correction. Doesn't adapt to natural move…" at bounding box center [348, 176] width 243 height 15
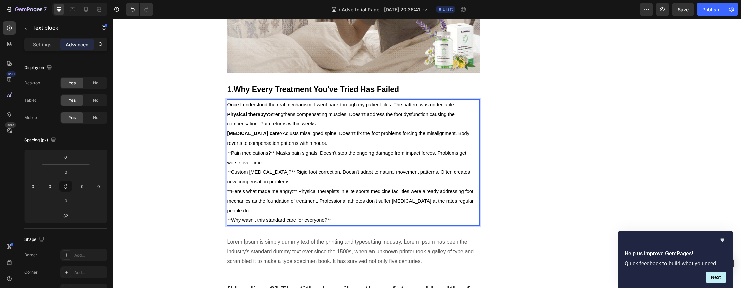
click at [270, 150] on span "**Pain medications?** Masks pain signals. Doesn't stop the ongoing damage from …" at bounding box center [346, 157] width 239 height 15
click at [272, 150] on span "**Pain medications?** Masks pain signals. Doesn't stop the ongoing damage from …" at bounding box center [346, 157] width 239 height 15
click at [230, 150] on span "**Pain medications? Masks pain signals. Doesn't stop the ongoing damage from im…" at bounding box center [352, 157] width 250 height 15
click at [228, 150] on span "**Pain medications? Masks pain signals. Doesn't stop the ongoing damage from im…" at bounding box center [352, 157] width 250 height 15
drag, startPoint x: 265, startPoint y: 131, endPoint x: 225, endPoint y: 130, distance: 39.8
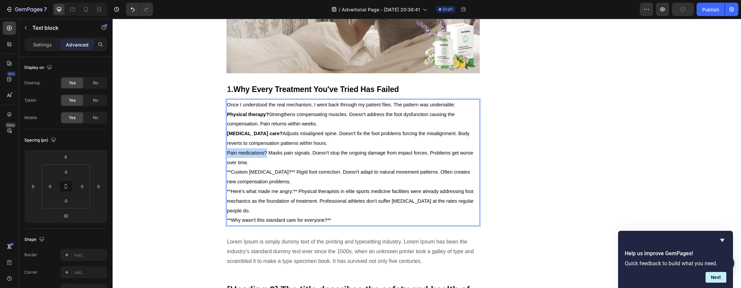
click at [227, 150] on span "Pain medications? Masks pain signals. Doesn't stop the ongoing damage from impa…" at bounding box center [350, 157] width 246 height 15
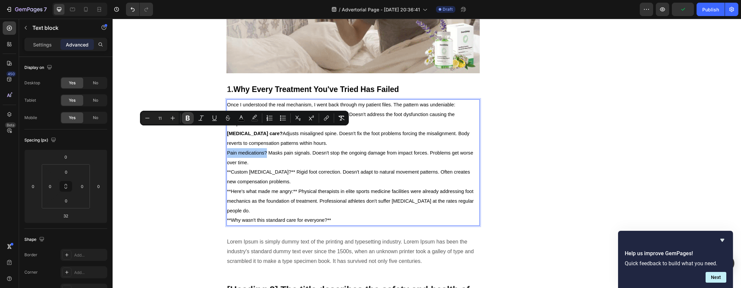
click at [187, 117] on icon "Editor contextual toolbar" at bounding box center [188, 118] width 7 height 7
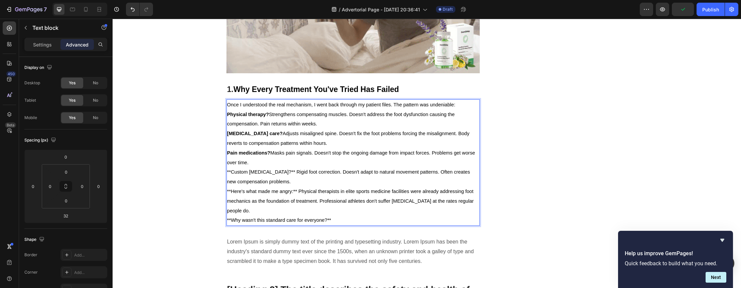
click at [270, 169] on span "**Custom [MEDICAL_DATA]?** Rigid foot correction. Doesn't adapt to natural move…" at bounding box center [348, 176] width 243 height 15
click at [271, 169] on span "**Custom [MEDICAL_DATA]?** Rigid foot correction. Doesn't adapt to natural move…" at bounding box center [348, 176] width 243 height 15
click at [228, 169] on span "**Custom [MEDICAL_DATA]? Rigid foot correction. Doesn't adapt to natural moveme…" at bounding box center [352, 176] width 250 height 15
drag, startPoint x: 262, startPoint y: 151, endPoint x: 259, endPoint y: 151, distance: 3.7
click at [259, 169] on span "Custom [MEDICAL_DATA]? Rigid foot correction. Doesn't adapt to natural movement…" at bounding box center [350, 176] width 246 height 15
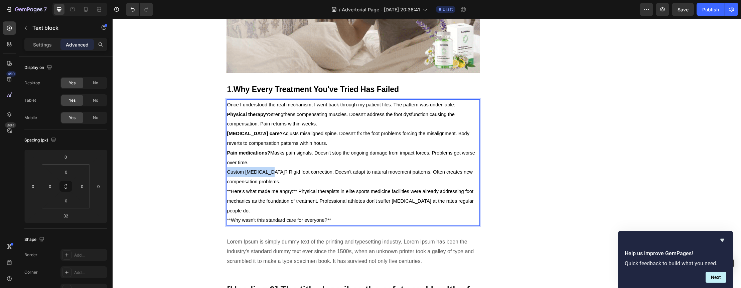
drag, startPoint x: 265, startPoint y: 151, endPoint x: 226, endPoint y: 153, distance: 39.1
click at [227, 169] on span "Custom [MEDICAL_DATA]? Rigid foot correction. Doesn't adapt to natural movement…" at bounding box center [350, 176] width 246 height 15
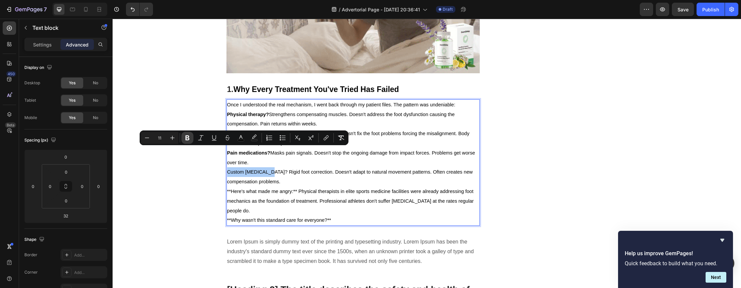
click at [186, 136] on icon "Editor contextual toolbar" at bounding box center [188, 137] width 4 height 5
click at [262, 189] on span "**Here's what made me angry:** Physical therapists in elite sports medicine fac…" at bounding box center [350, 201] width 247 height 25
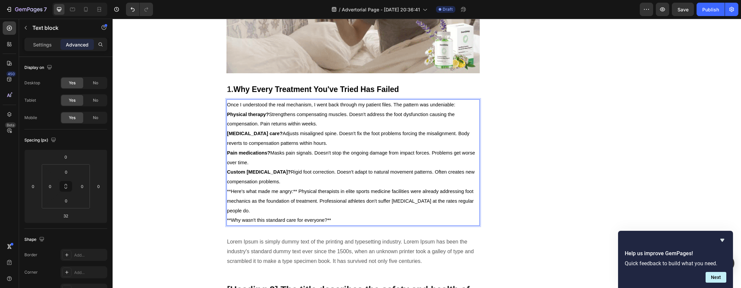
click at [259, 189] on span "**Here's what made me angry:** Physical therapists in elite sports medicine fac…" at bounding box center [350, 201] width 247 height 25
click at [294, 189] on span "**Here's what made me angry:** Physical therapists in elite sports medicine fac…" at bounding box center [350, 201] width 247 height 25
click at [229, 189] on span "**Here's what made me angry: Physical therapists in elite sports medicine facil…" at bounding box center [350, 201] width 247 height 25
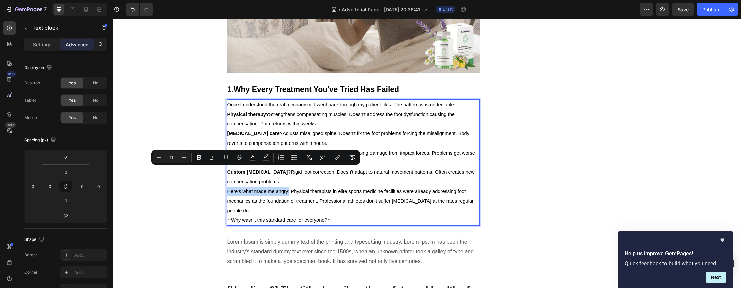
drag, startPoint x: 287, startPoint y: 170, endPoint x: 226, endPoint y: 170, distance: 61.5
click at [227, 189] on span "Here's what made me angry: Physical therapists in elite sports medicine facilit…" at bounding box center [350, 201] width 247 height 25
click at [200, 159] on icon "Editor contextual toolbar" at bounding box center [199, 157] width 4 height 5
click at [280, 217] on span "**Why wasn't this standard care for everyone?**" at bounding box center [279, 219] width 104 height 5
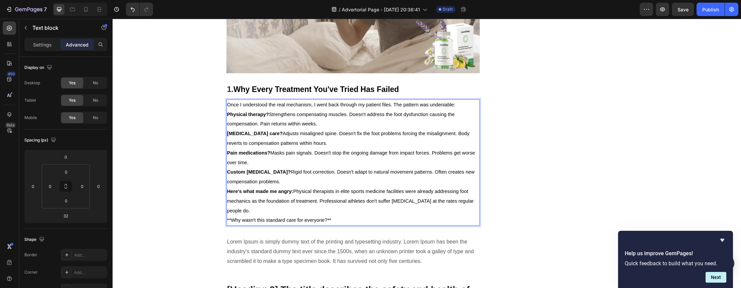
click at [332, 215] on p "**Why wasn't this standard care for everyone?**" at bounding box center [353, 220] width 252 height 10
click at [229, 217] on span "**Why wasn't this standard care for everyone?" at bounding box center [277, 219] width 100 height 5
drag, startPoint x: 322, startPoint y: 199, endPoint x: 220, endPoint y: 197, distance: 102.0
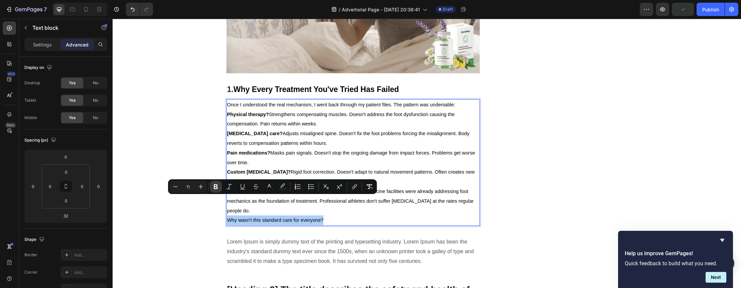
click at [213, 187] on icon "Editor contextual toolbar" at bounding box center [216, 186] width 7 height 7
click at [350, 167] on p "Custom [MEDICAL_DATA]? Rigid foot correction. Doesn't adapt to natural movement…" at bounding box center [353, 176] width 252 height 19
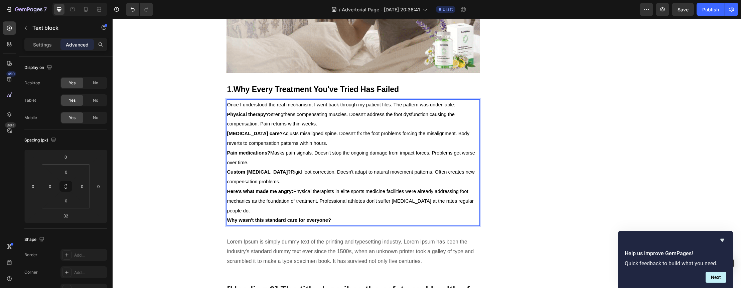
click at [335, 189] on span "Here's what made me angry: Physical therapists in elite sports medicine facilit…" at bounding box center [350, 201] width 247 height 25
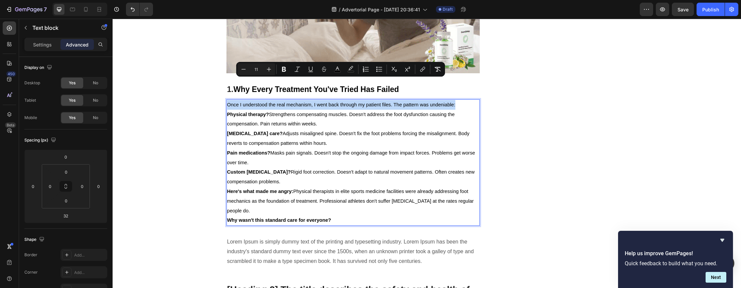
drag, startPoint x: 457, startPoint y: 84, endPoint x: 226, endPoint y: 82, distance: 231.0
click at [227, 100] on p "Once I understood the real mechanism, I went back through my patient files. The…" at bounding box center [353, 105] width 252 height 10
click at [268, 69] on icon "Editor contextual toolbar" at bounding box center [267, 69] width 7 height 7
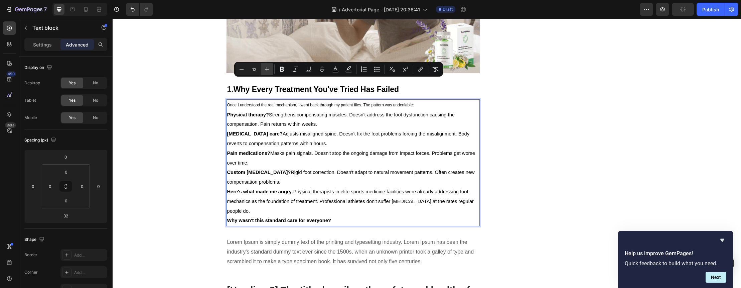
click at [268, 69] on icon "Editor contextual toolbar" at bounding box center [267, 69] width 7 height 7
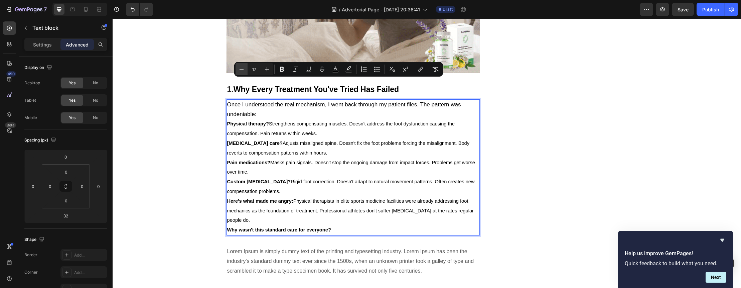
click at [241, 72] on icon "Editor contextual toolbar" at bounding box center [241, 69] width 7 height 7
type input "16"
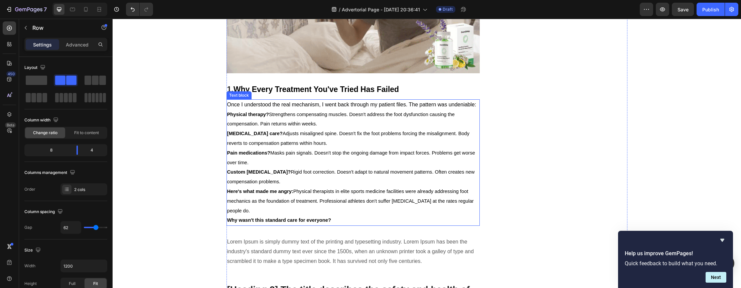
click at [465, 102] on span "Once I understood the real mechanism, I went back through my patient files. The…" at bounding box center [351, 105] width 249 height 6
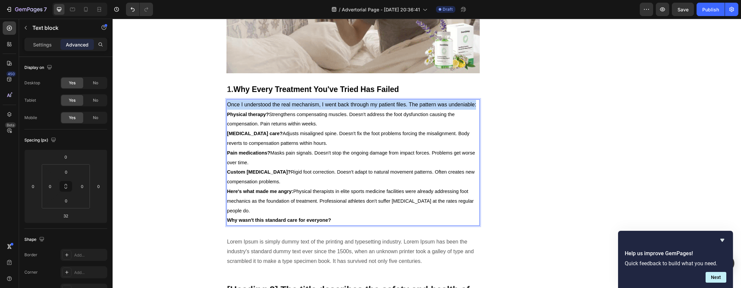
drag, startPoint x: 475, startPoint y: 83, endPoint x: 519, endPoint y: 85, distance: 44.2
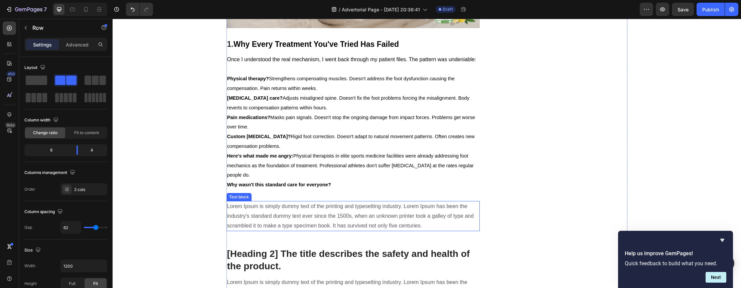
scroll to position [1801, 0]
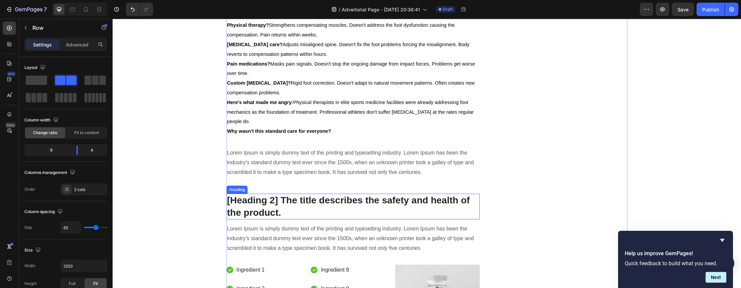
click at [287, 194] on p "[Heading 2] The title describes the safety and health of the product." at bounding box center [353, 206] width 252 height 24
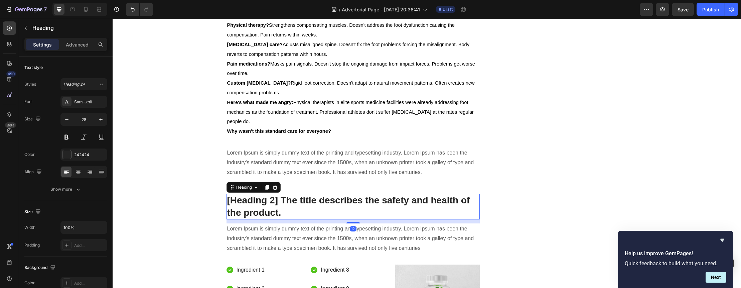
click at [287, 194] on p "[Heading 2] The title describes the safety and health of the product." at bounding box center [353, 206] width 252 height 24
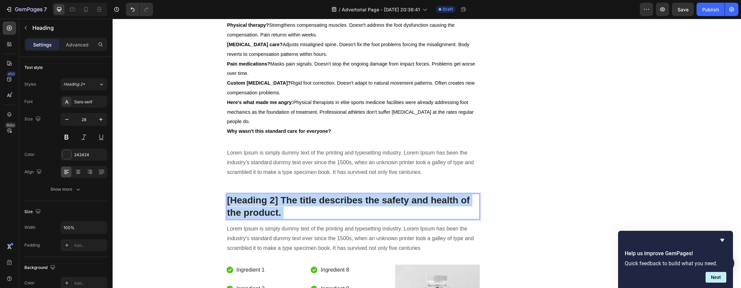
drag, startPoint x: 287, startPoint y: 193, endPoint x: 271, endPoint y: 184, distance: 18.4
click at [271, 194] on p "[Heading 2] The title describes the safety and health of the product." at bounding box center [353, 206] width 252 height 24
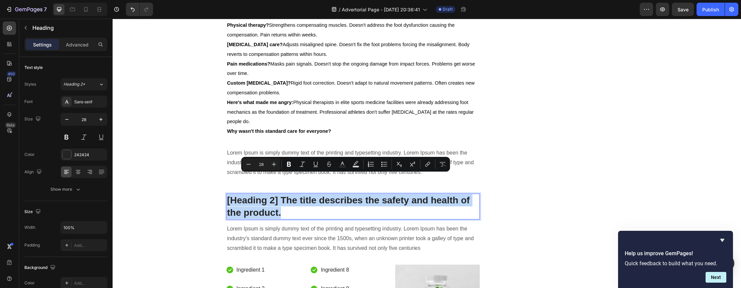
drag, startPoint x: 282, startPoint y: 189, endPoint x: 220, endPoint y: 178, distance: 62.6
click at [282, 194] on p "[Heading 2] The title describes the safety and health of the product." at bounding box center [353, 206] width 252 height 24
drag, startPoint x: 283, startPoint y: 192, endPoint x: 277, endPoint y: 181, distance: 12.4
click at [277, 194] on p "[Heading 2] The title describes the safety and health of the product." at bounding box center [353, 206] width 252 height 24
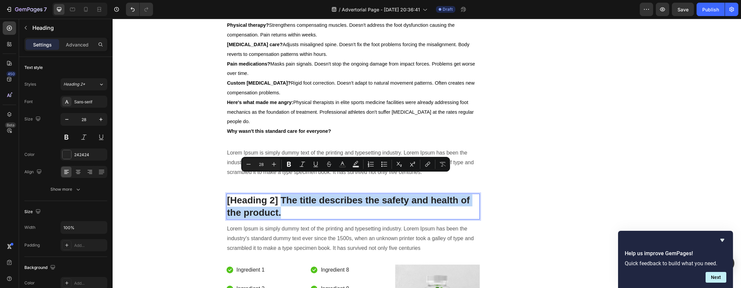
type input "11"
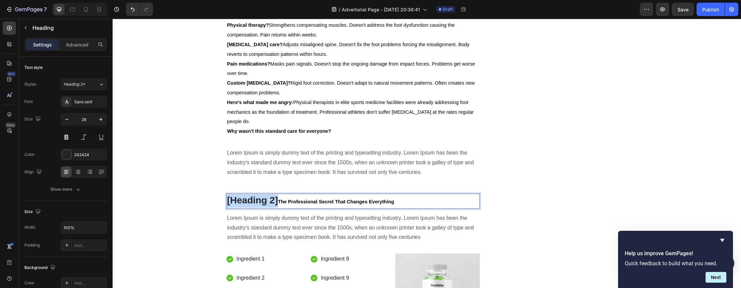
drag, startPoint x: 276, startPoint y: 180, endPoint x: 225, endPoint y: 180, distance: 51.5
click at [227, 194] on p "[Heading 2] The Professional Secret That Changes Everything" at bounding box center [353, 200] width 252 height 13
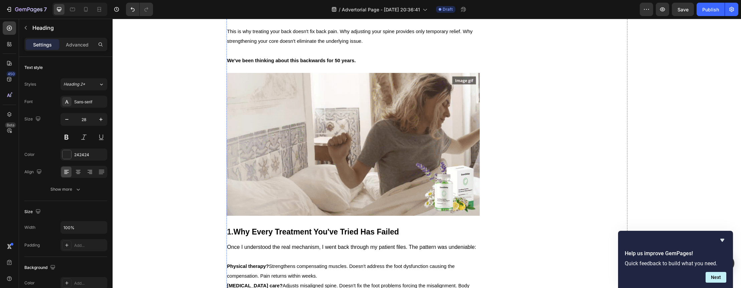
scroll to position [1560, 0]
click at [250, 227] on span "Why Every Treatment You've Tried Has Failed" at bounding box center [316, 231] width 165 height 9
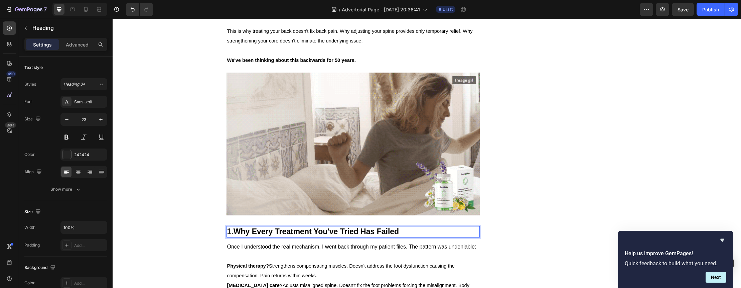
click at [229, 227] on p "1. Why Every Treatment You've Tried Has Failed" at bounding box center [353, 232] width 252 height 10
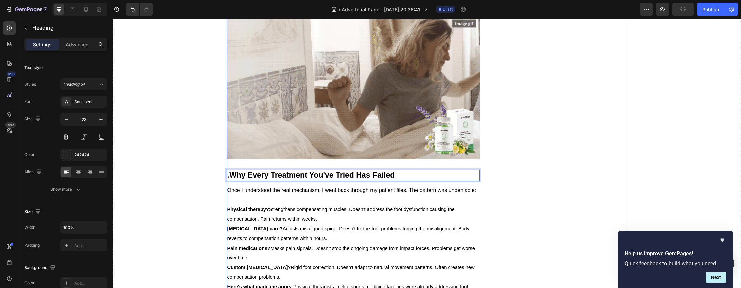
scroll to position [1615, 0]
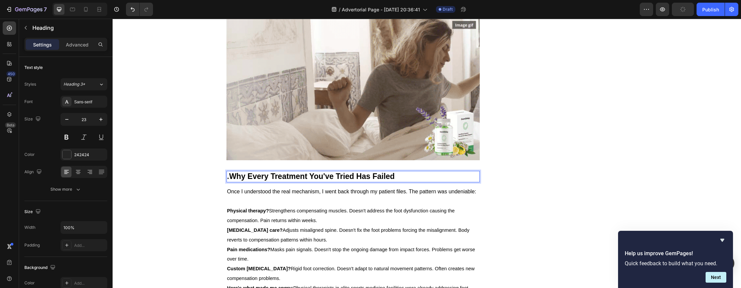
click at [228, 171] on p ". Why Every Treatment You've Tried Has Failed" at bounding box center [353, 176] width 252 height 10
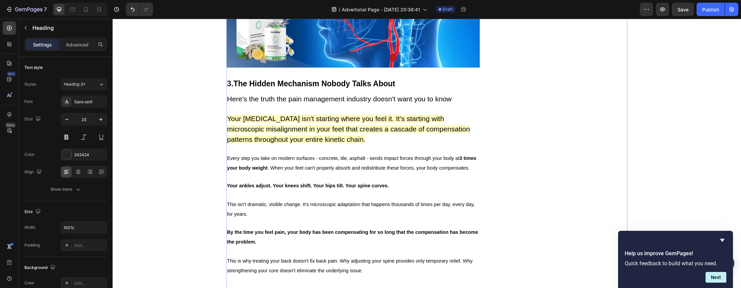
scroll to position [1302, 0]
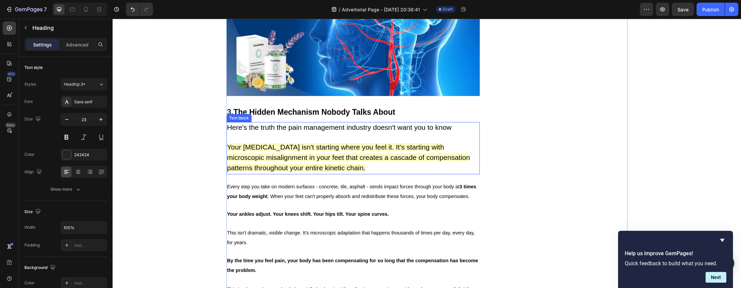
click at [247, 115] on div "Text block" at bounding box center [239, 118] width 22 height 6
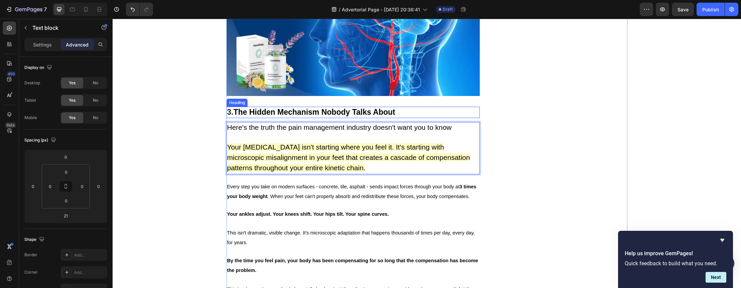
click at [289, 108] on span "The Hidden Mechanism Nobody Talks About" at bounding box center [315, 112] width 162 height 9
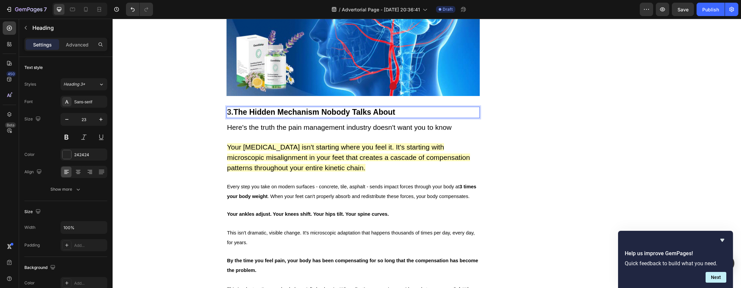
click at [234, 108] on span "The Hidden Mechanism Nobody Talks About" at bounding box center [315, 112] width 162 height 9
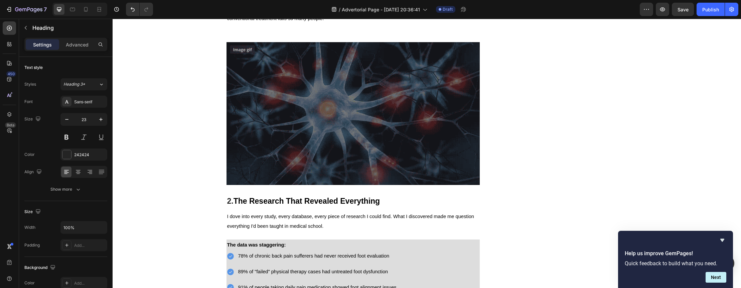
scroll to position [922, 0]
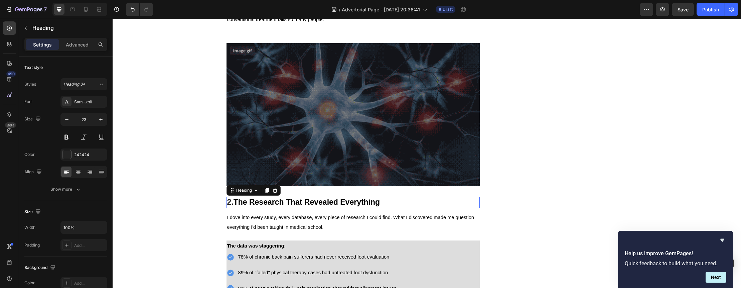
click at [236, 198] on span "The Research That Revealed Everything" at bounding box center [307, 202] width 146 height 9
click at [234, 198] on span "The Research That Revealed Everything" at bounding box center [307, 202] width 146 height 9
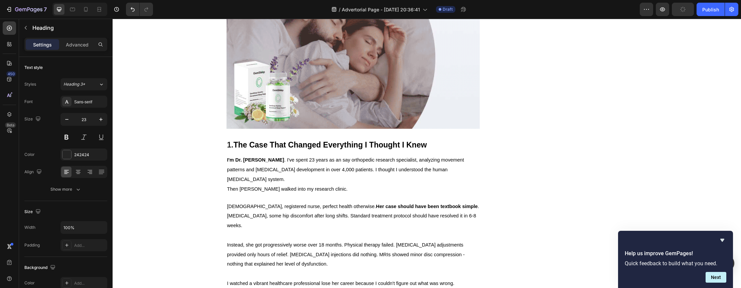
scroll to position [578, 0]
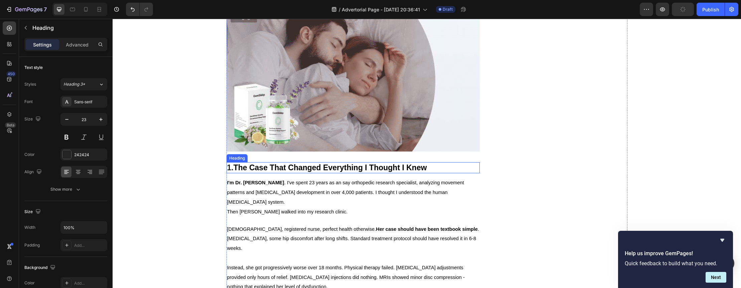
click at [237, 163] on span "The Case That Changed Everything I Thought I Knew" at bounding box center [331, 167] width 194 height 9
click at [234, 163] on span "The Case That Changed Everything I Thought I Knew" at bounding box center [331, 167] width 194 height 9
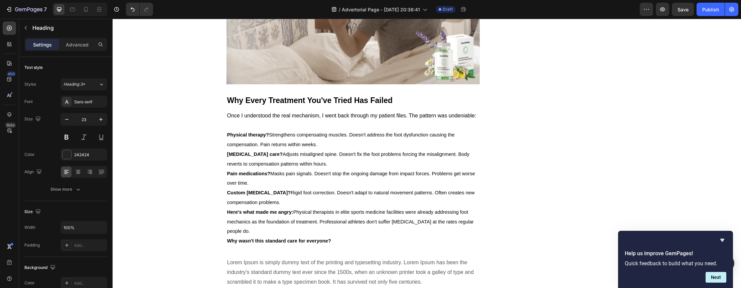
scroll to position [1673, 0]
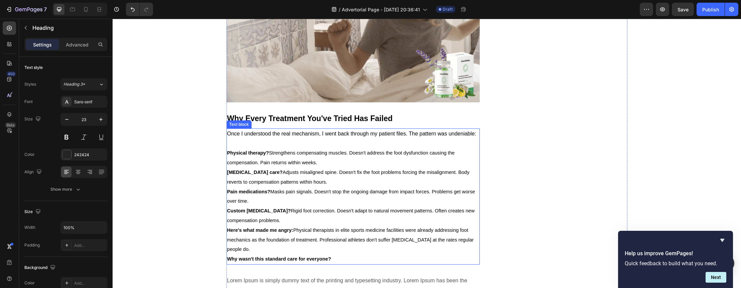
click at [290, 148] on p "Physical therapy? Strengthens compensating muscles. Doesn't address the foot dy…" at bounding box center [353, 157] width 252 height 19
